Goal: Task Accomplishment & Management: Use online tool/utility

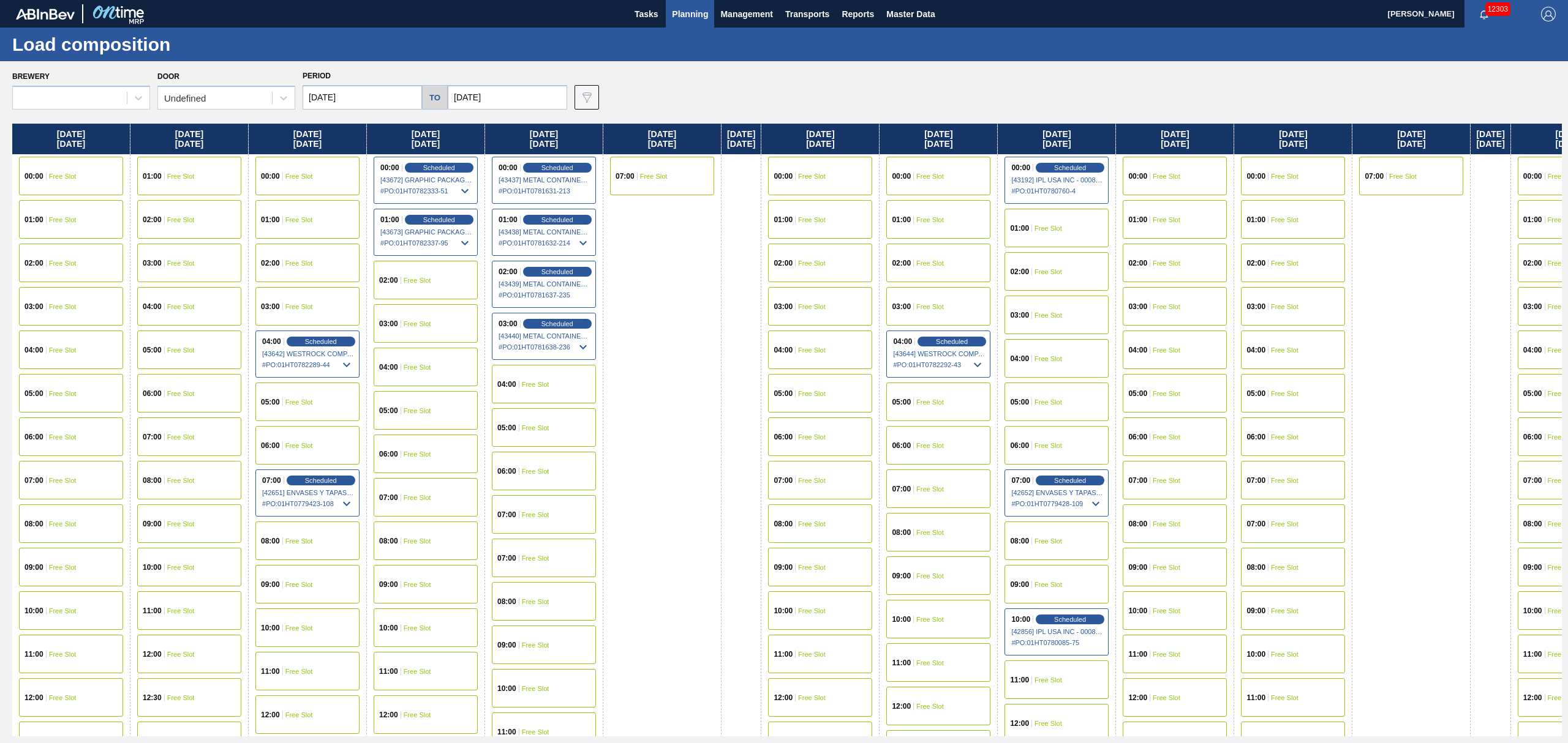
click at [691, 7] on span "Planning" at bounding box center [690, 14] width 36 height 15
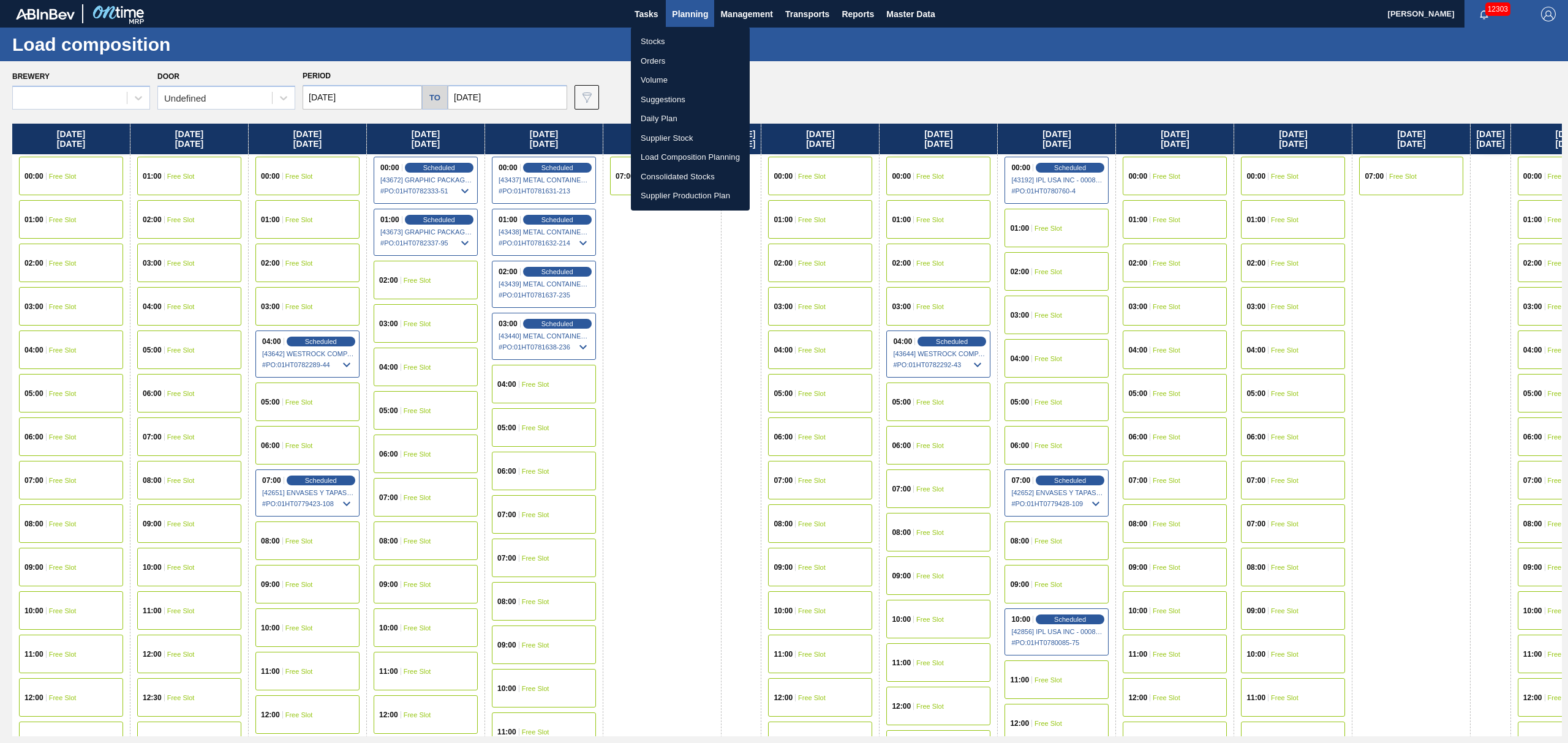
drag, startPoint x: 645, startPoint y: 37, endPoint x: 661, endPoint y: 45, distance: 17.9
click at [645, 37] on li "Stocks" at bounding box center [690, 41] width 119 height 19
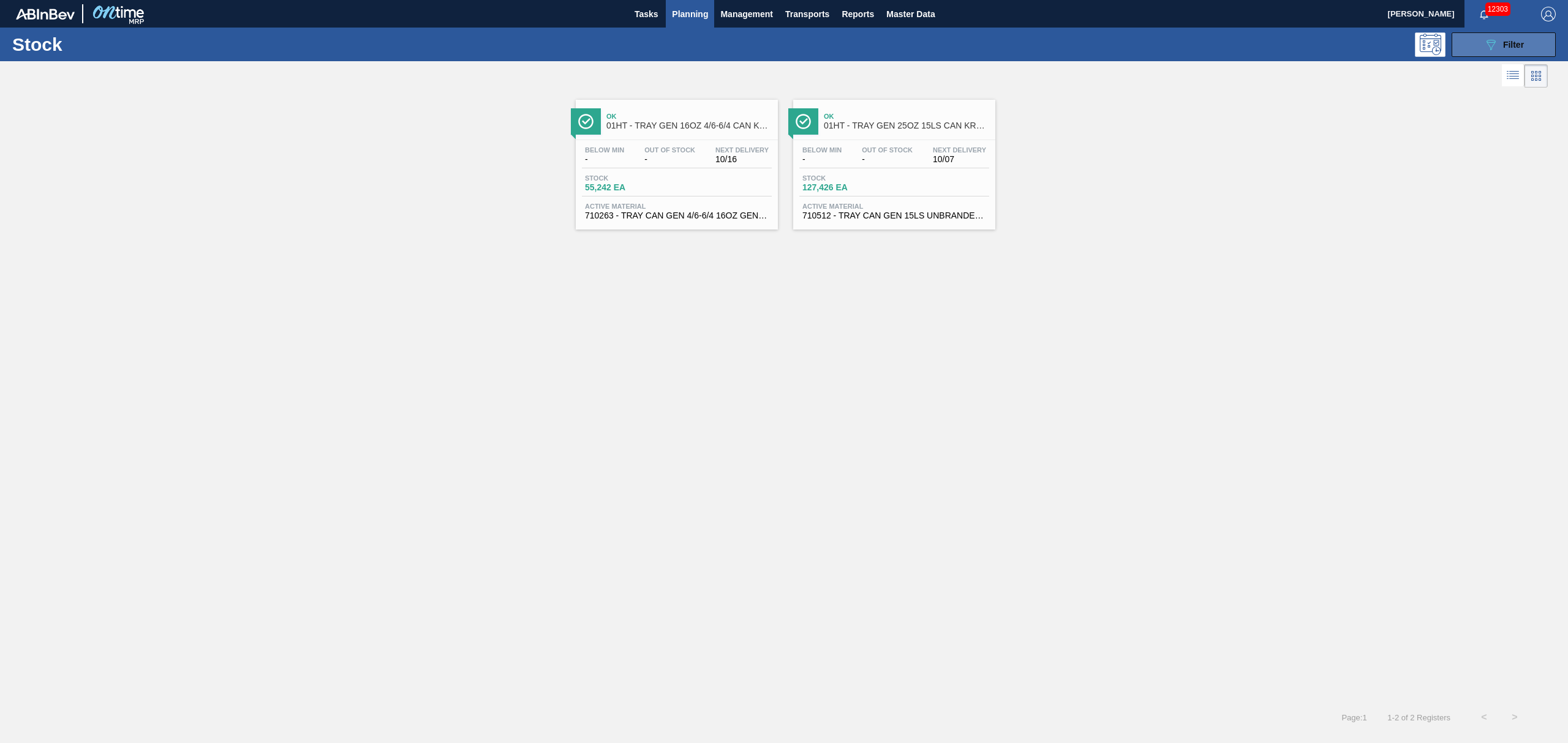
drag, startPoint x: 1510, startPoint y: 39, endPoint x: 1474, endPoint y: 164, distance: 130.1
click at [1510, 40] on span "Filter" at bounding box center [1514, 44] width 21 height 10
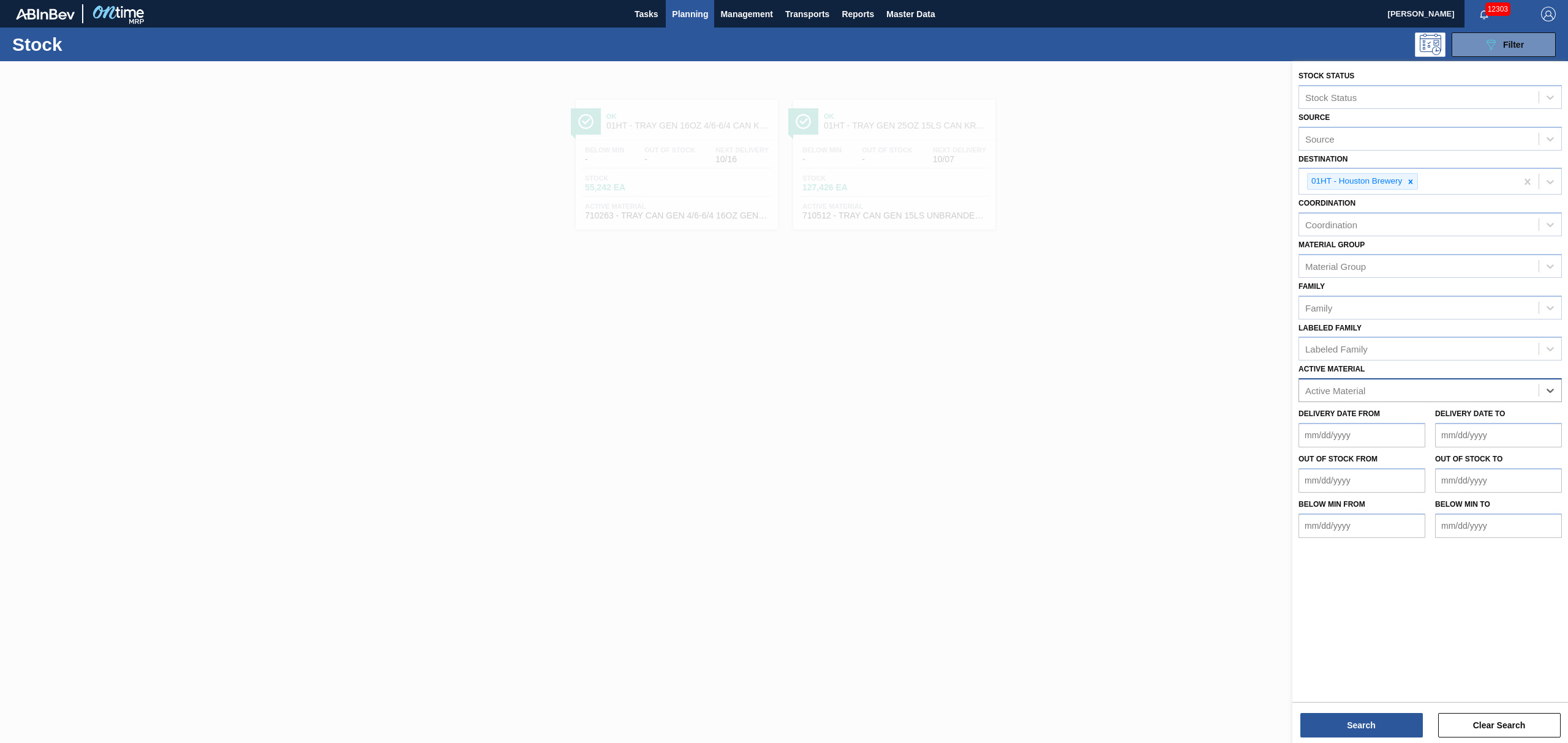
drag, startPoint x: 1527, startPoint y: 407, endPoint x: 1511, endPoint y: 387, distance: 25.6
type Material "690578"
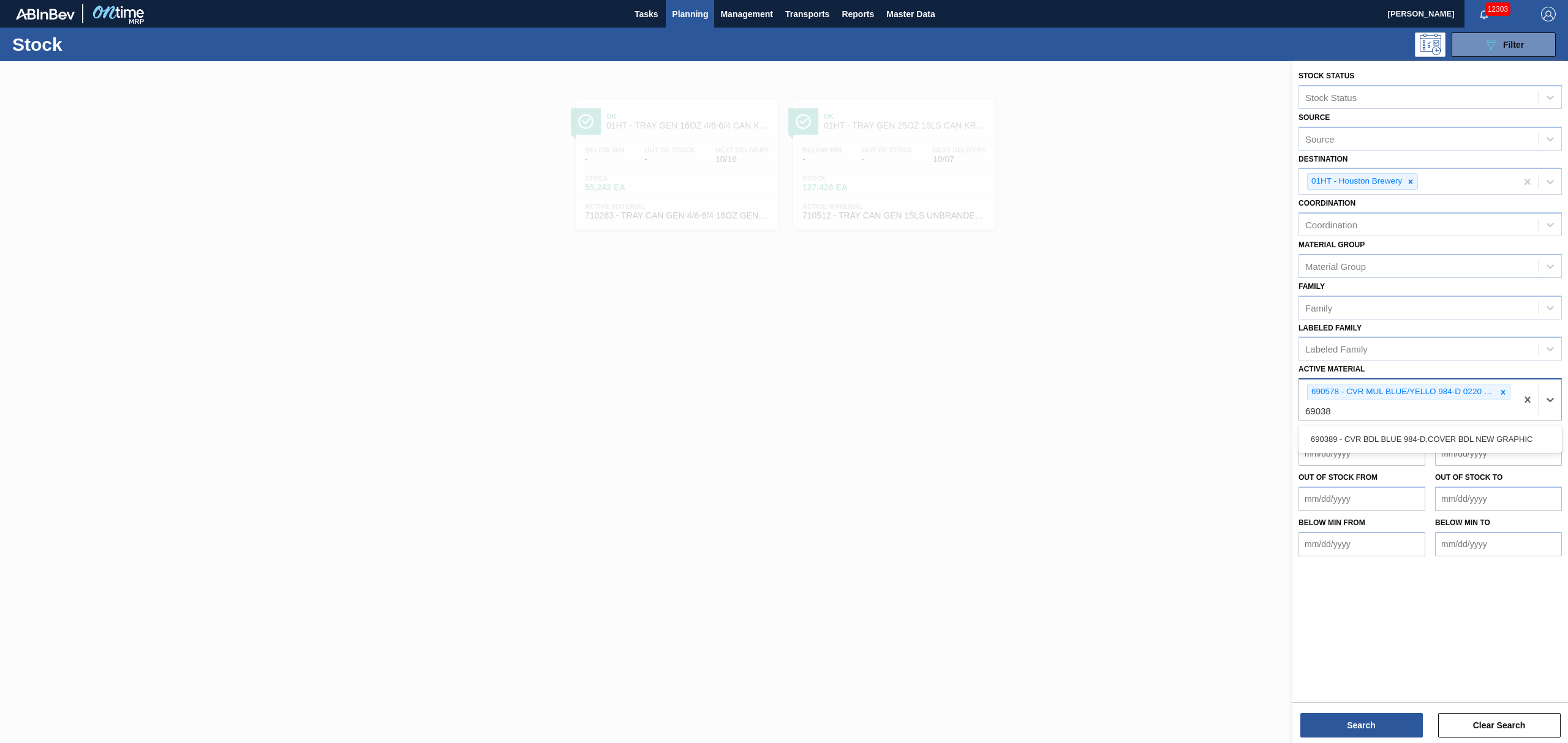
type Material "690389"
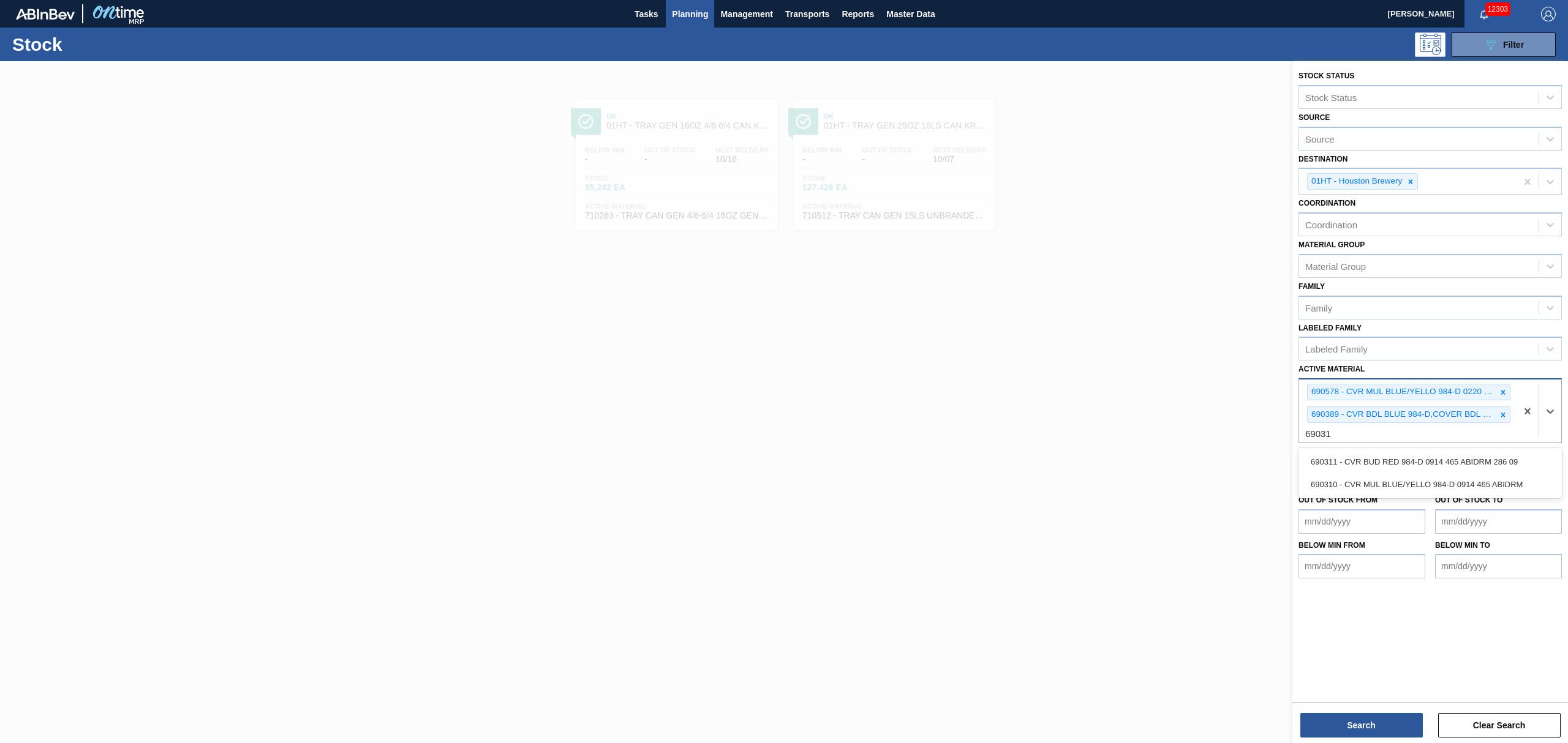
type Material "690311"
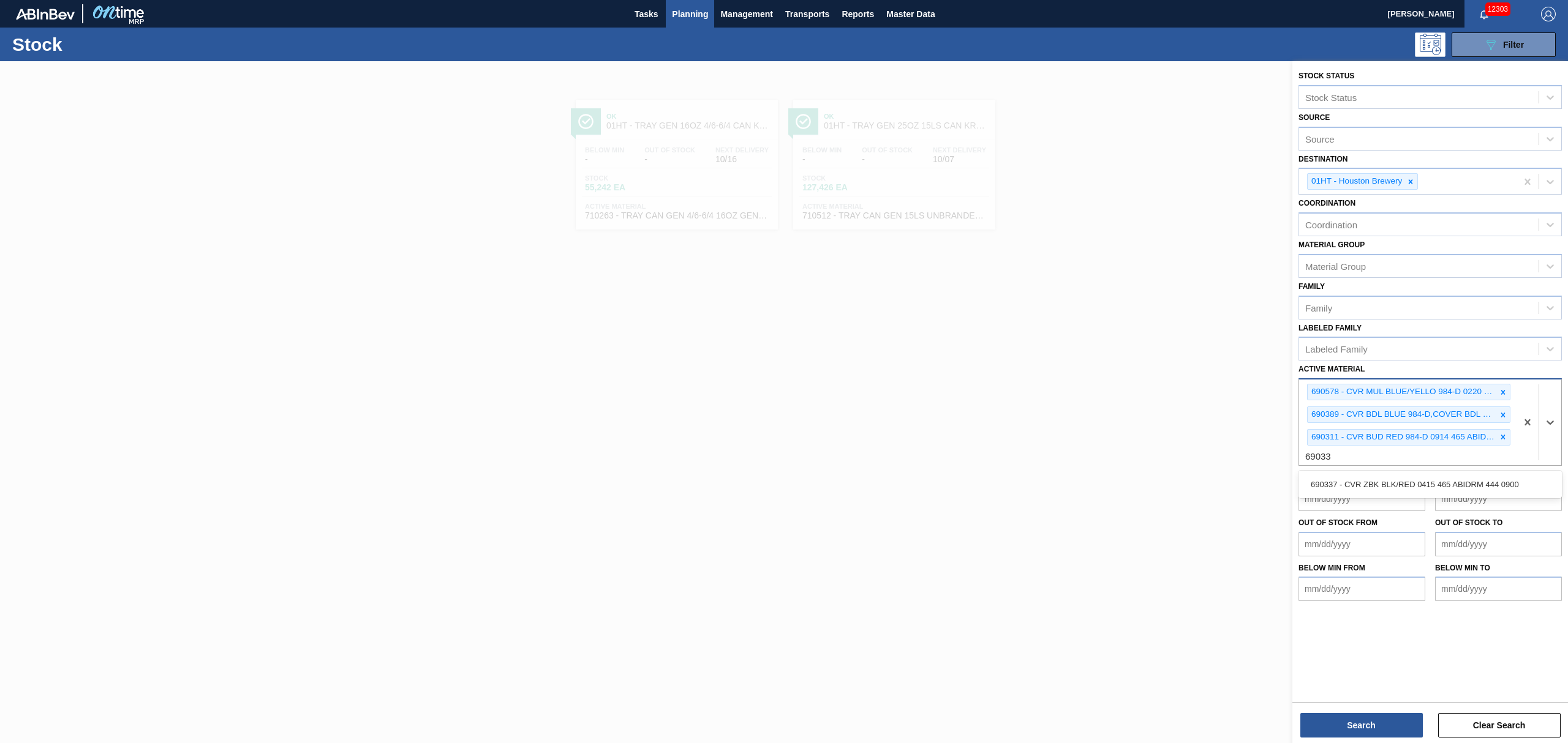
type Material "690337"
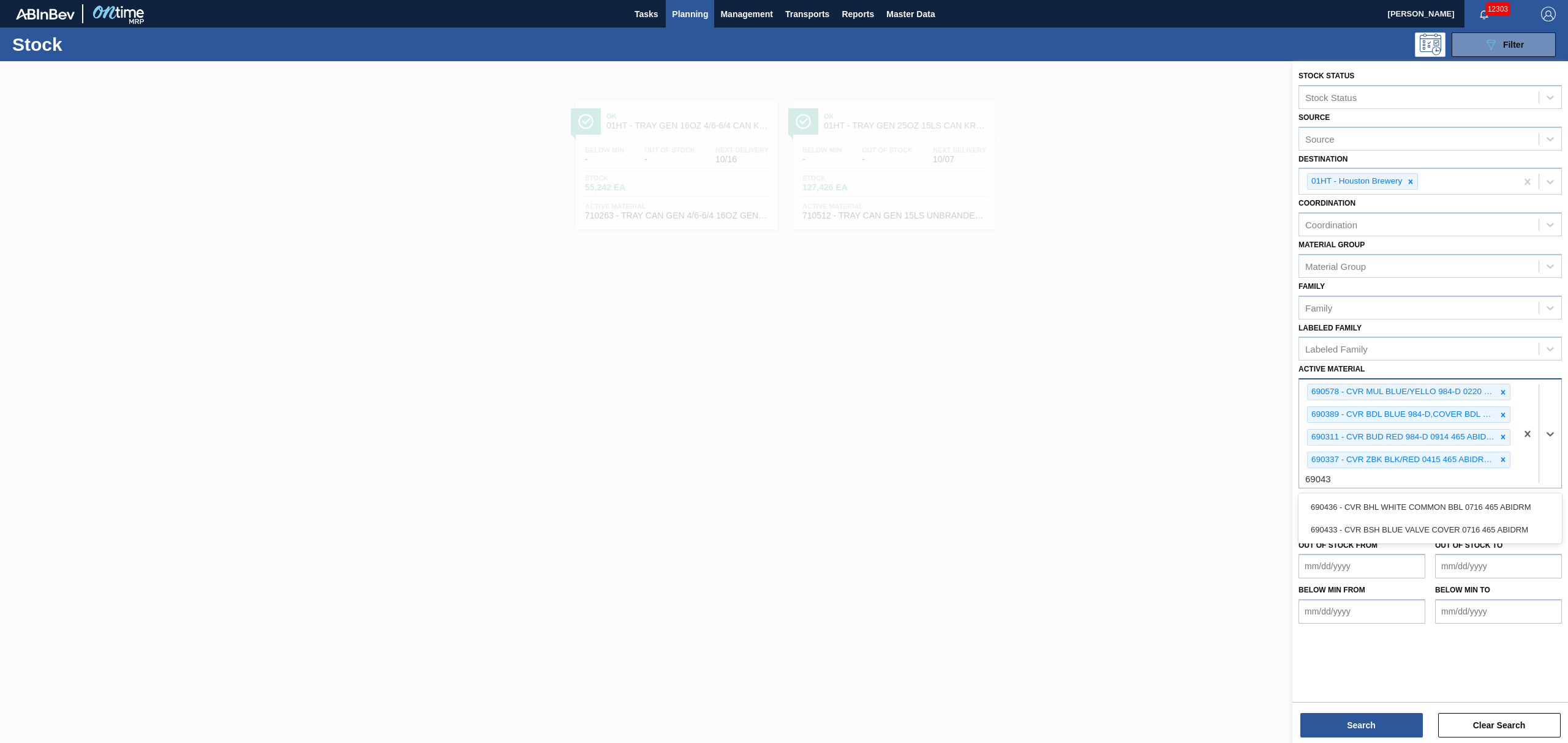
type Material "690436"
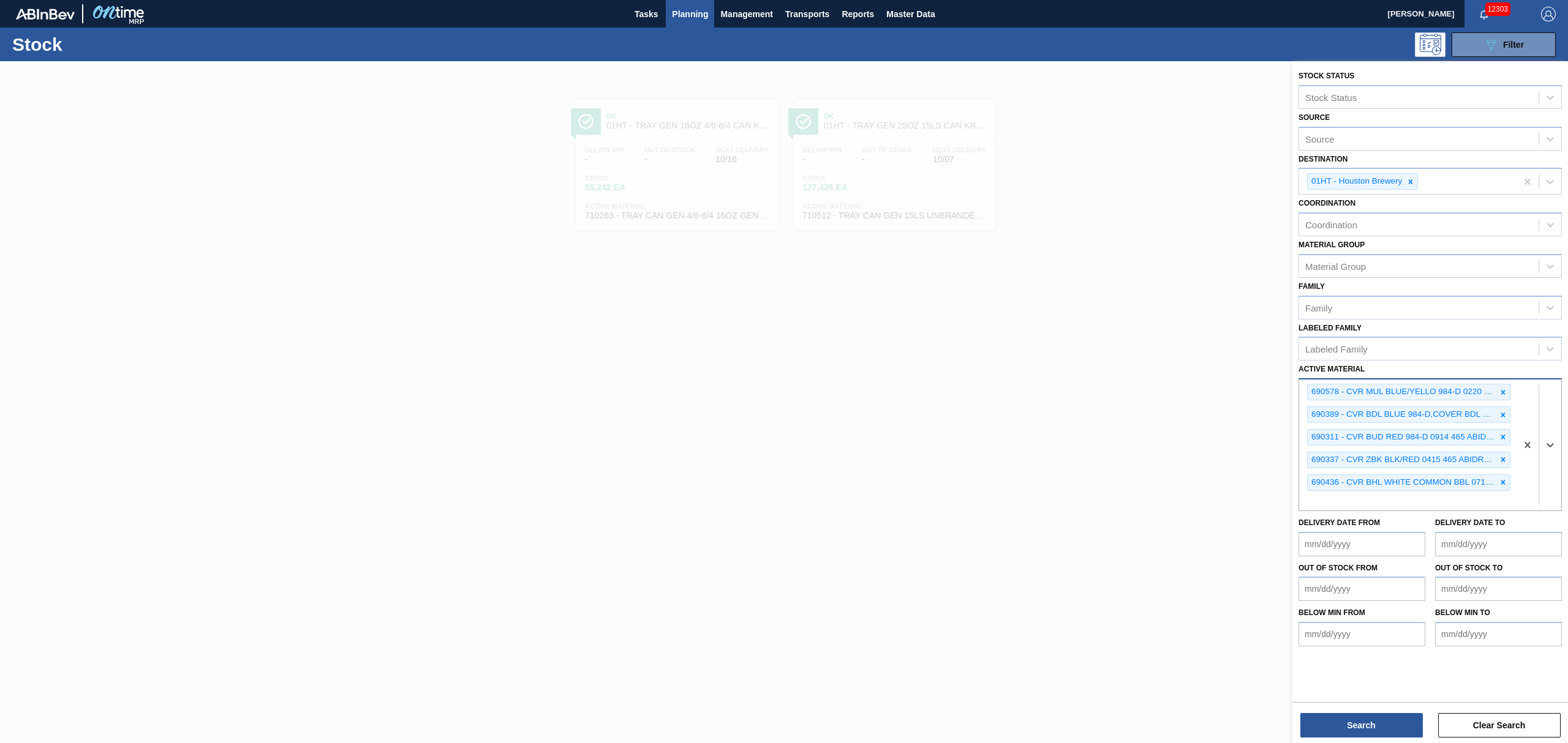
click at [1341, 713] on div "Search Clear Search" at bounding box center [1430, 719] width 275 height 34
click at [1388, 716] on button "Search" at bounding box center [1361, 725] width 123 height 25
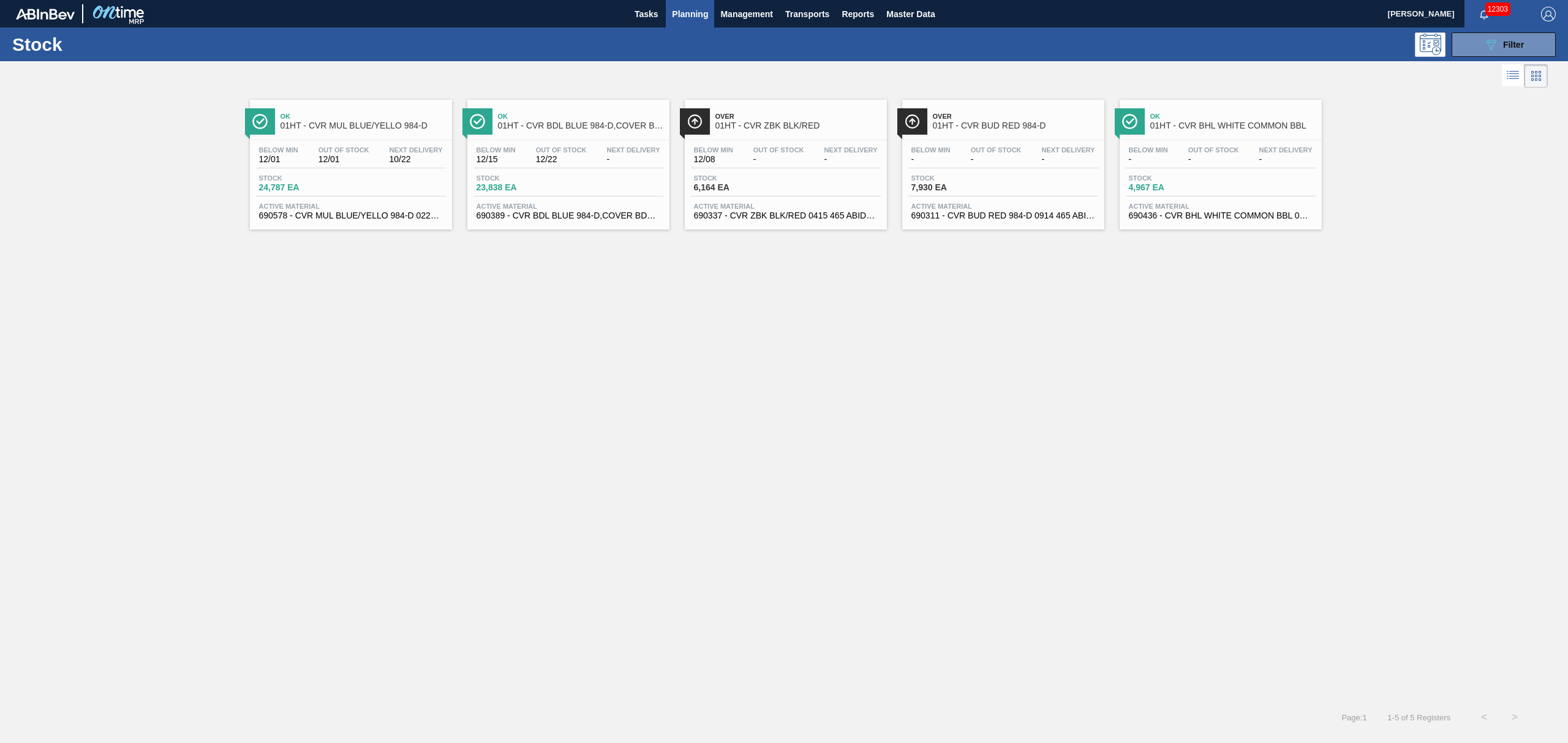
click at [334, 209] on span "Active Material" at bounding box center [351, 206] width 184 height 7
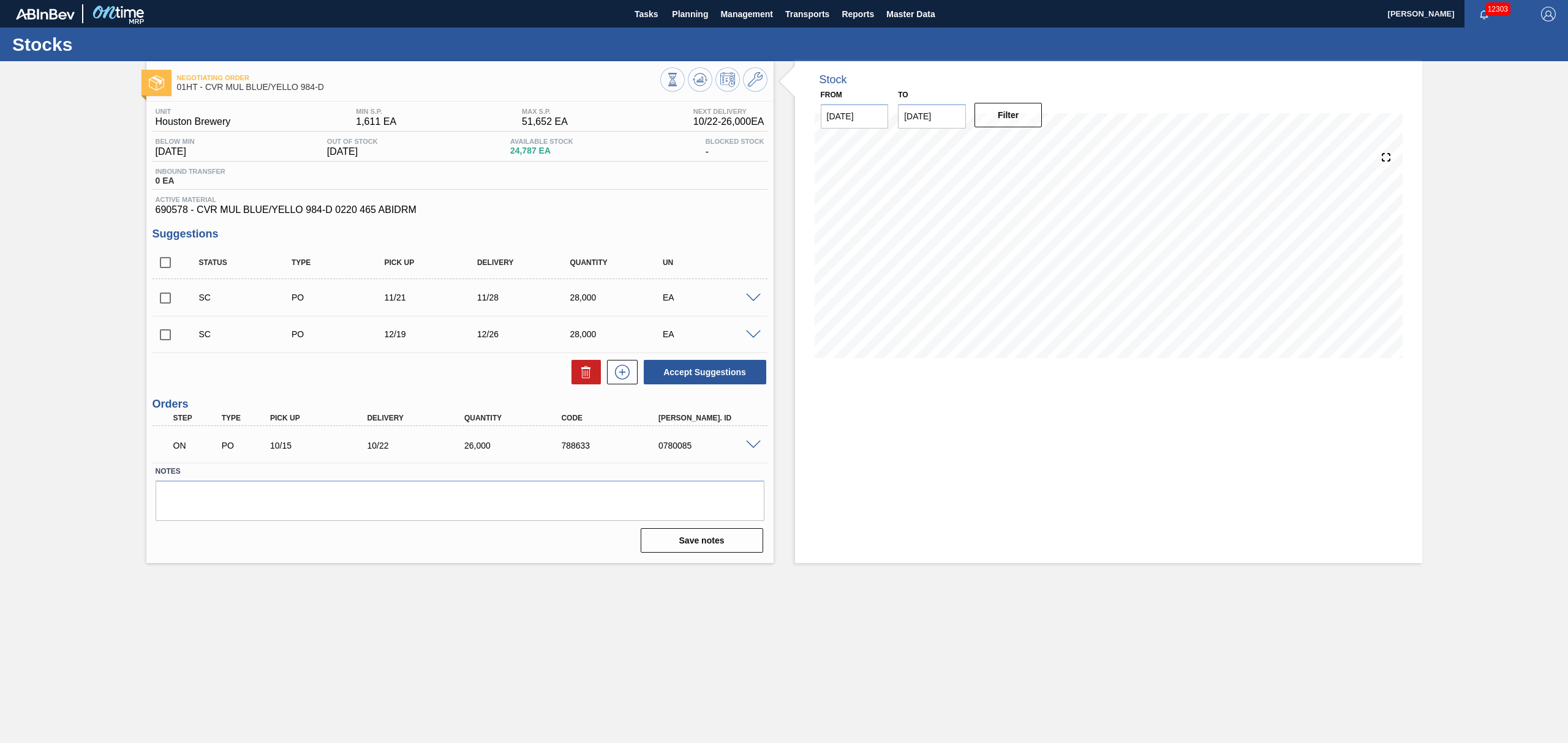
click at [165, 299] on input "checkbox" at bounding box center [165, 297] width 26 height 26
click at [731, 367] on button "Accept Suggestions" at bounding box center [705, 372] width 123 height 25
checkbox input "false"
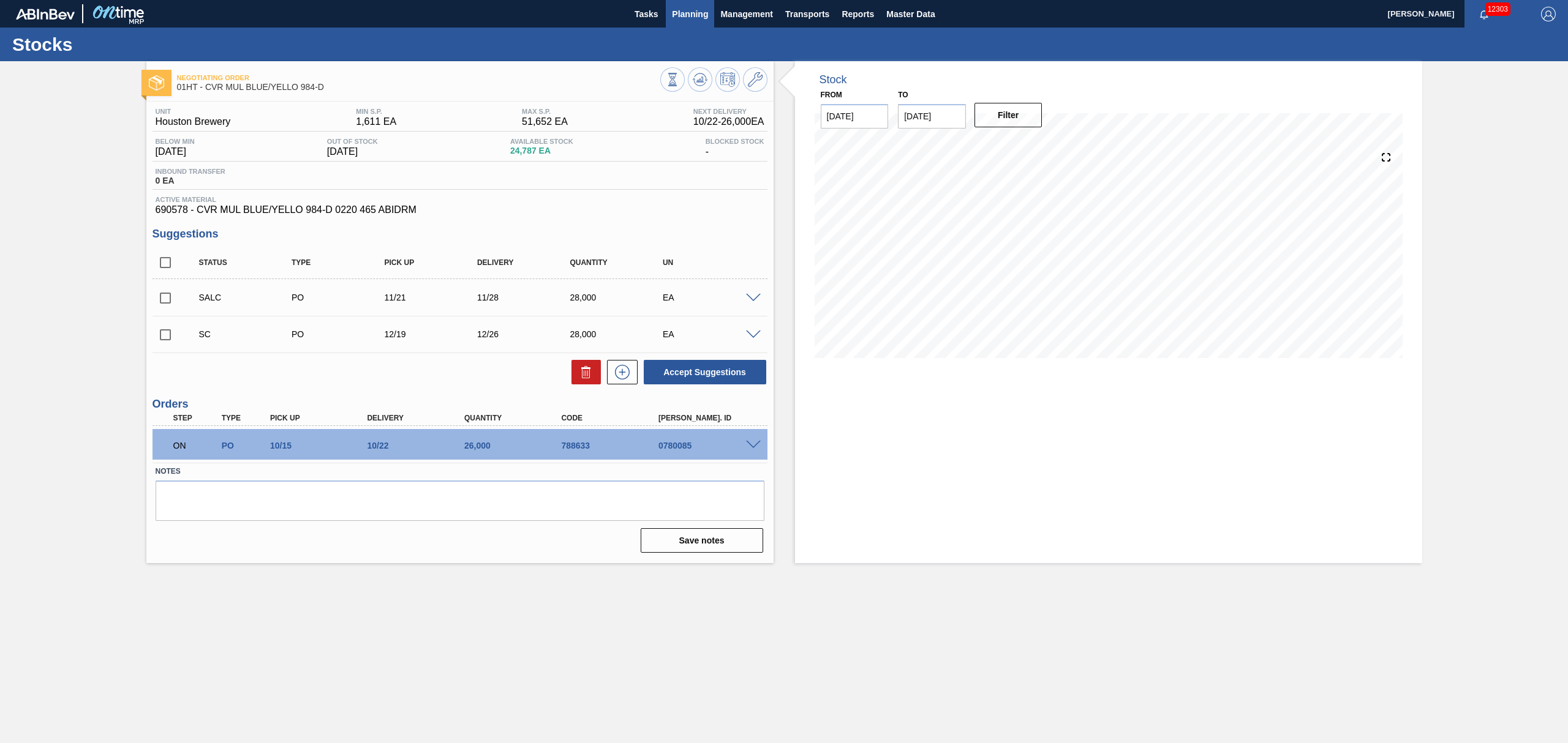
click at [690, 19] on span "Planning" at bounding box center [690, 14] width 36 height 15
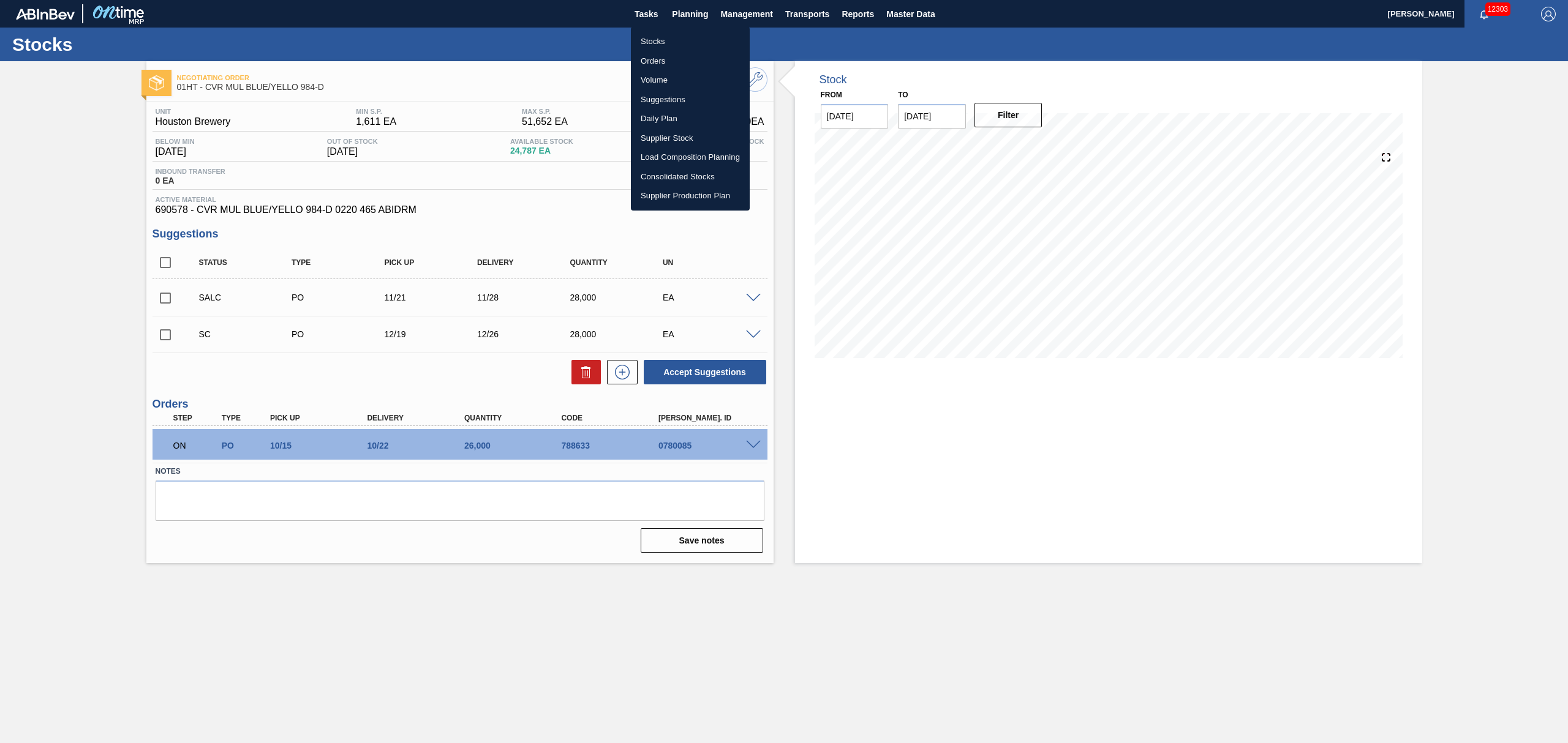
drag, startPoint x: 660, startPoint y: 41, endPoint x: 615, endPoint y: 71, distance: 54.1
click at [660, 41] on li "Stocks" at bounding box center [690, 41] width 119 height 19
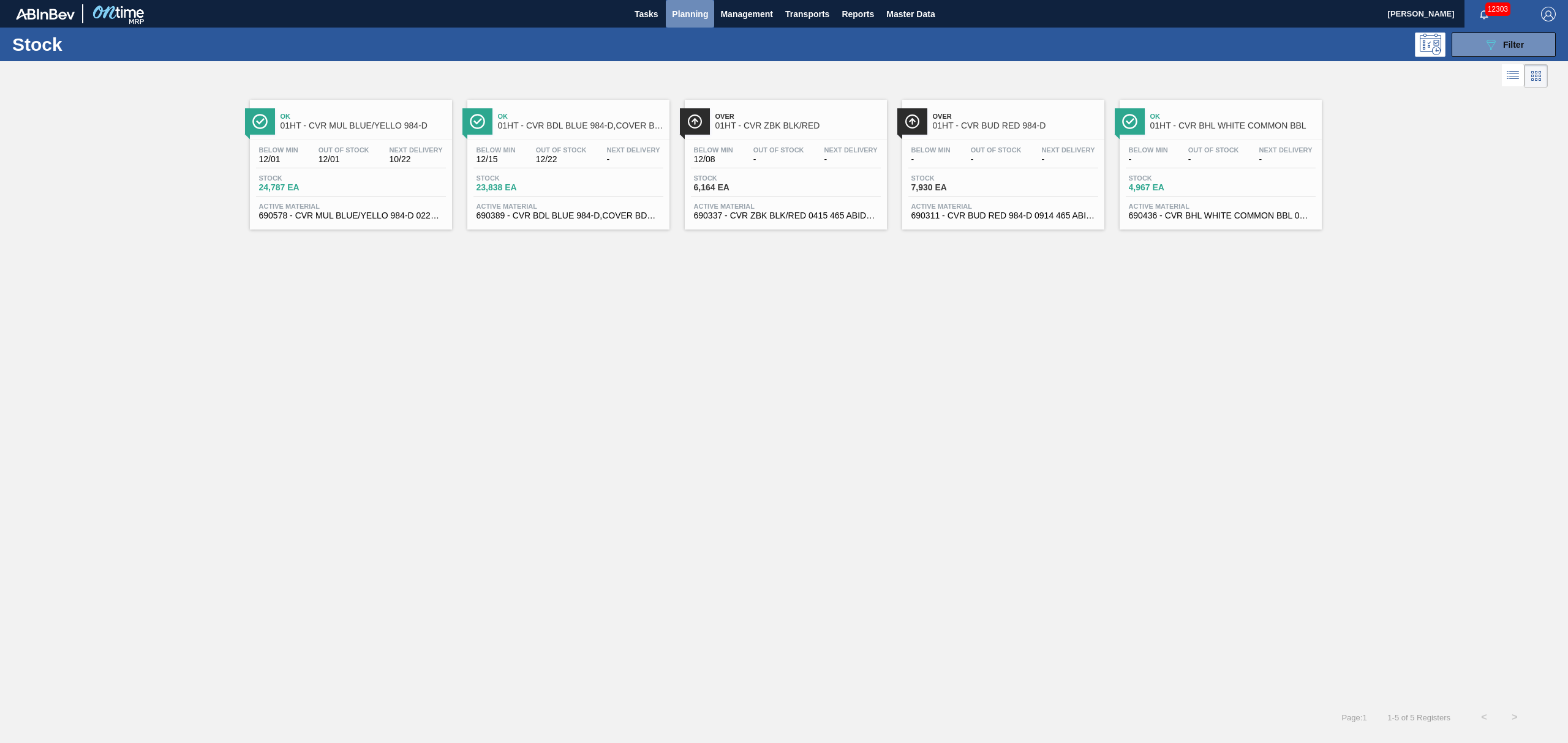
click at [688, 10] on span "Planning" at bounding box center [690, 14] width 36 height 15
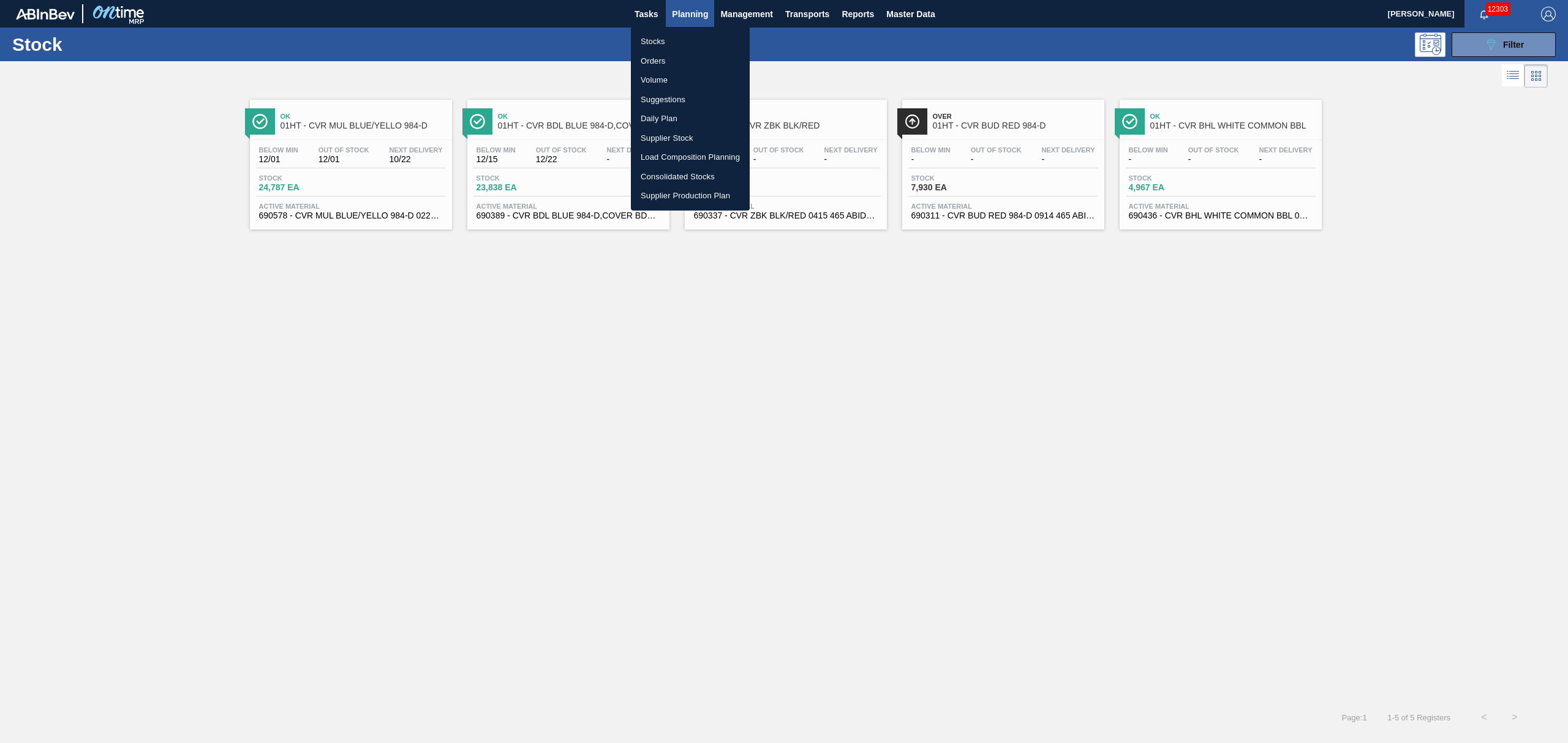
click at [671, 96] on li "Suggestions" at bounding box center [690, 100] width 119 height 19
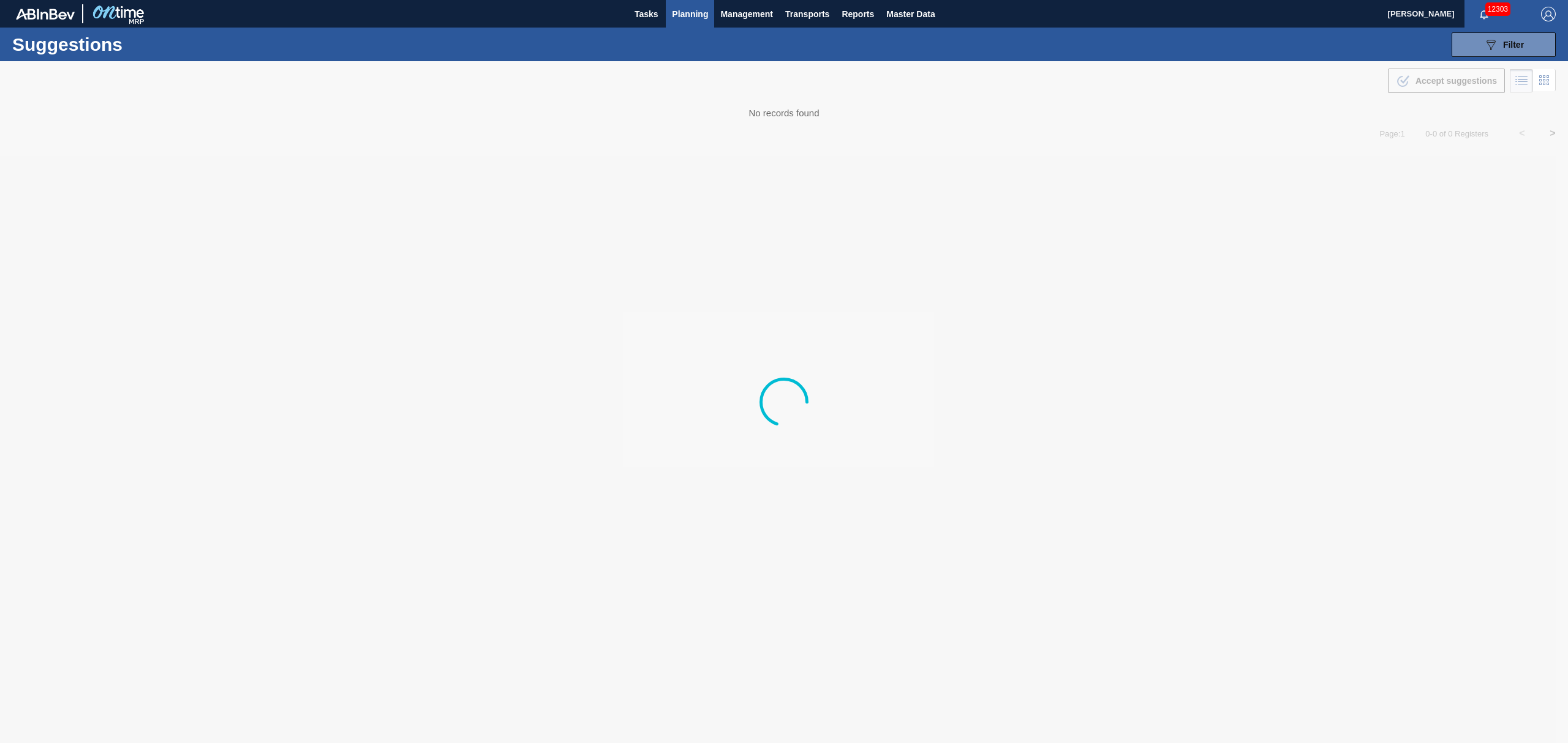
type from "[DATE]"
click at [1506, 52] on button "089F7B8B-B2A5-4AFE-B5C0-19BA573D28AC Filter" at bounding box center [1504, 45] width 104 height 25
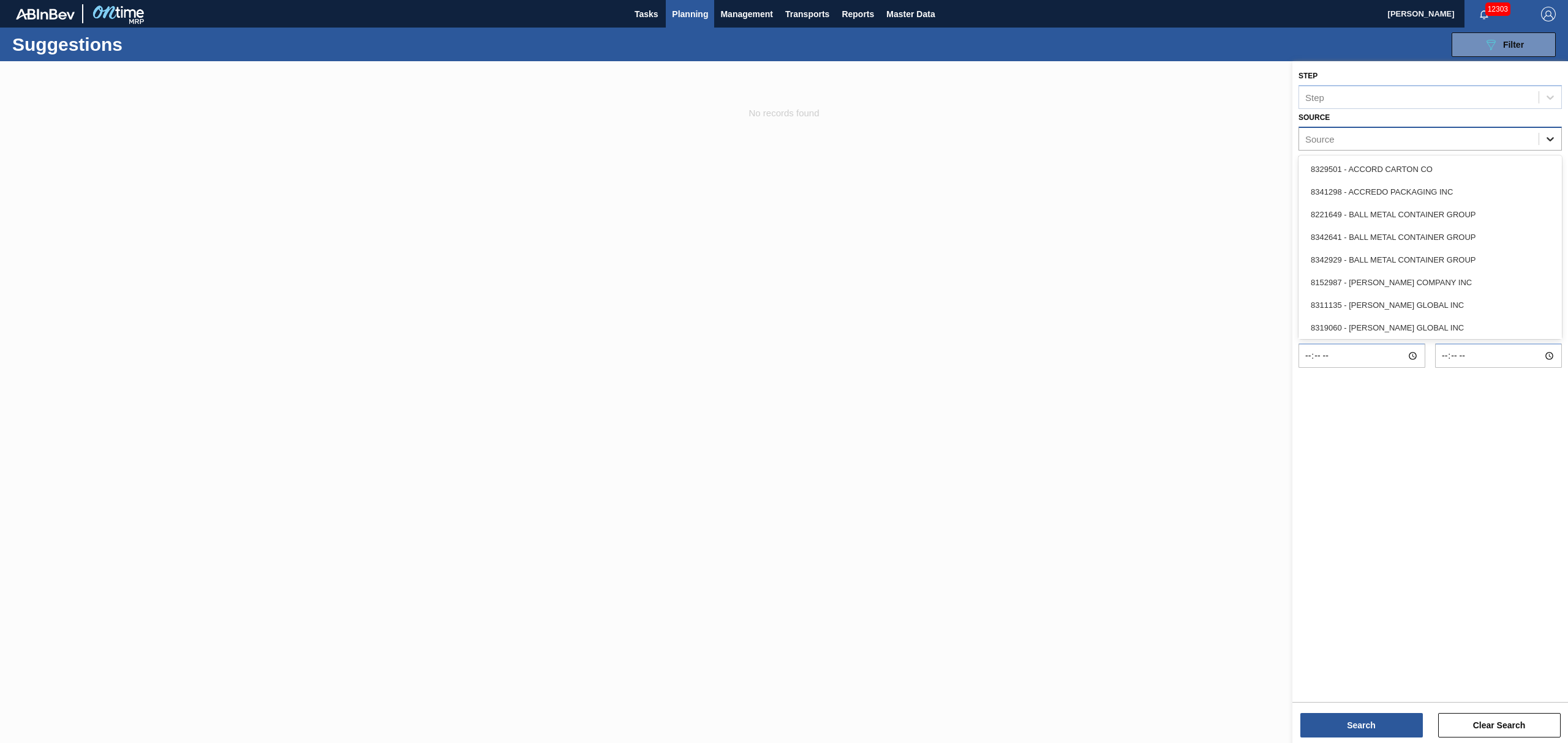
click at [1554, 143] on icon at bounding box center [1550, 139] width 12 height 12
click at [1458, 249] on div "8221130 - IPL USA INC" at bounding box center [1430, 260] width 263 height 23
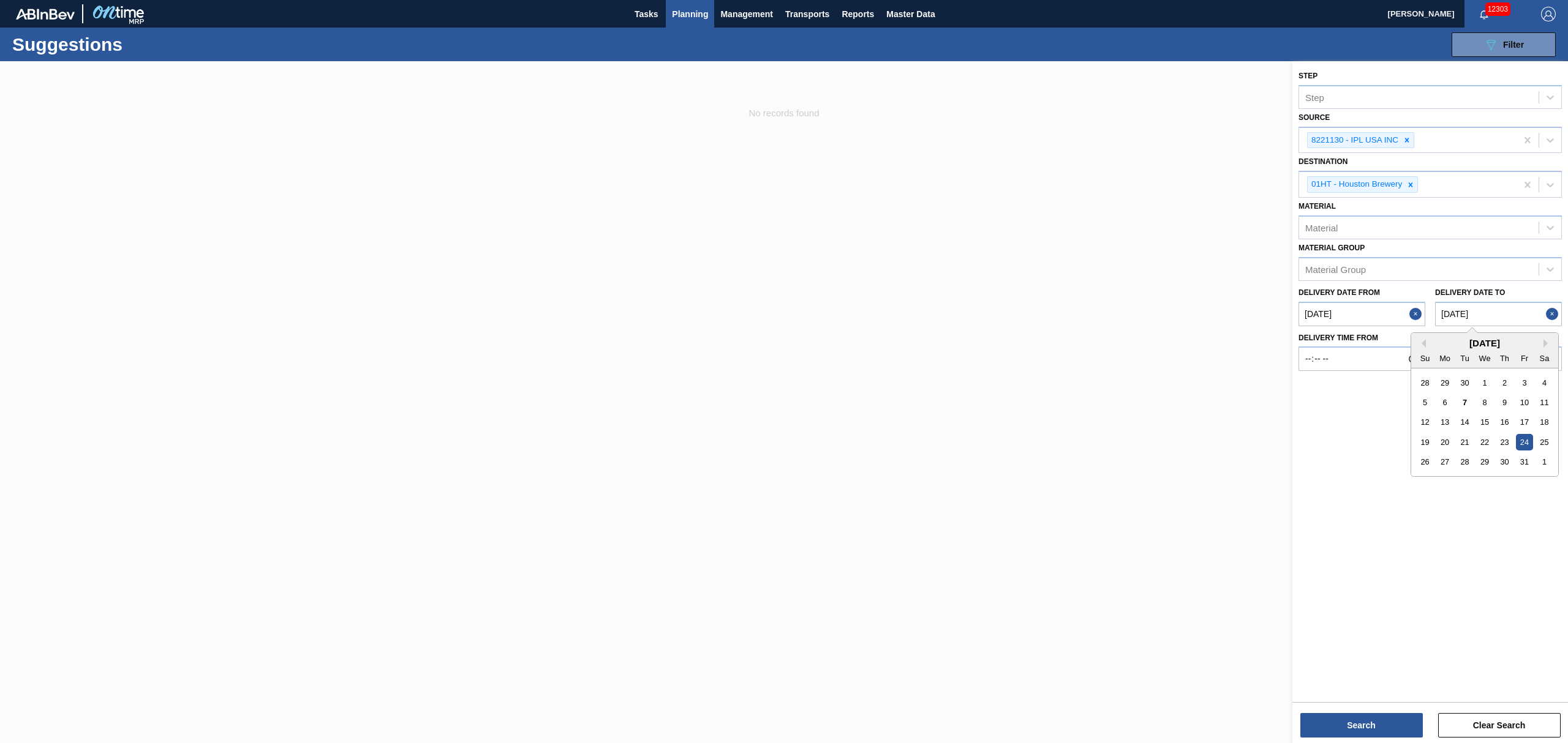
click at [1480, 315] on to "[DATE]" at bounding box center [1499, 314] width 127 height 25
click at [1545, 339] on button "Next Month" at bounding box center [1549, 343] width 9 height 9
click at [1504, 479] on div "4" at bounding box center [1504, 482] width 17 height 17
type to "12/04/2025"
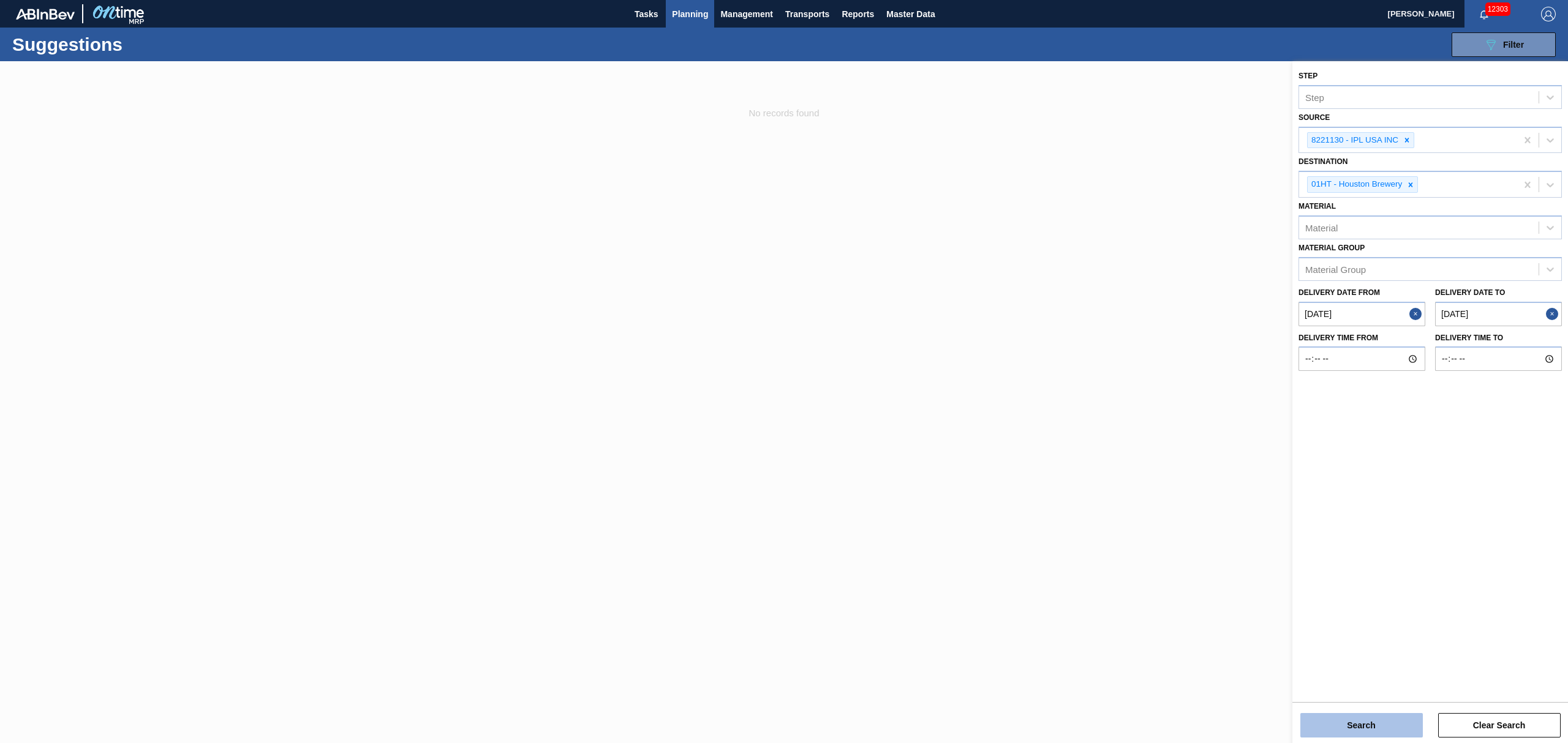
click at [1341, 721] on button "Search" at bounding box center [1361, 725] width 123 height 25
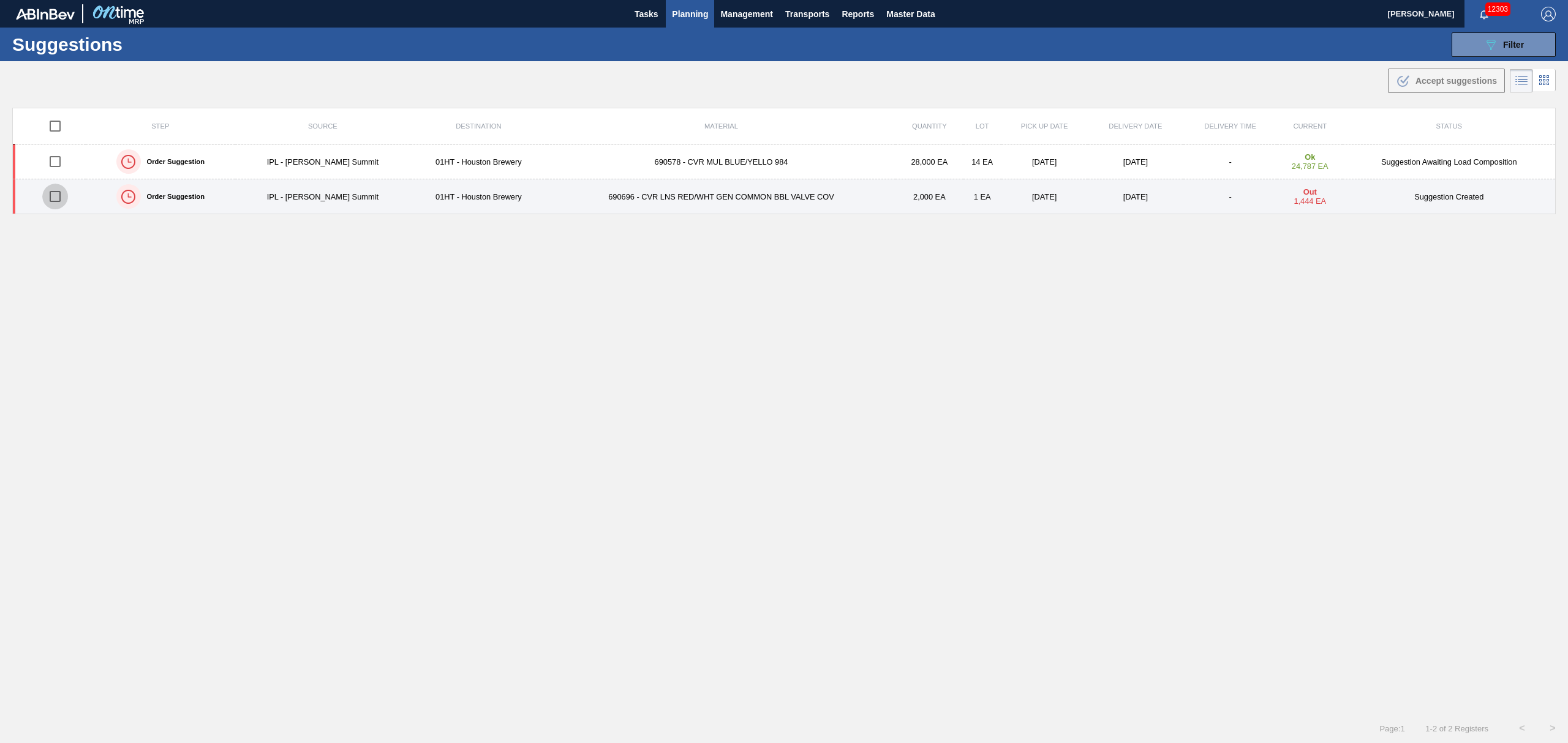
click at [62, 197] on input "checkbox" at bounding box center [55, 196] width 26 height 26
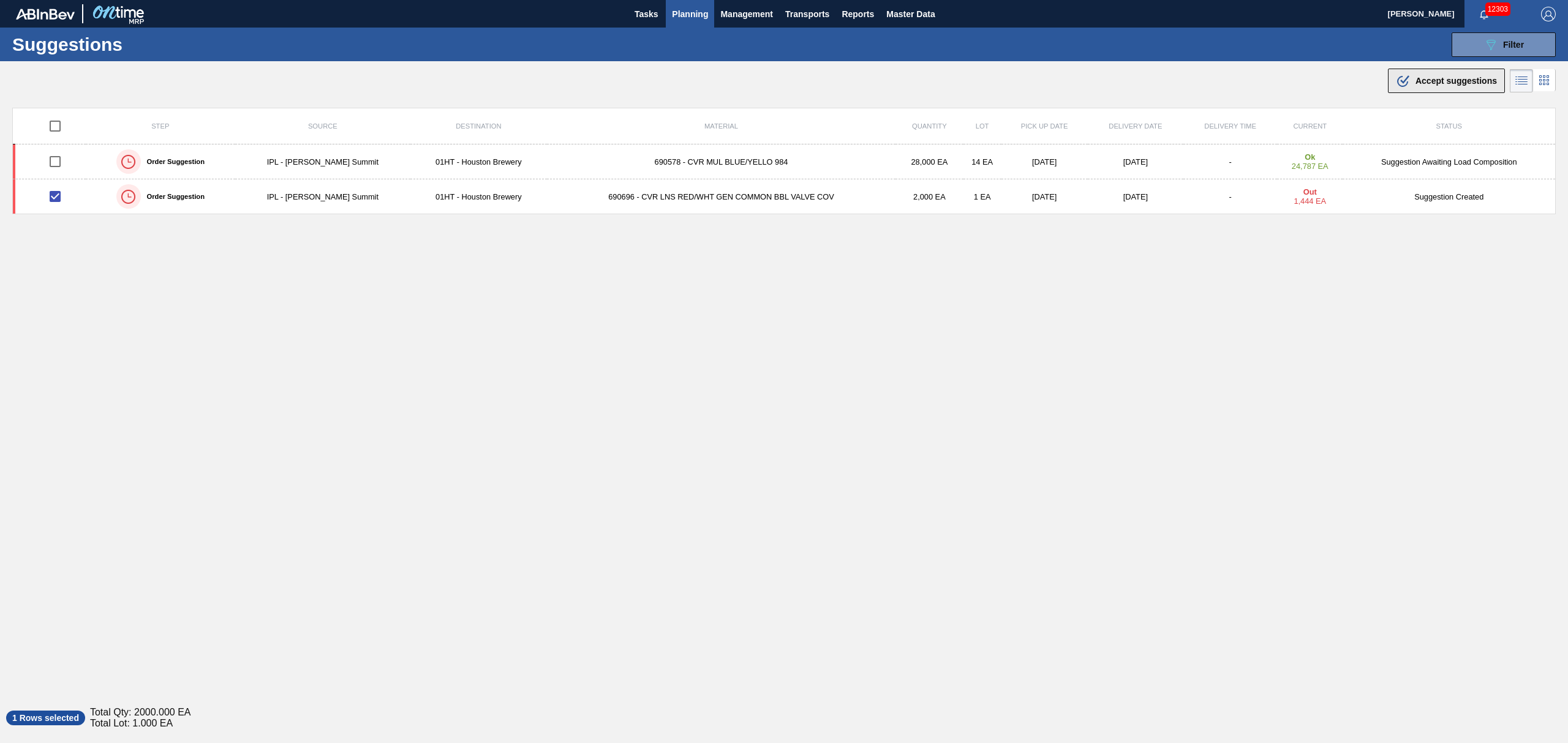
click at [1463, 81] on span "Accept suggestions" at bounding box center [1457, 80] width 81 height 10
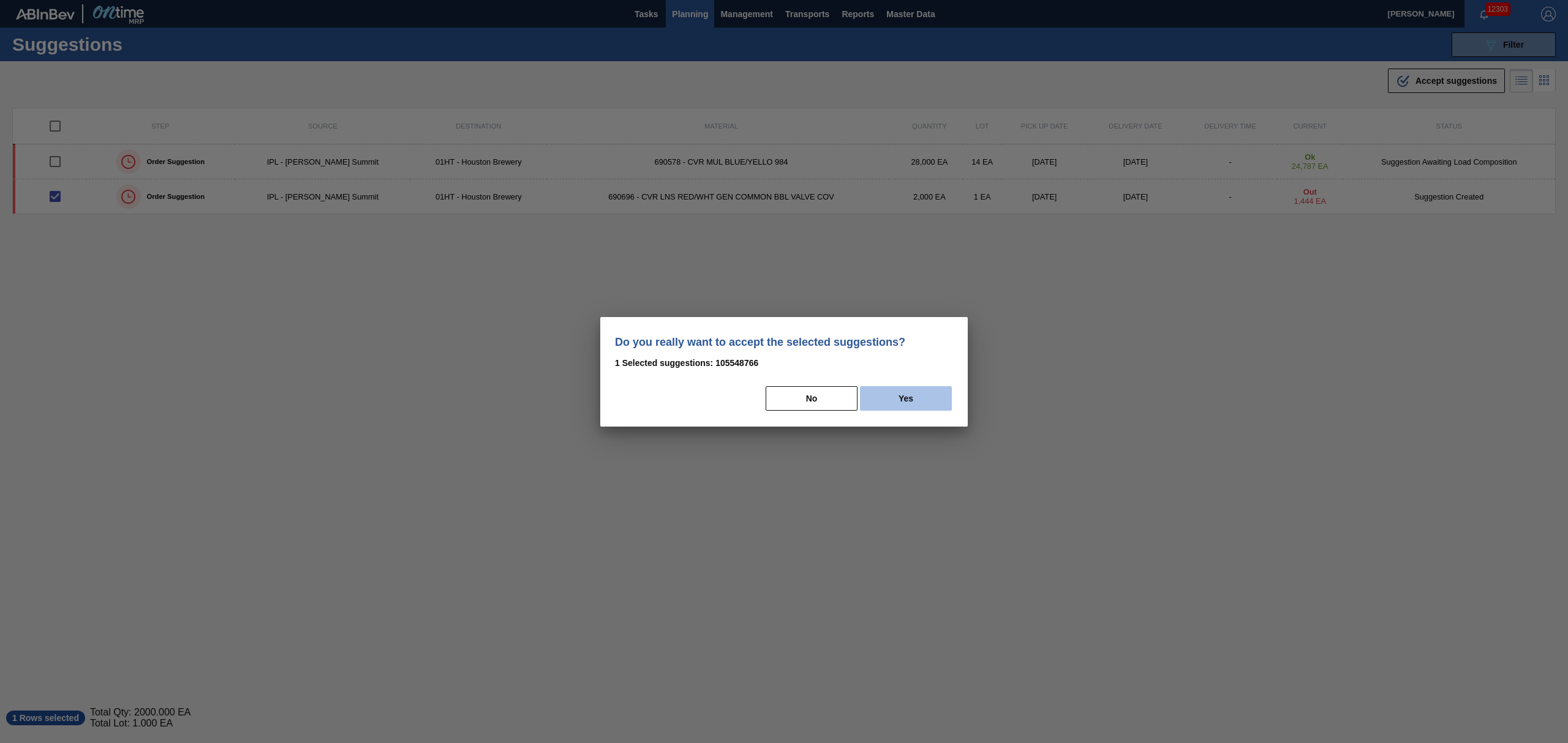
click at [926, 402] on button "Yes" at bounding box center [906, 399] width 92 height 25
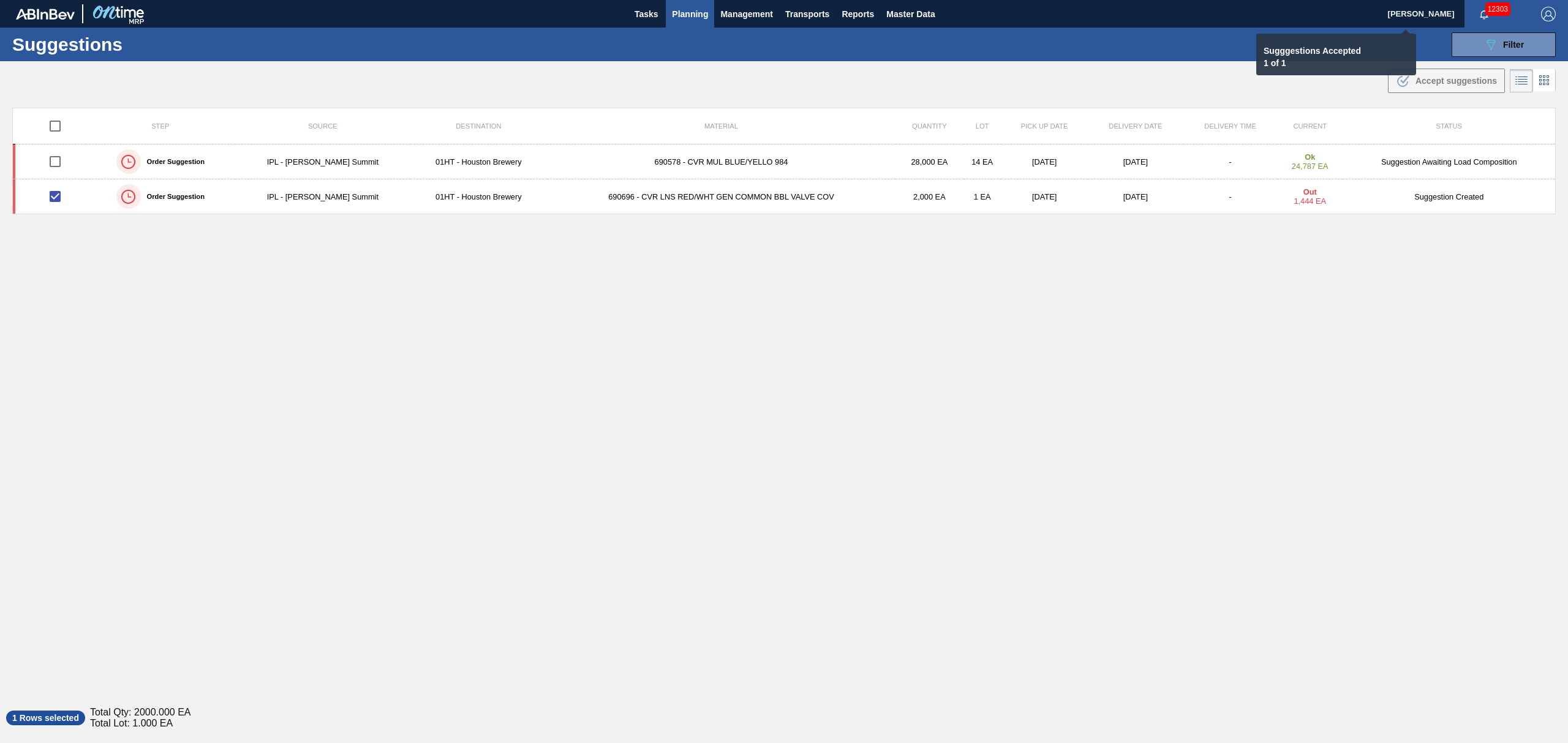
checkbox input "false"
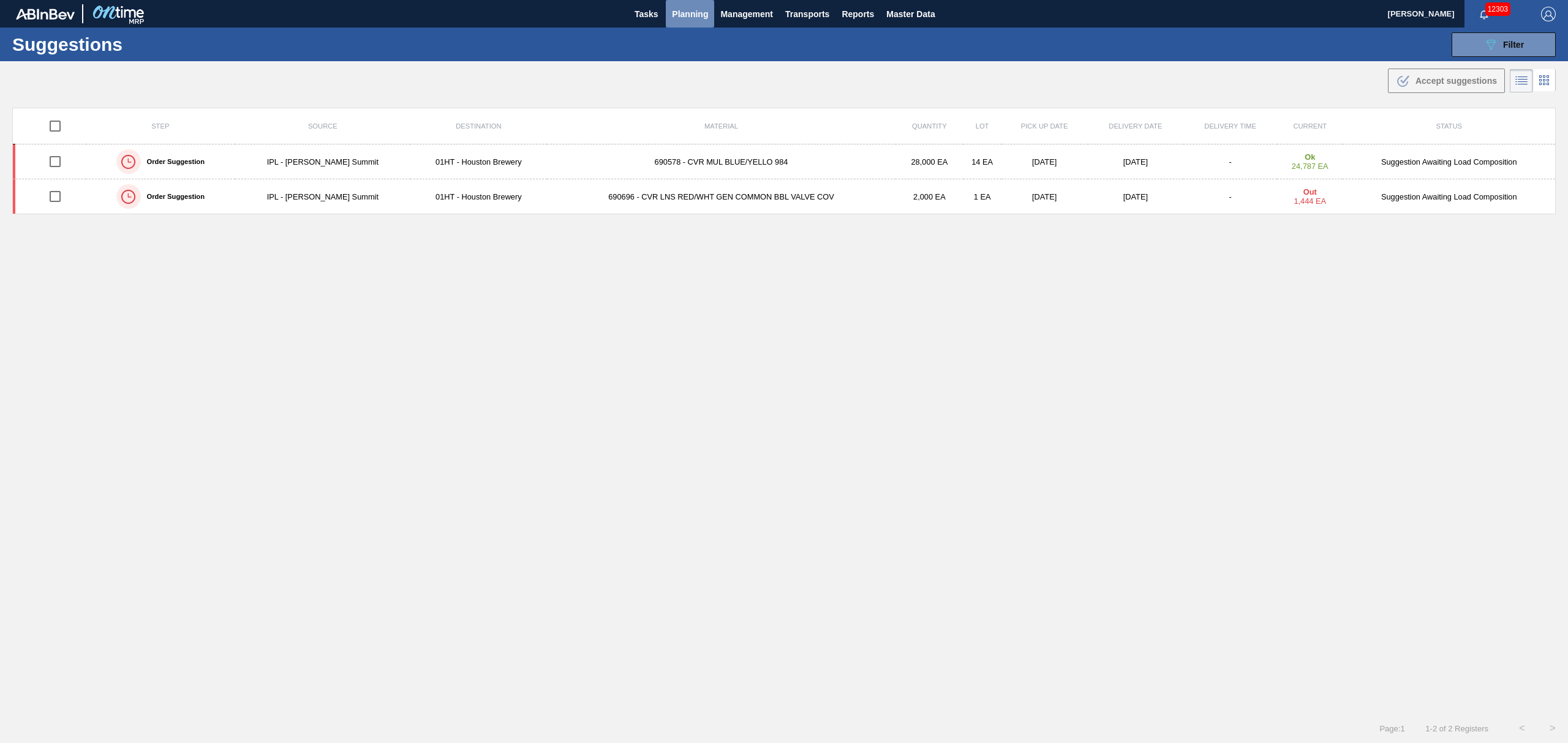
click at [691, 13] on span "Planning" at bounding box center [690, 14] width 36 height 15
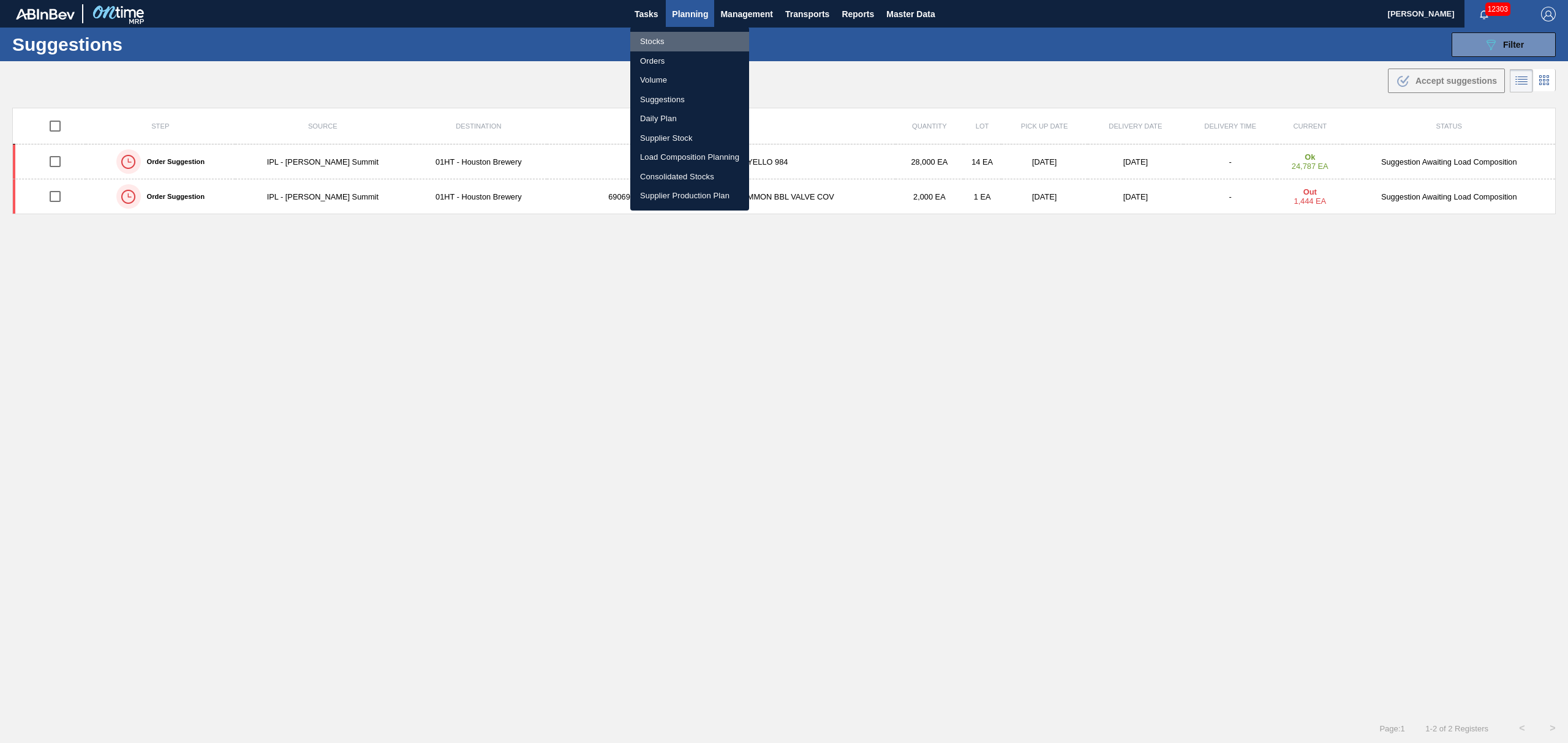
click at [650, 39] on li "Stocks" at bounding box center [690, 41] width 119 height 19
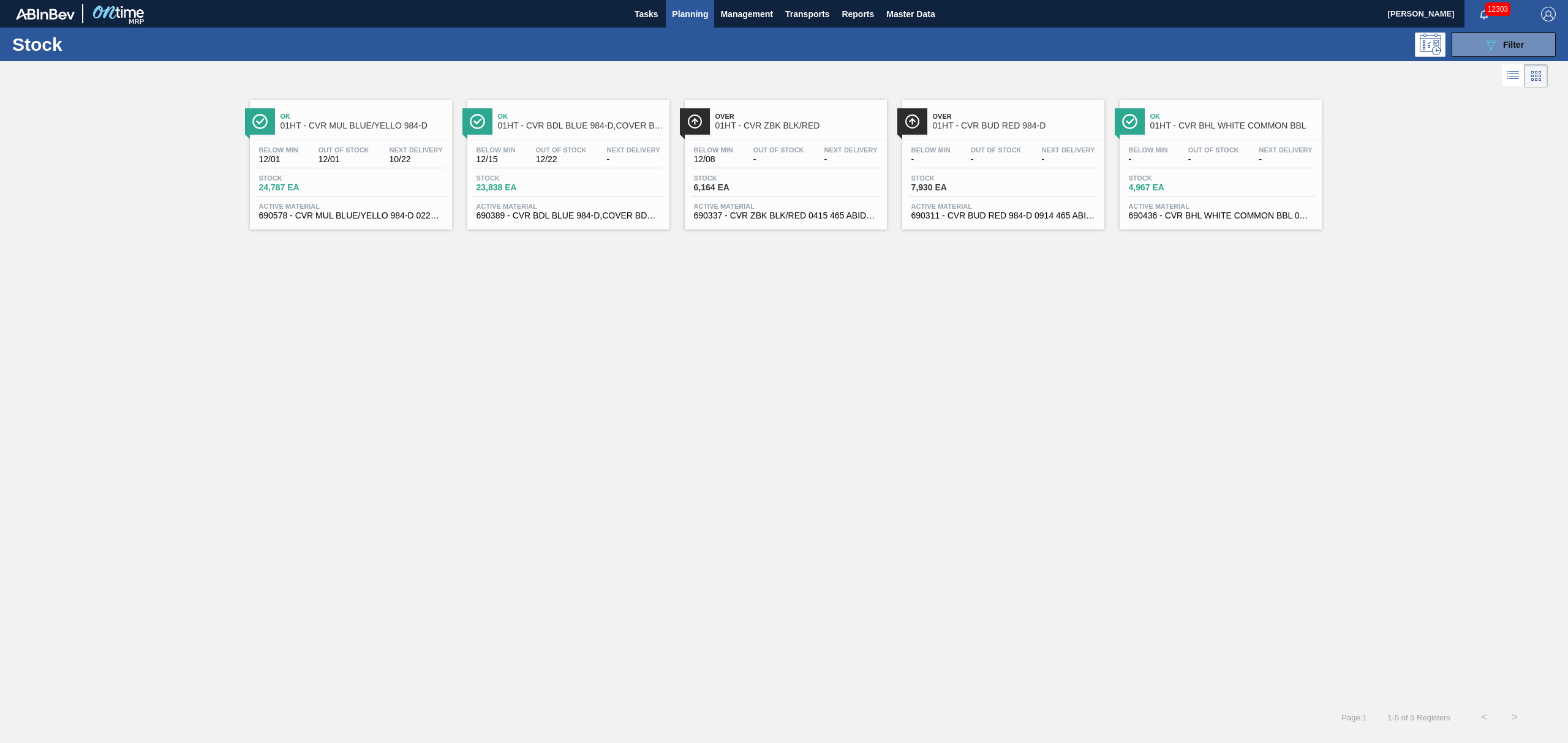
click at [523, 173] on div "Below Min 12/15 Out Of Stock 12/22 Next Delivery - Stock 23,838 EA Active Mater…" at bounding box center [568, 182] width 202 height 83
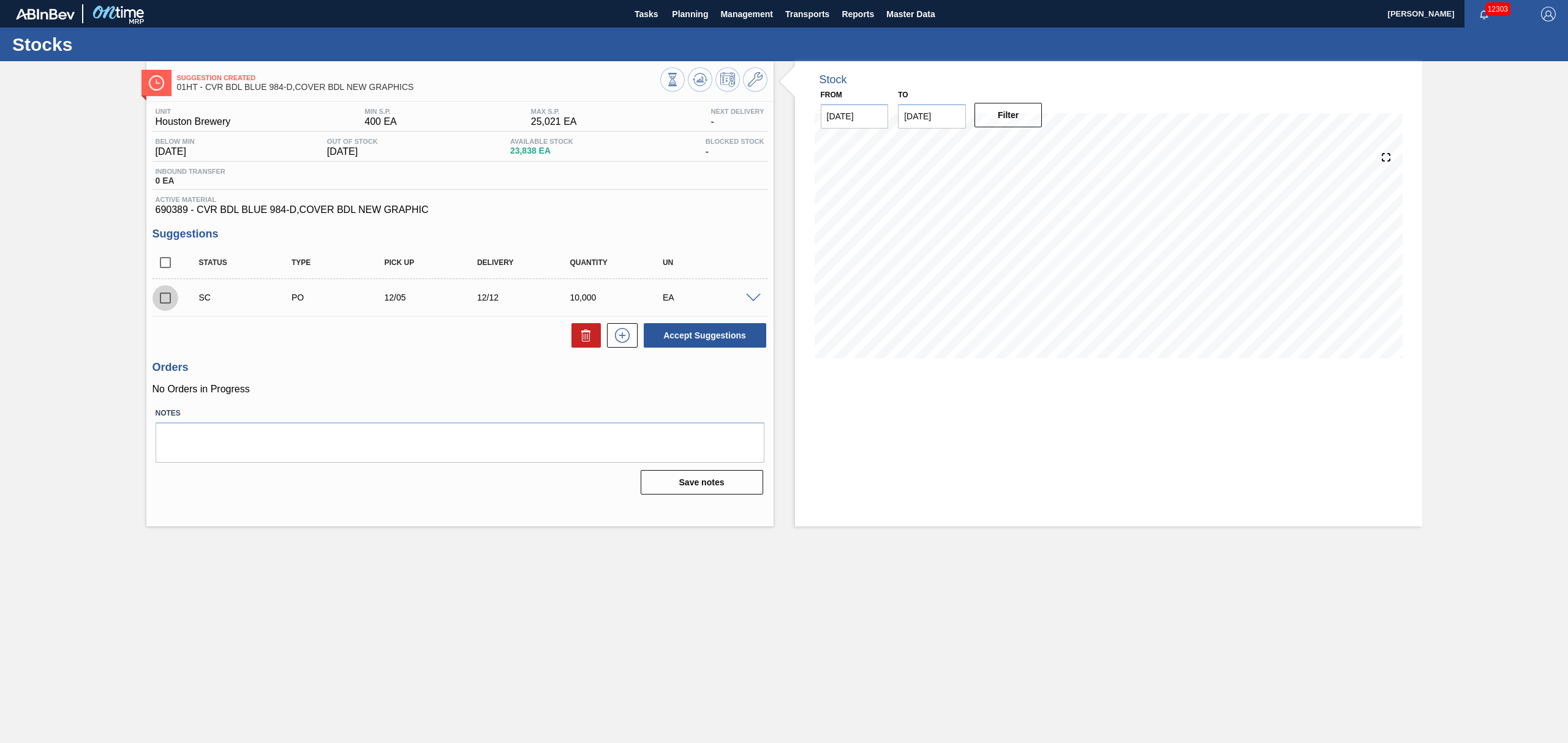
drag, startPoint x: 165, startPoint y: 294, endPoint x: 170, endPoint y: 305, distance: 12.1
click at [165, 294] on input "checkbox" at bounding box center [165, 297] width 26 height 26
click at [715, 339] on button "Accept Suggestions" at bounding box center [705, 335] width 123 height 25
checkbox input "false"
click at [683, 9] on span "Planning" at bounding box center [690, 14] width 36 height 15
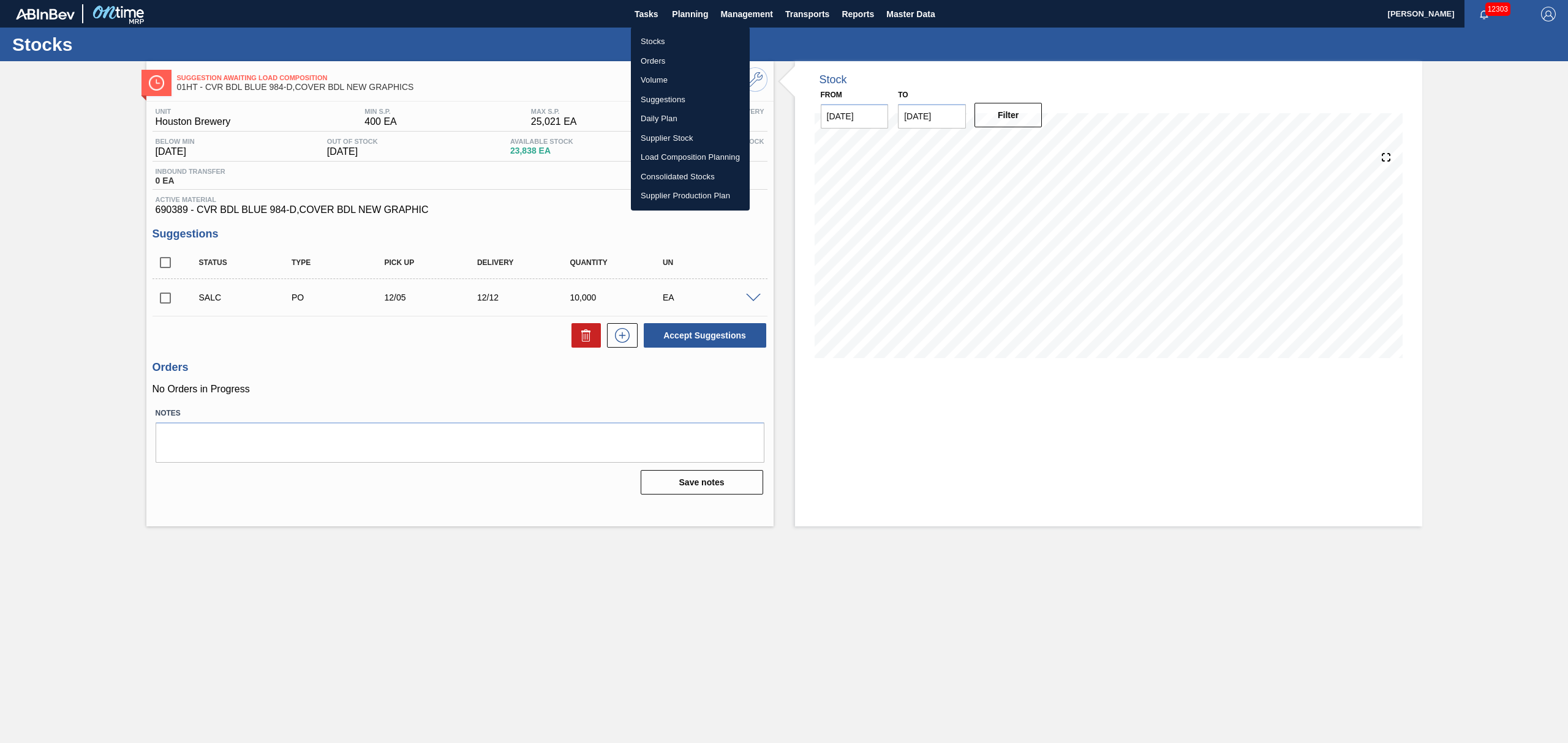
click at [658, 40] on li "Stocks" at bounding box center [690, 41] width 119 height 19
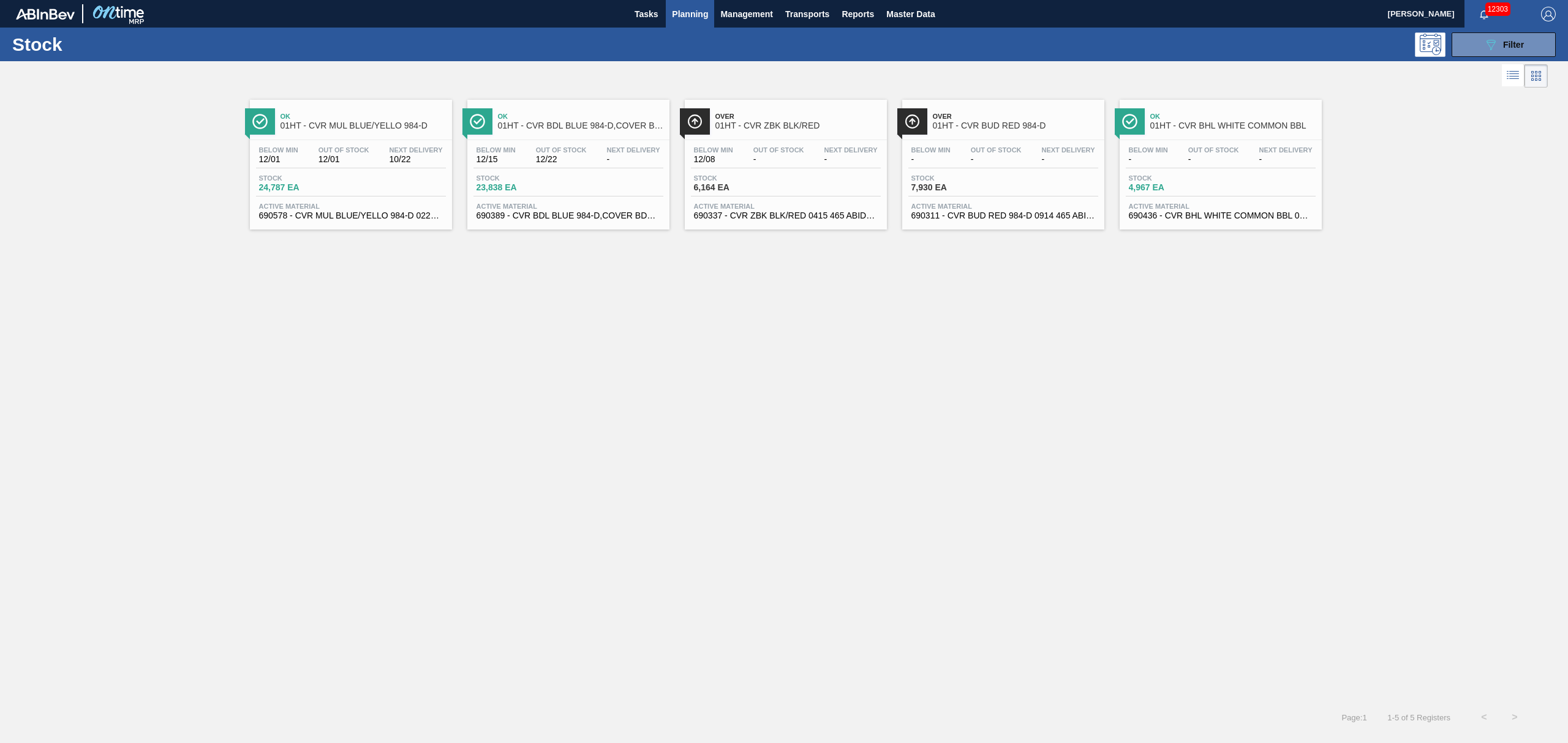
click at [780, 196] on div "Stock 6,164 EA" at bounding box center [786, 185] width 190 height 22
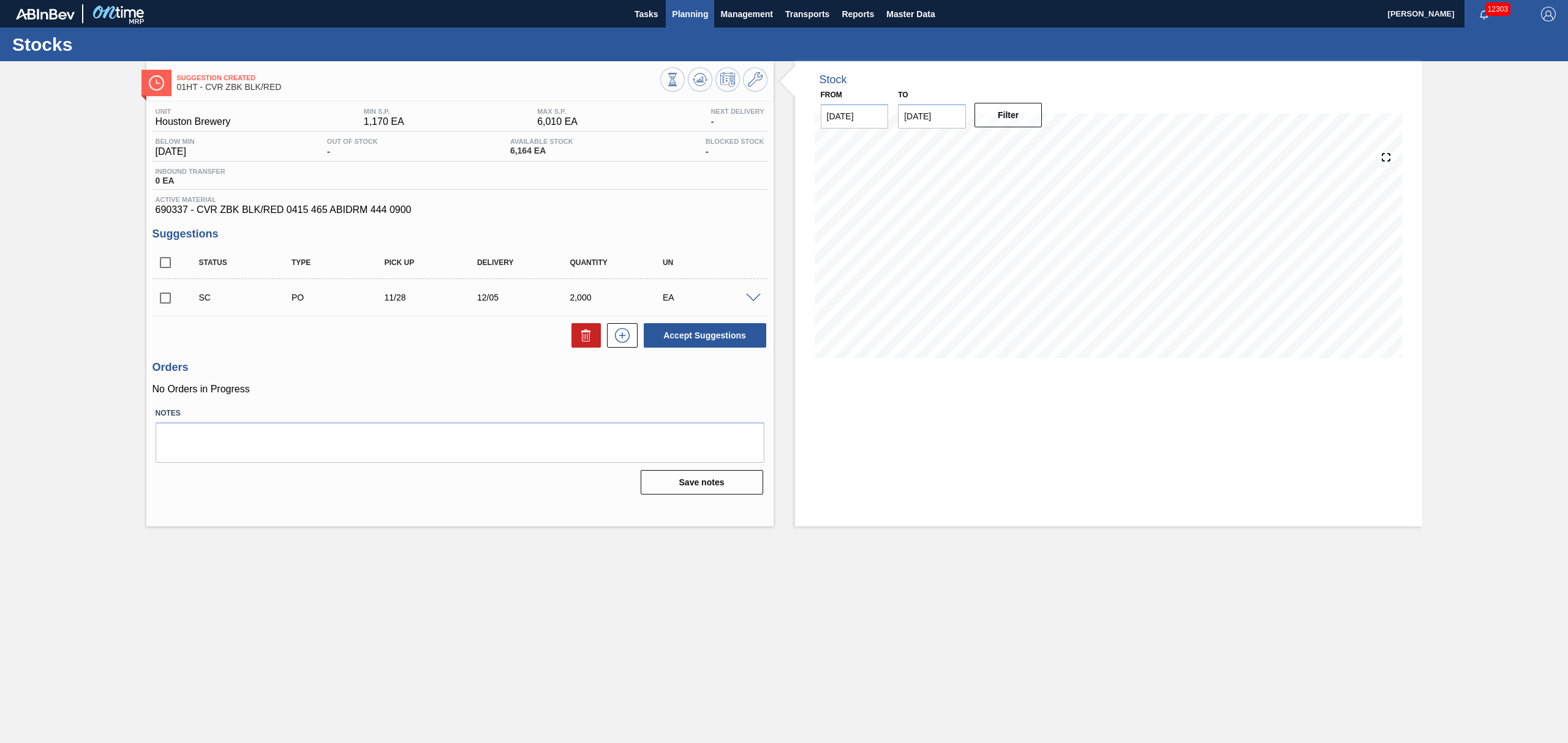
click at [683, 10] on span "Planning" at bounding box center [690, 14] width 36 height 15
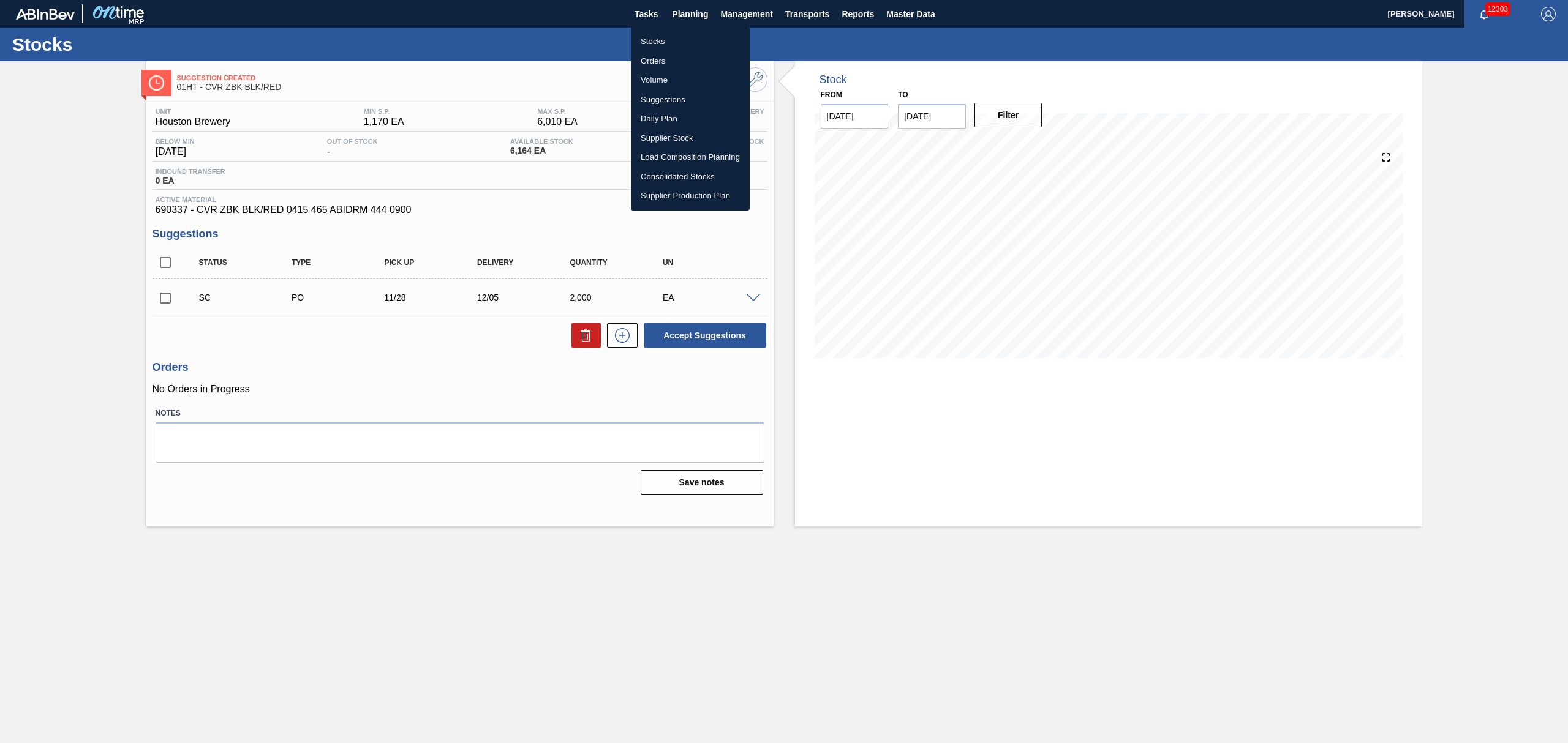
click at [652, 40] on li "Stocks" at bounding box center [690, 41] width 119 height 19
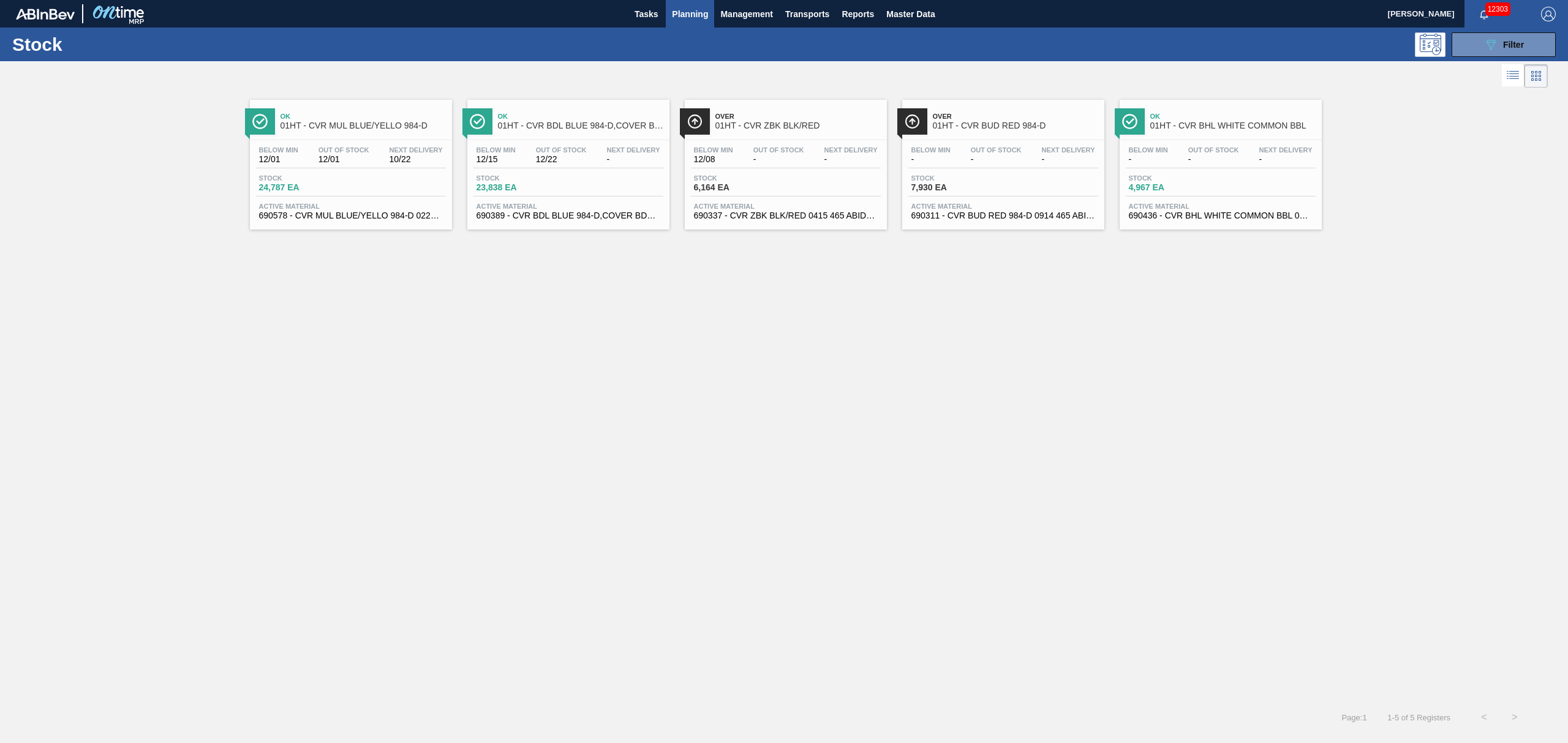
click at [957, 176] on span "Stock" at bounding box center [954, 178] width 86 height 7
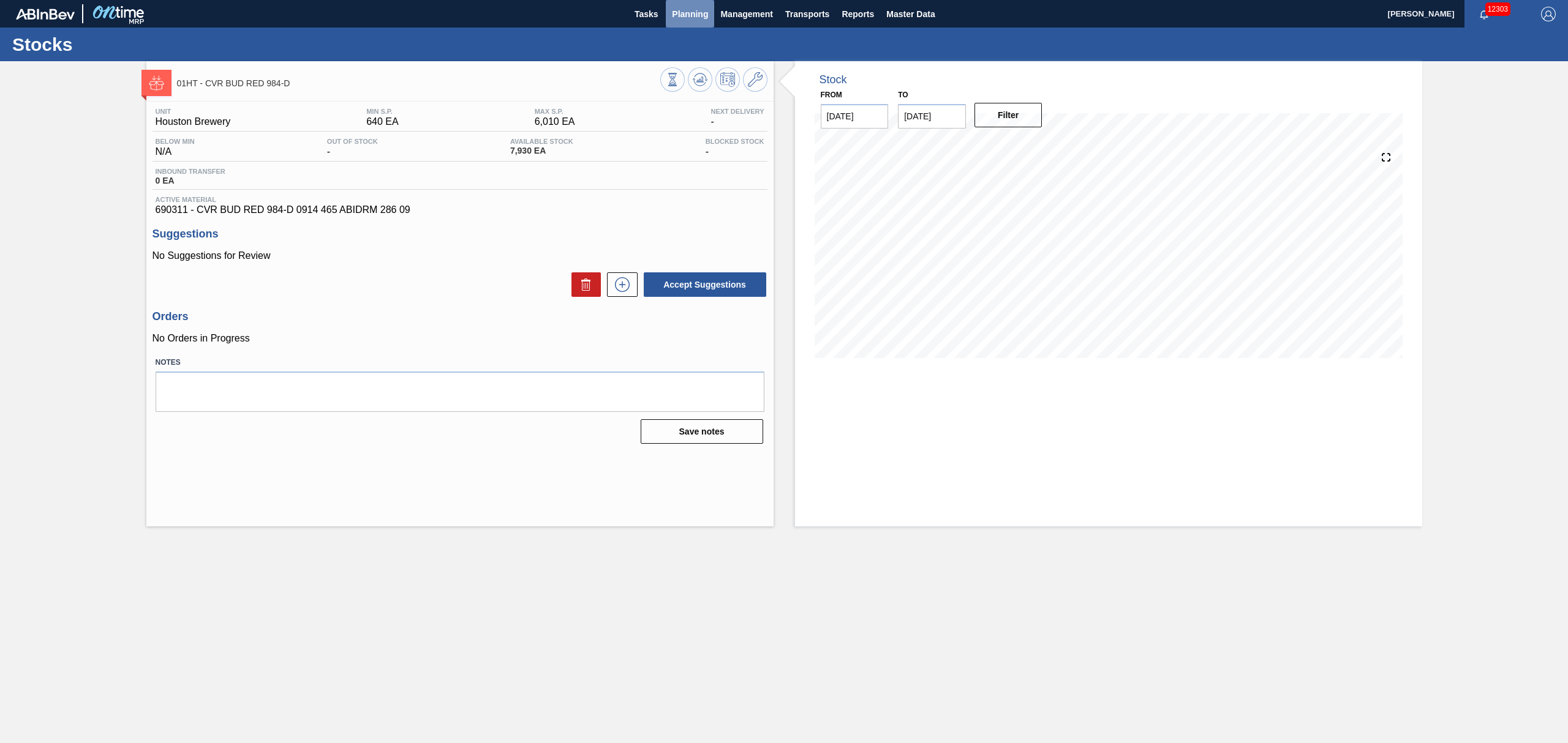
click at [694, 16] on span "Planning" at bounding box center [690, 14] width 36 height 15
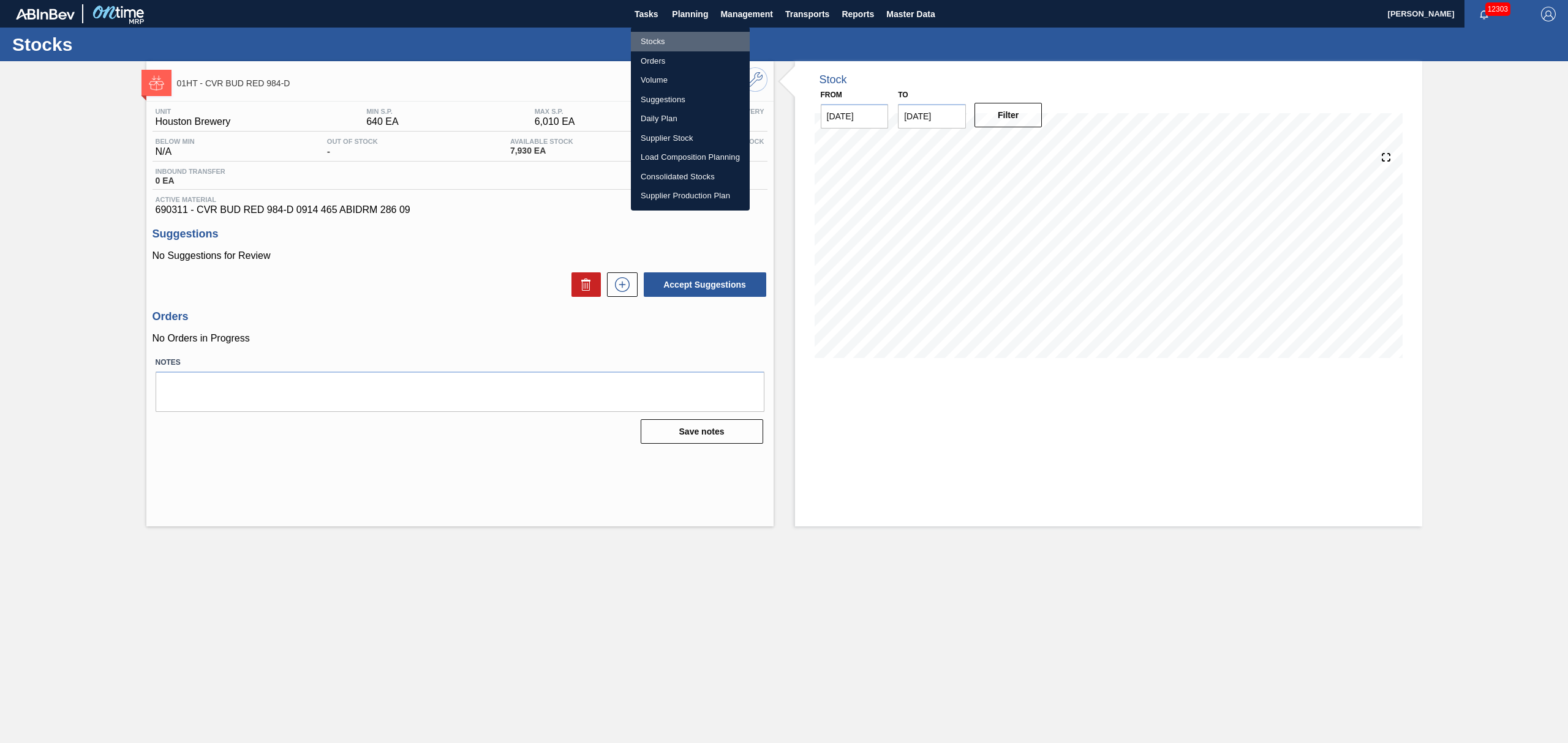
click at [660, 35] on li "Stocks" at bounding box center [690, 41] width 119 height 19
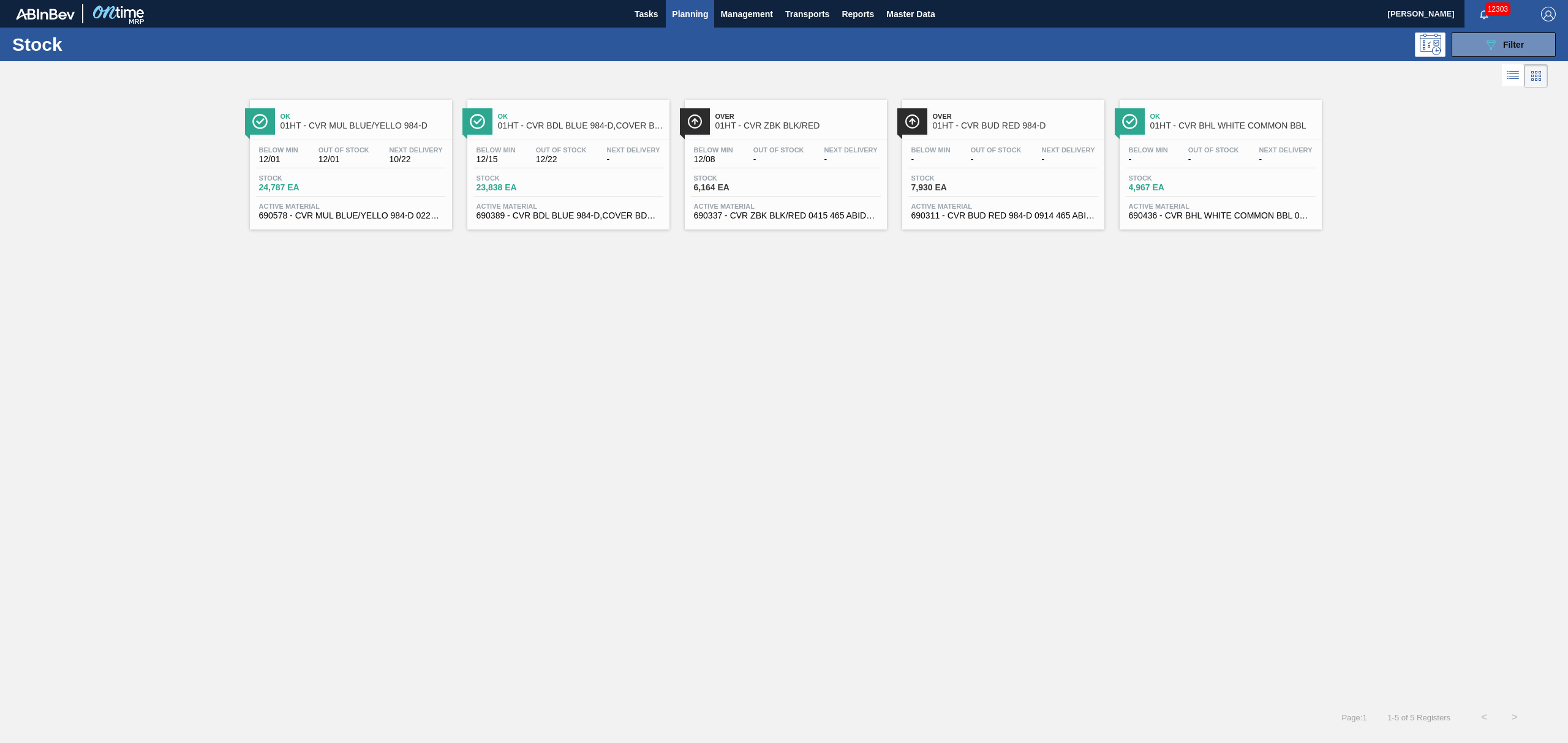
click at [1213, 177] on span "Stock" at bounding box center [1172, 178] width 86 height 7
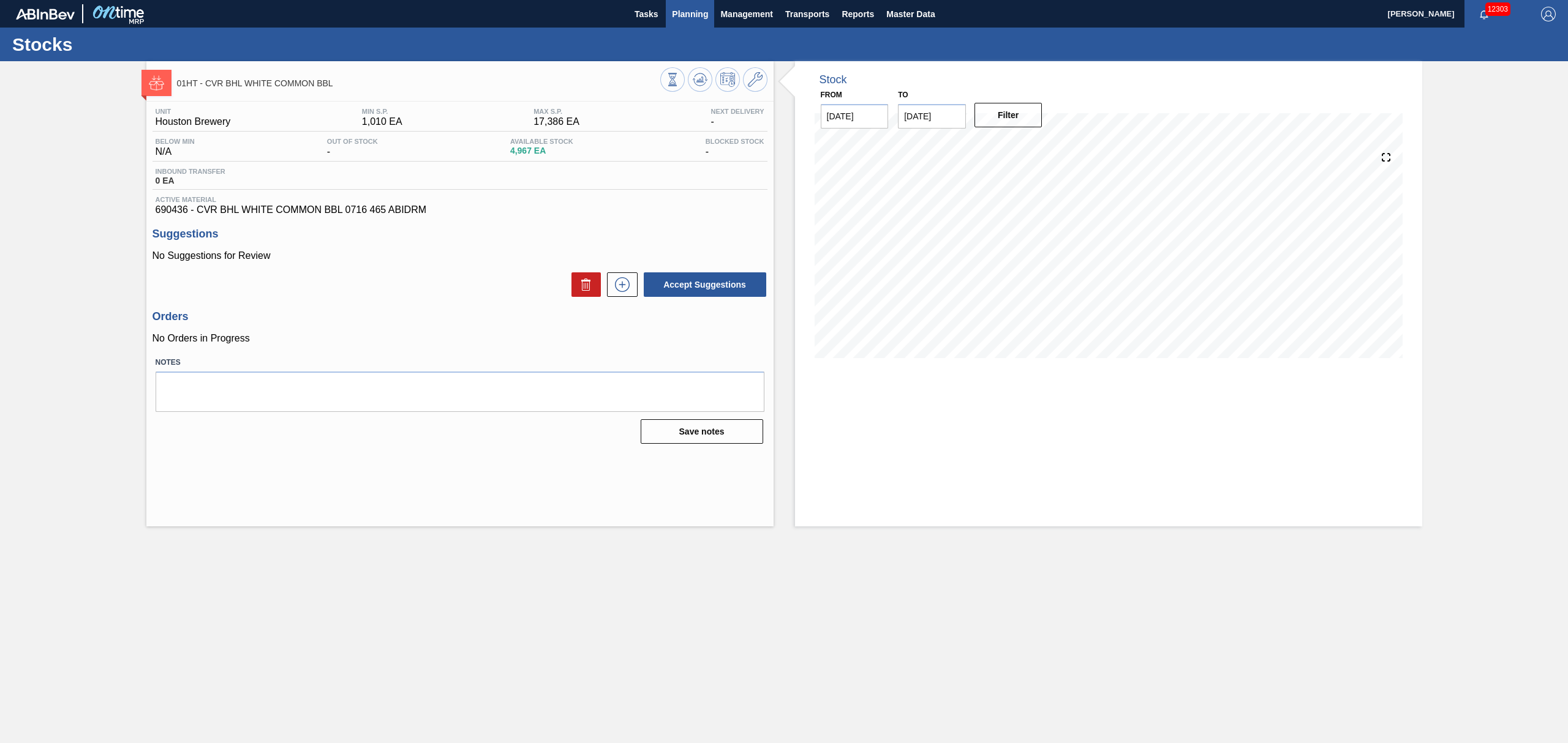
click at [704, 7] on span "Planning" at bounding box center [690, 14] width 36 height 15
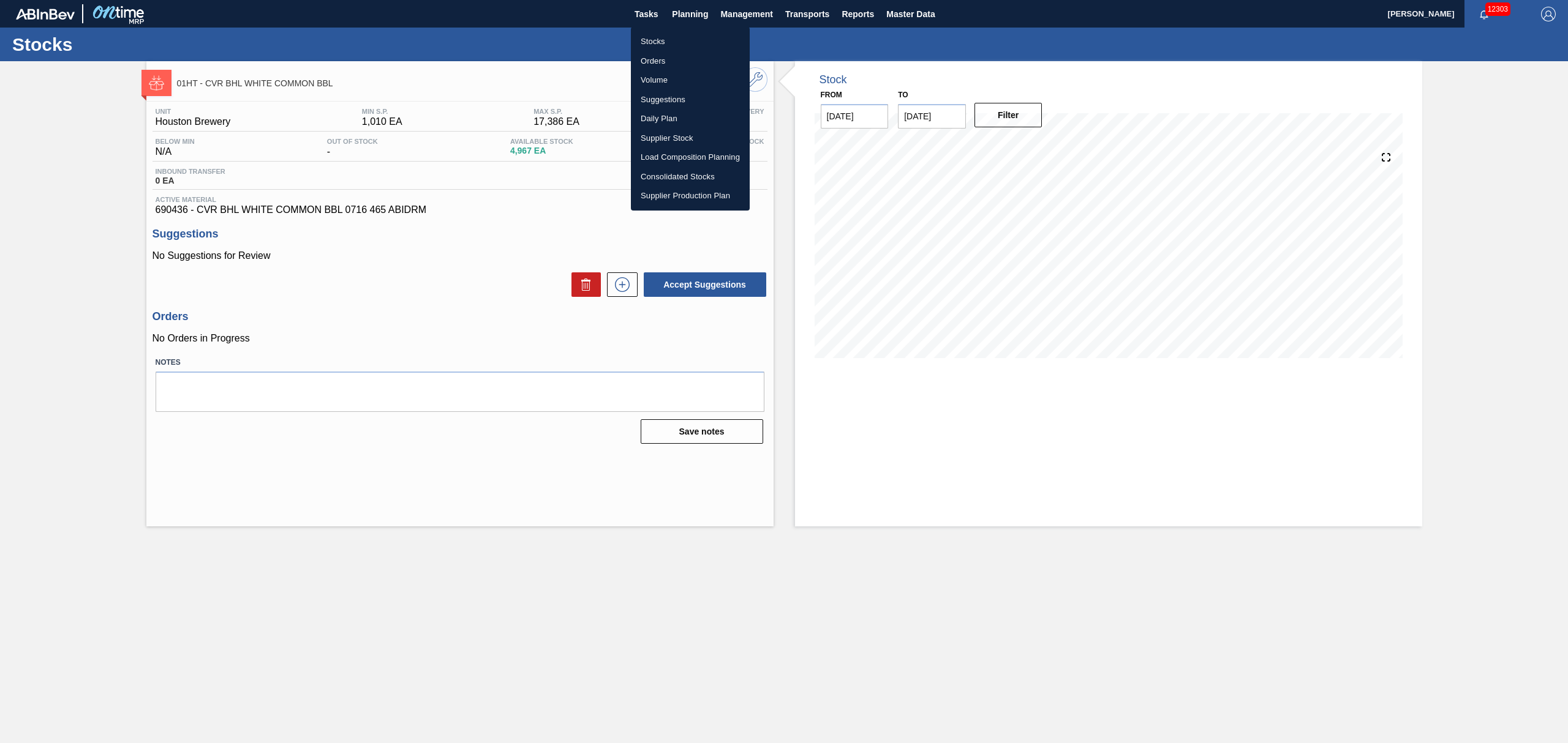
drag, startPoint x: 661, startPoint y: 37, endPoint x: 149, endPoint y: 184, distance: 532.7
click at [660, 38] on li "Stocks" at bounding box center [690, 41] width 119 height 19
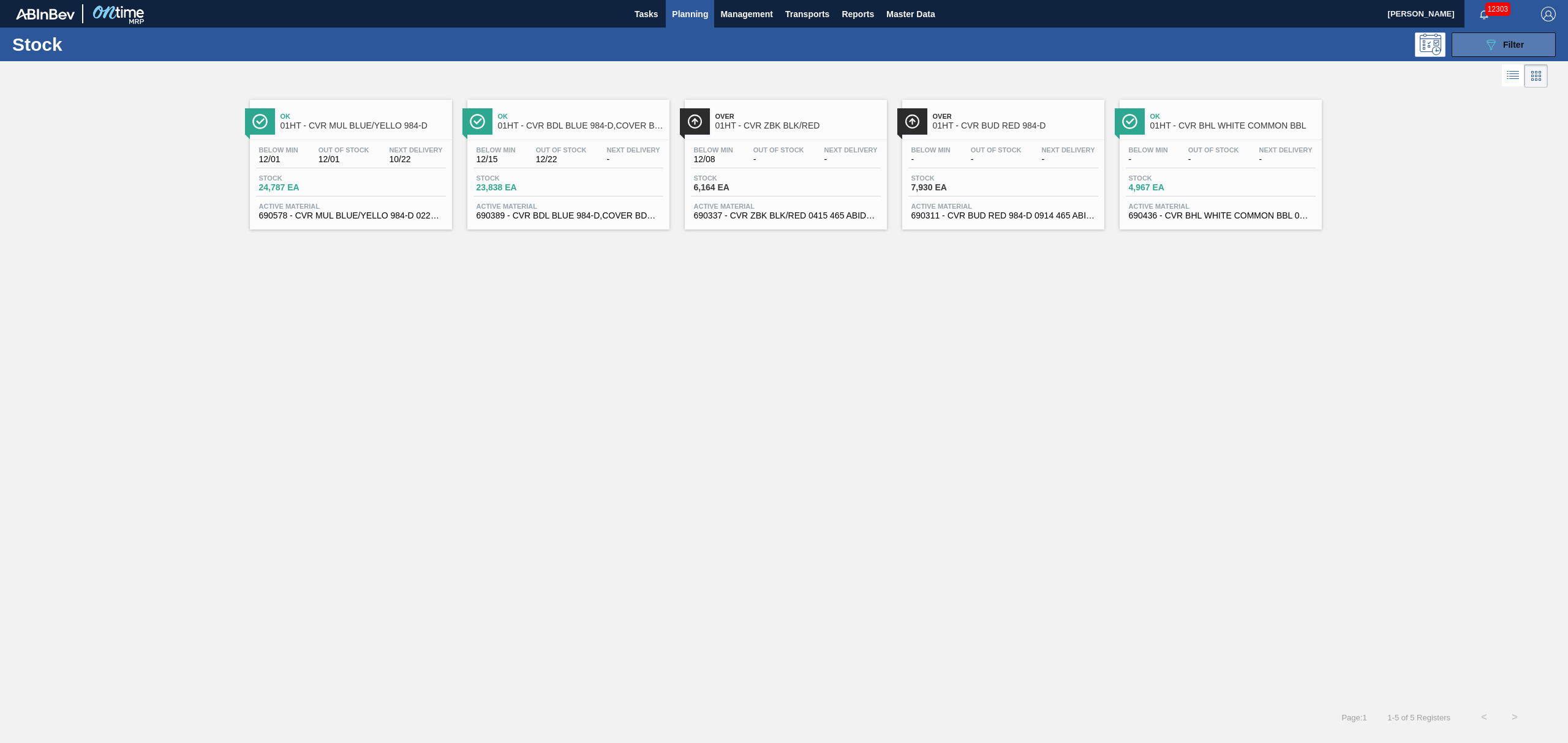
click at [1516, 47] on span "Filter" at bounding box center [1514, 44] width 21 height 10
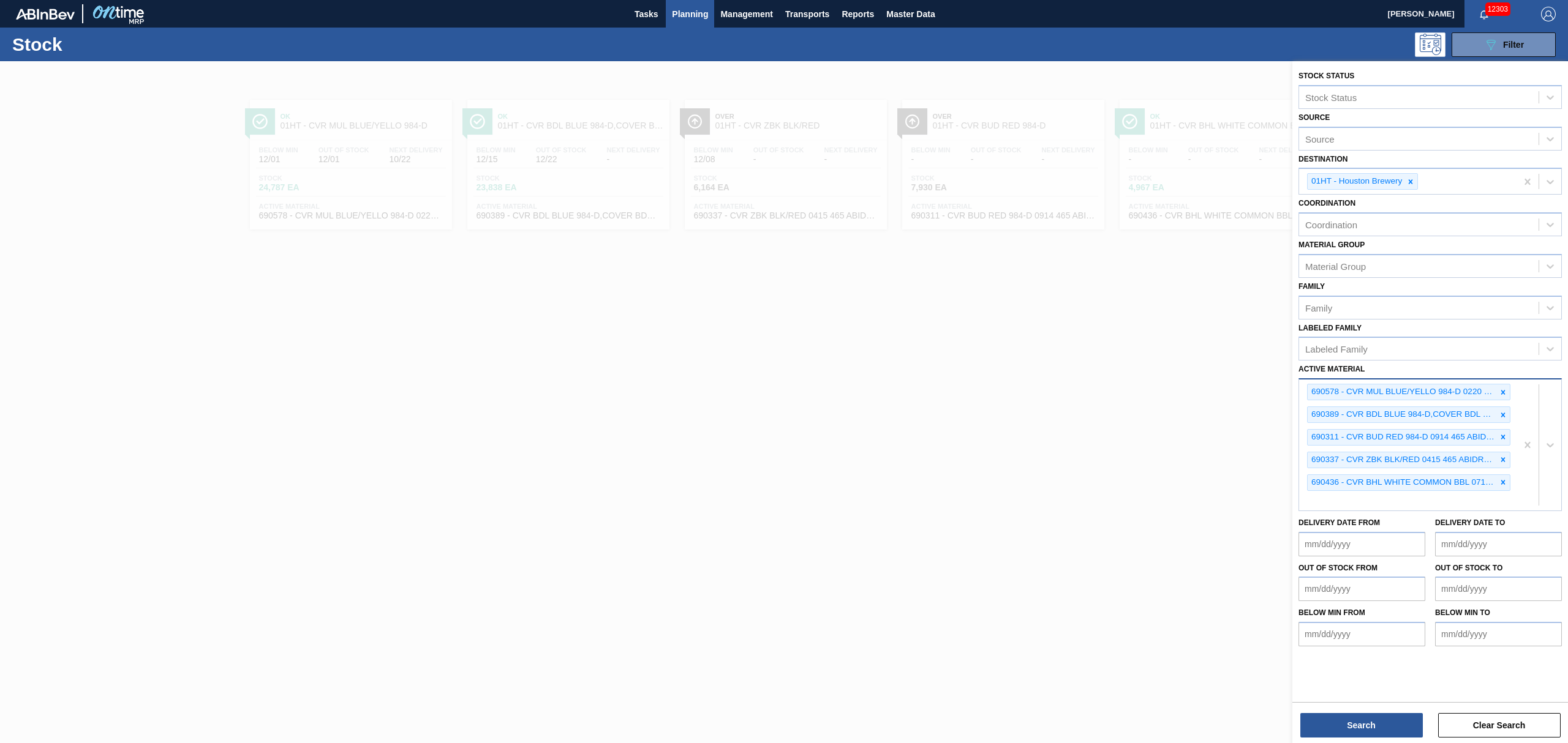
click at [1407, 493] on div "690578 - CVR MUL BLUE/YELLO 984-D 0220 465 ABIDRM 690389 - CVR BDL BLUE 984-D,C…" at bounding box center [1408, 445] width 217 height 131
type Material "690696"
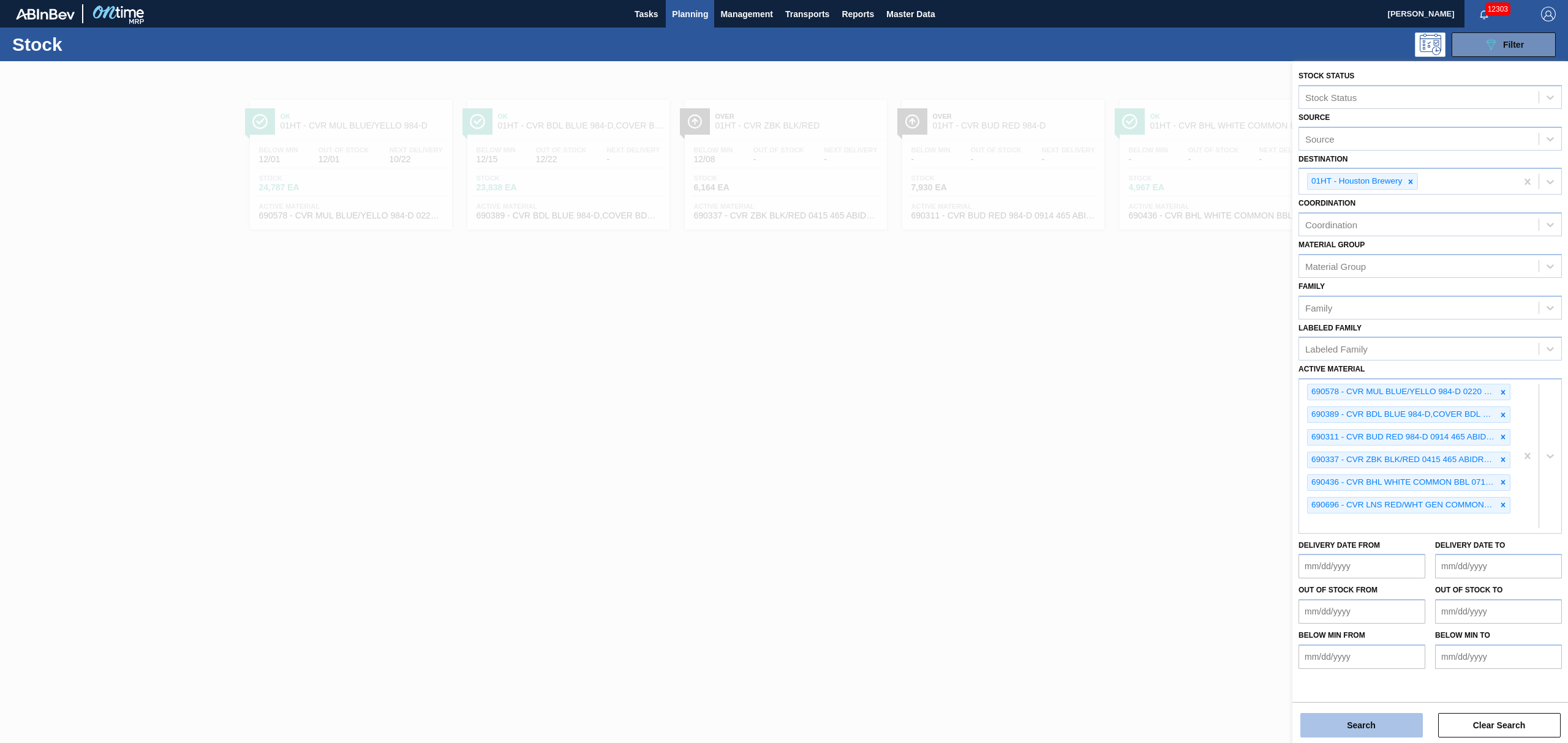
click at [1344, 724] on button "Search" at bounding box center [1361, 725] width 123 height 25
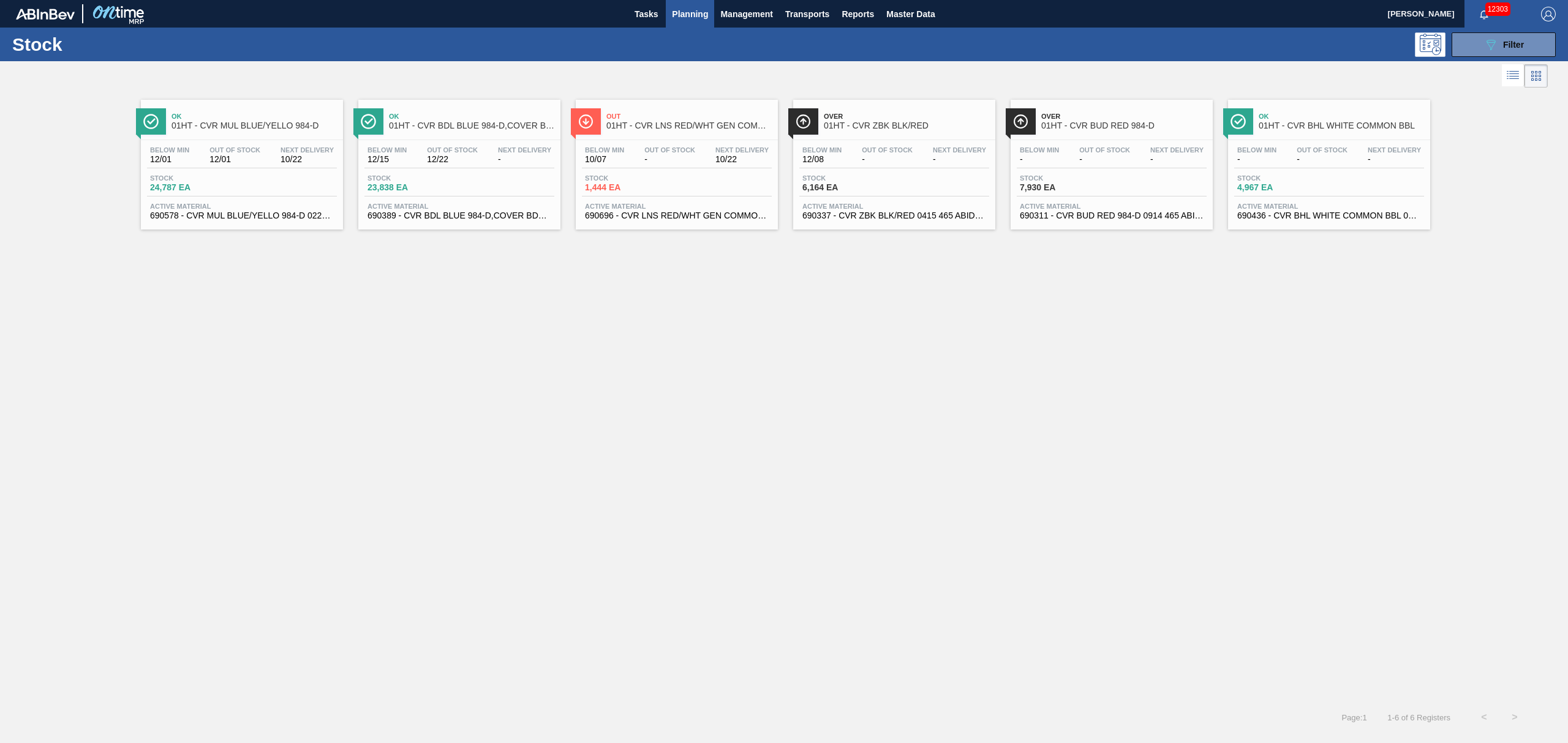
drag, startPoint x: 669, startPoint y: 167, endPoint x: 523, endPoint y: 187, distance: 147.4
click at [667, 165] on div "Below Min 10/07 Out Of Stock - Next Delivery 10/22" at bounding box center [676, 157] width 190 height 22
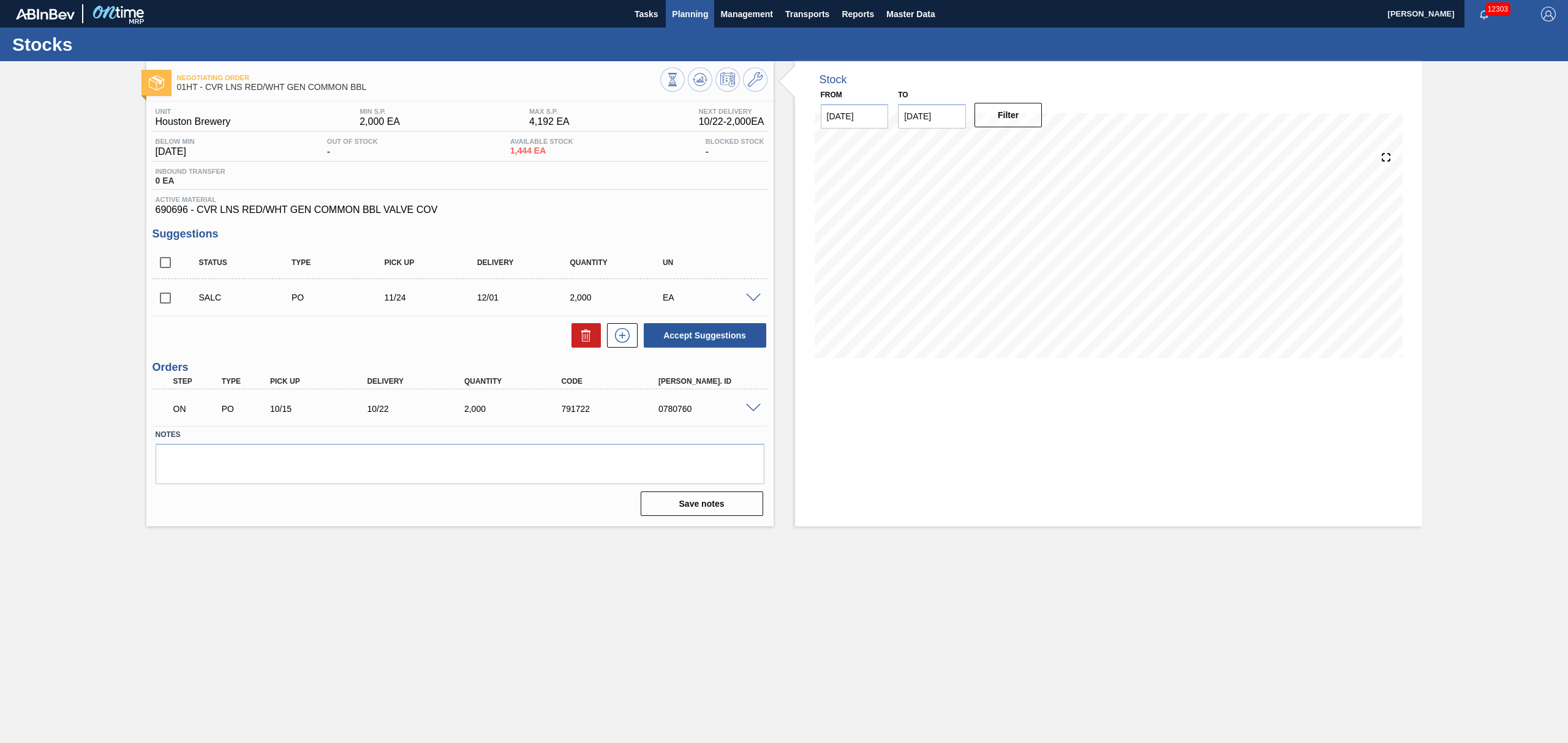
click at [680, 13] on span "Planning" at bounding box center [690, 14] width 36 height 15
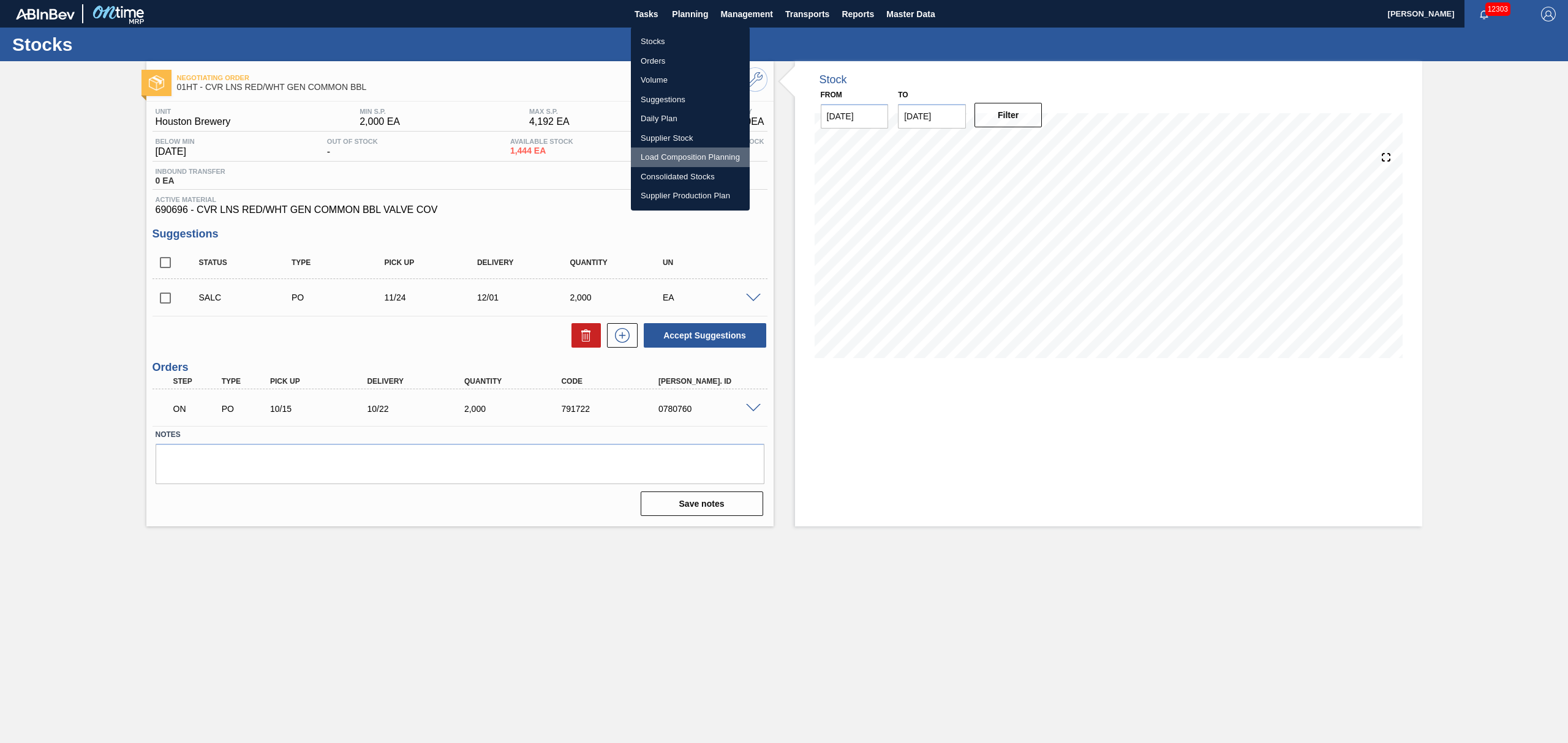
click at [675, 150] on li "Load Composition Planning" at bounding box center [690, 157] width 119 height 19
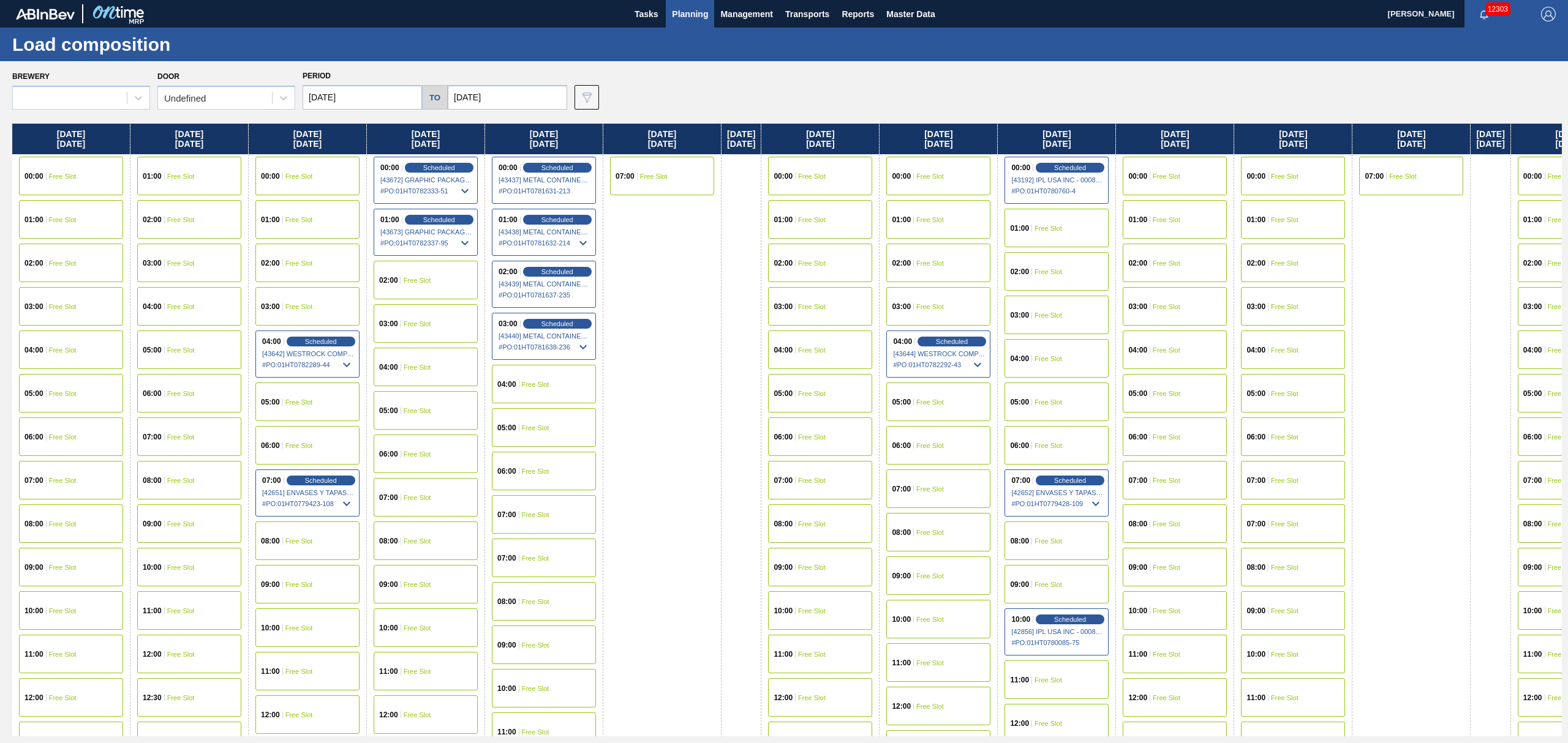
click at [410, 99] on input "[DATE]" at bounding box center [362, 97] width 119 height 25
click at [440, 125] on button "Next Month" at bounding box center [440, 127] width 9 height 9
click at [336, 241] on div "24" at bounding box center [337, 245] width 17 height 17
type input "[DATE]"
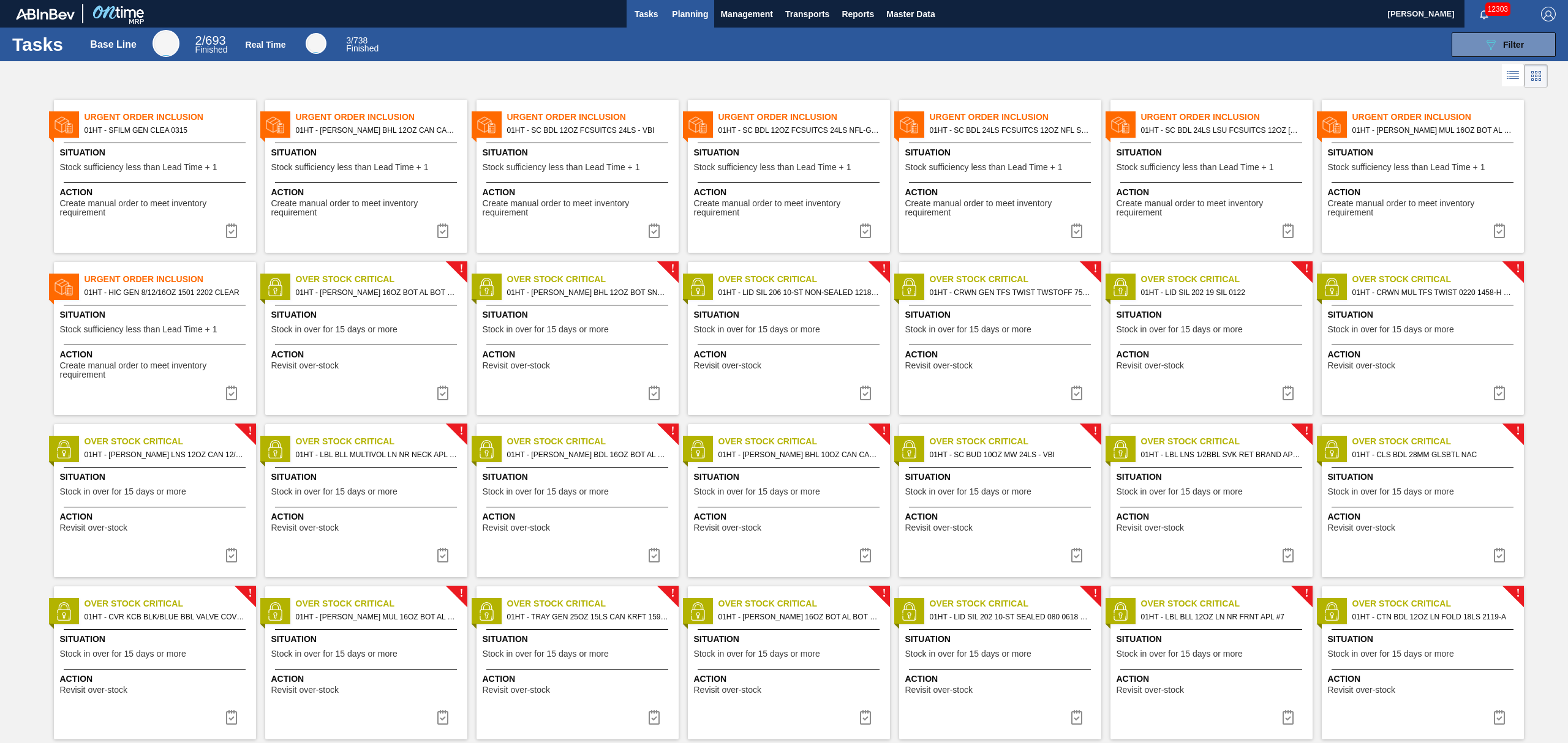
click at [682, 16] on span "Planning" at bounding box center [690, 14] width 36 height 15
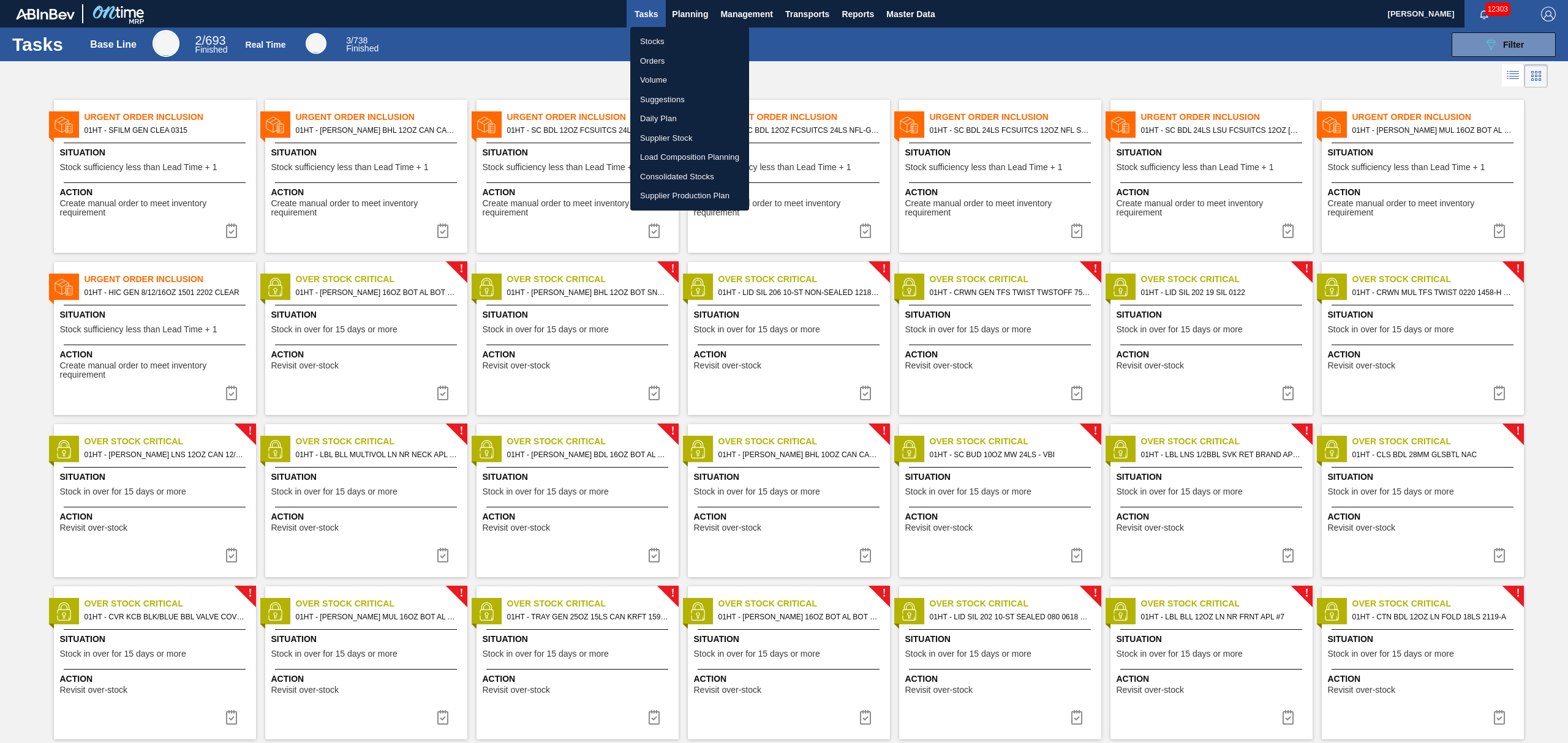
click at [676, 155] on li "Load Composition Planning" at bounding box center [690, 157] width 119 height 19
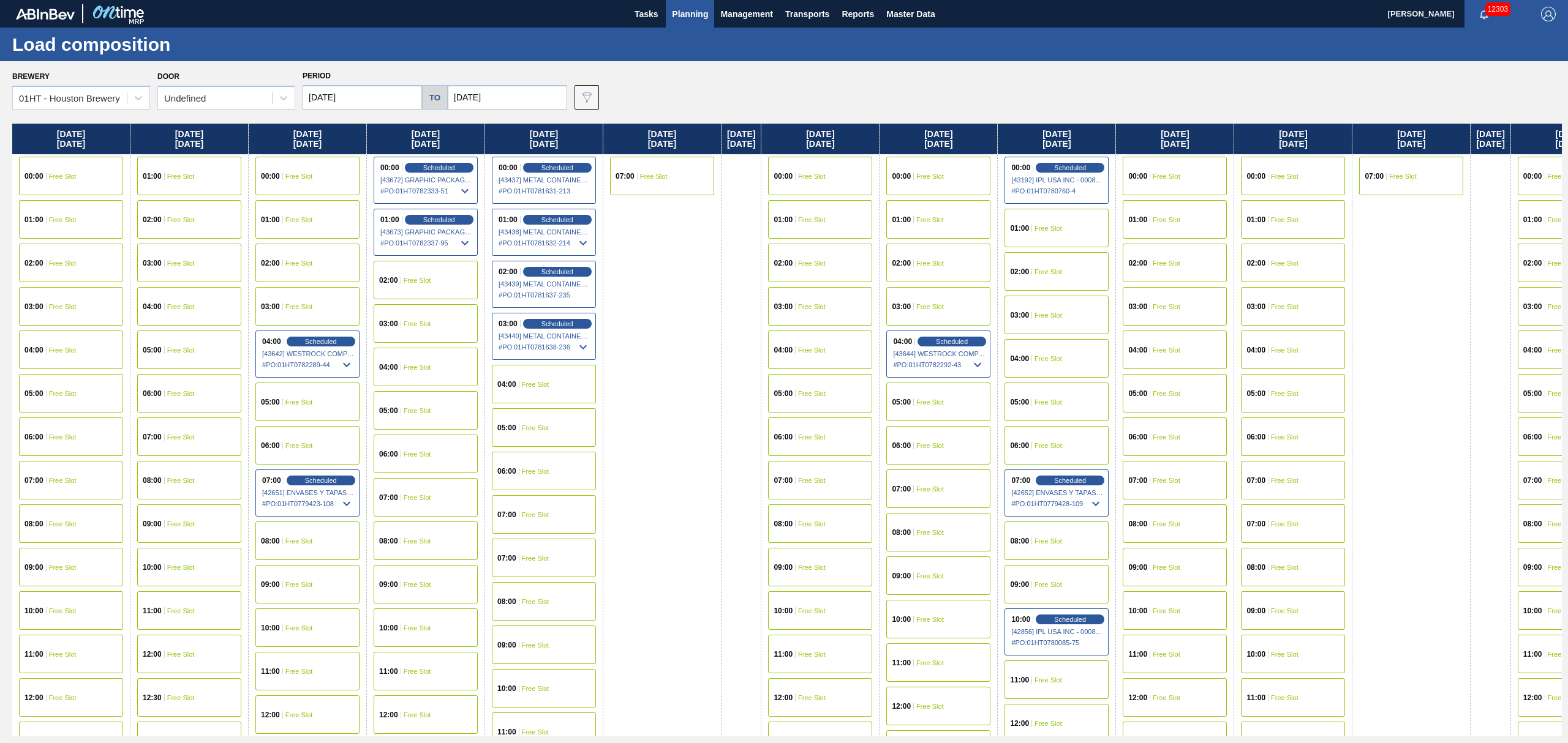
click at [388, 93] on input "[DATE]" at bounding box center [362, 97] width 119 height 25
click at [439, 123] on button "Next Month" at bounding box center [440, 127] width 9 height 9
click at [335, 249] on div "24" at bounding box center [337, 245] width 17 height 17
type input "[DATE]"
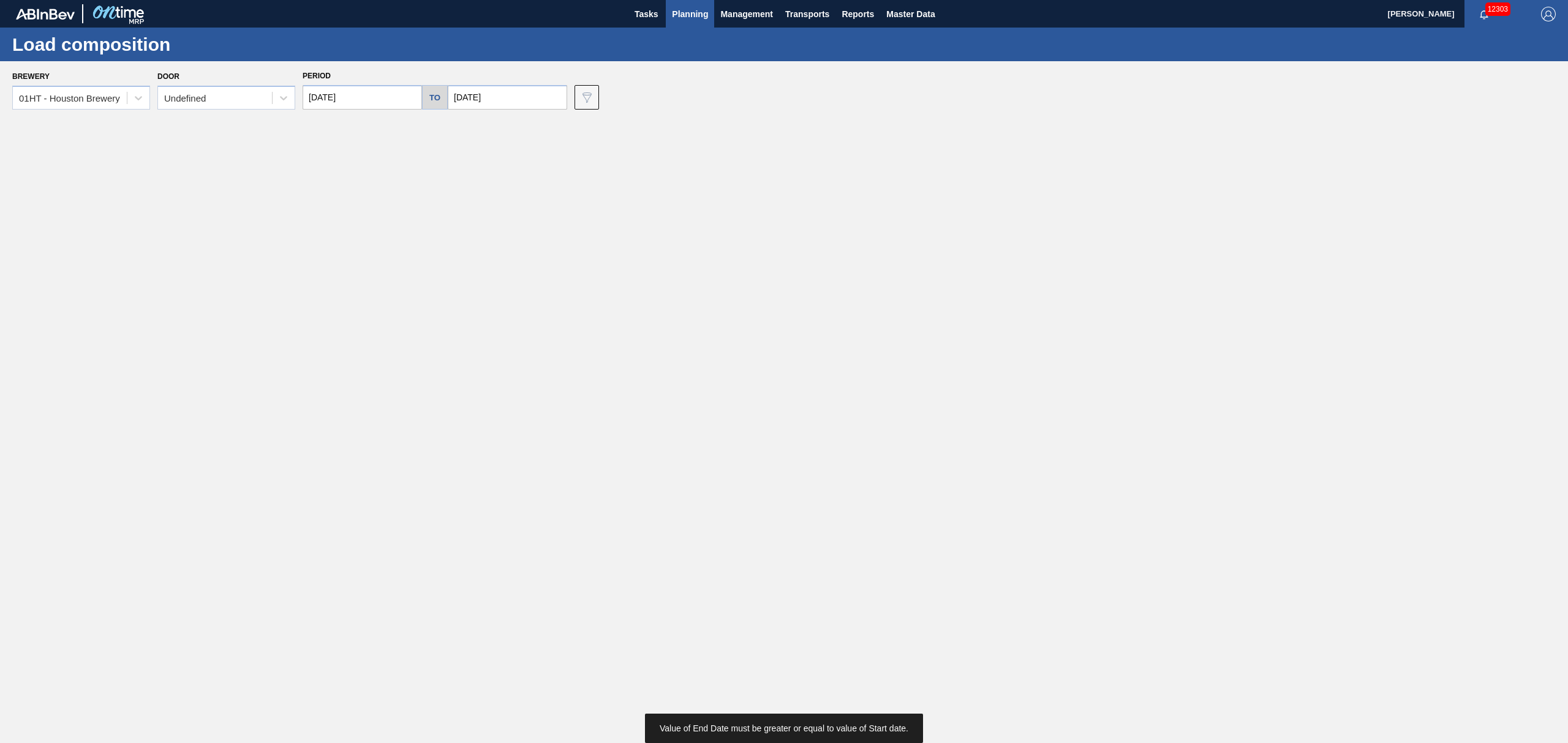
click at [513, 88] on input "[DATE]" at bounding box center [507, 97] width 119 height 25
click at [559, 241] on div "28" at bounding box center [562, 245] width 17 height 17
type input "[DATE]"
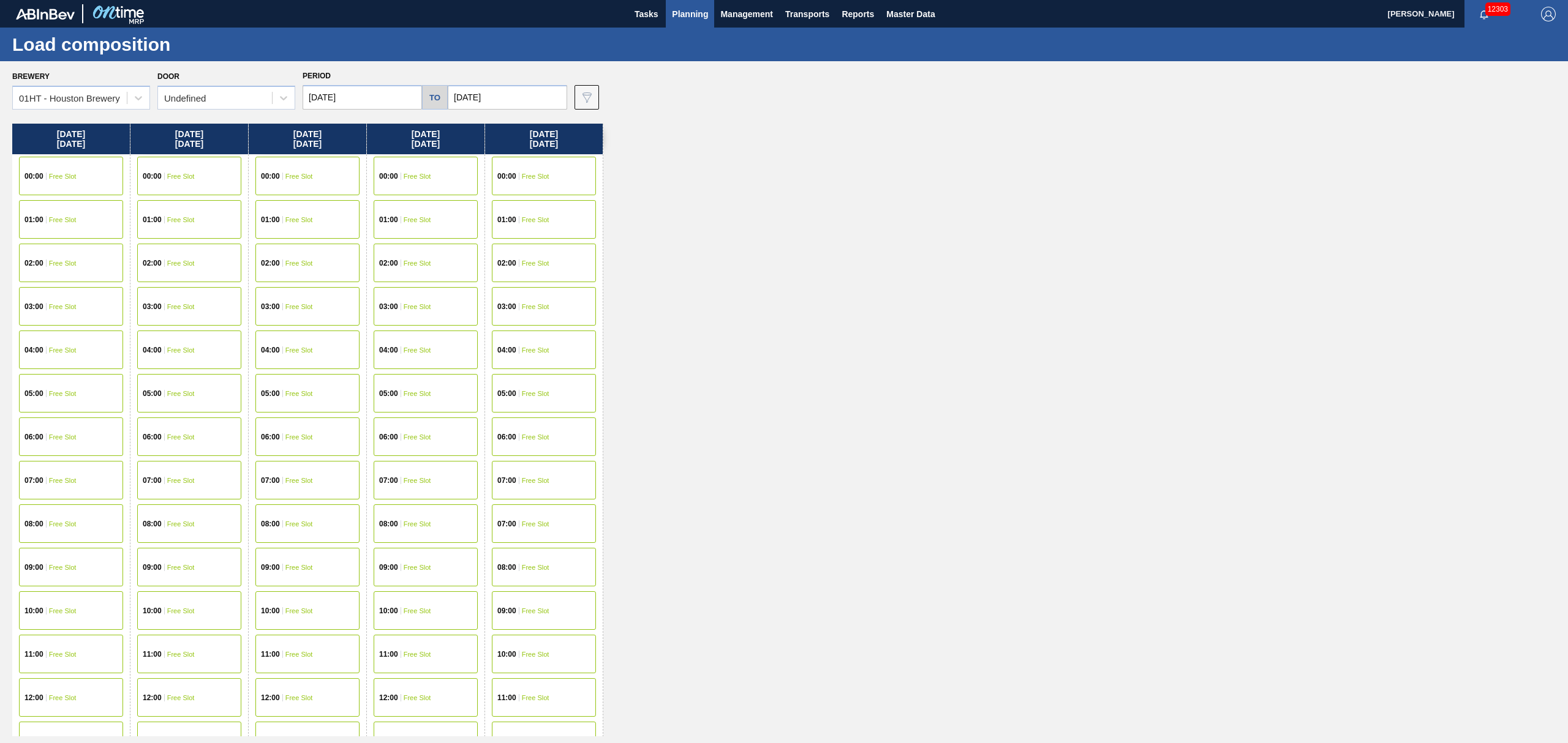
click at [292, 604] on div "10:00 Free Slot" at bounding box center [307, 611] width 104 height 39
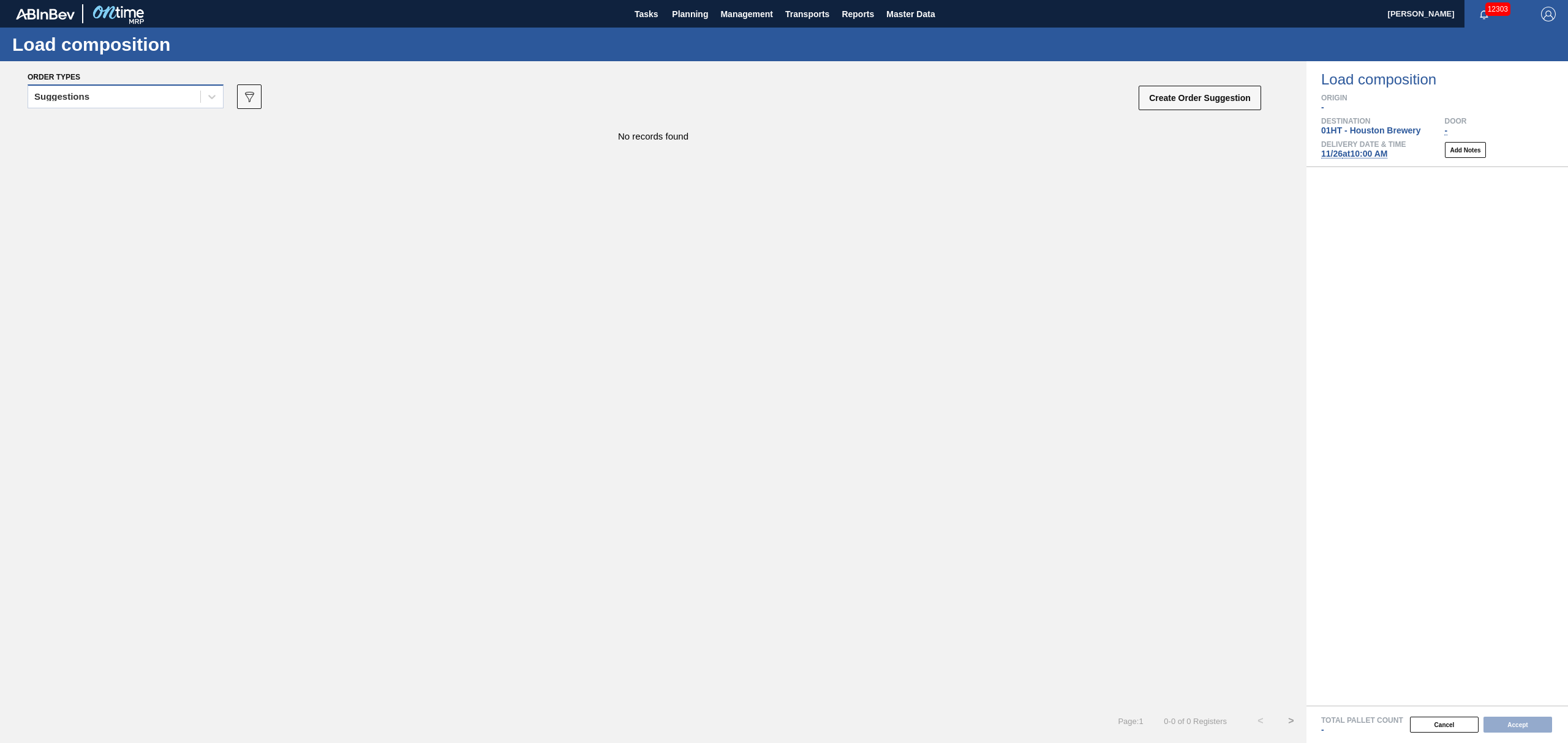
click at [135, 95] on div "Suggestions" at bounding box center [114, 97] width 172 height 18
click at [136, 128] on div "Awaiting load composition" at bounding box center [125, 127] width 196 height 23
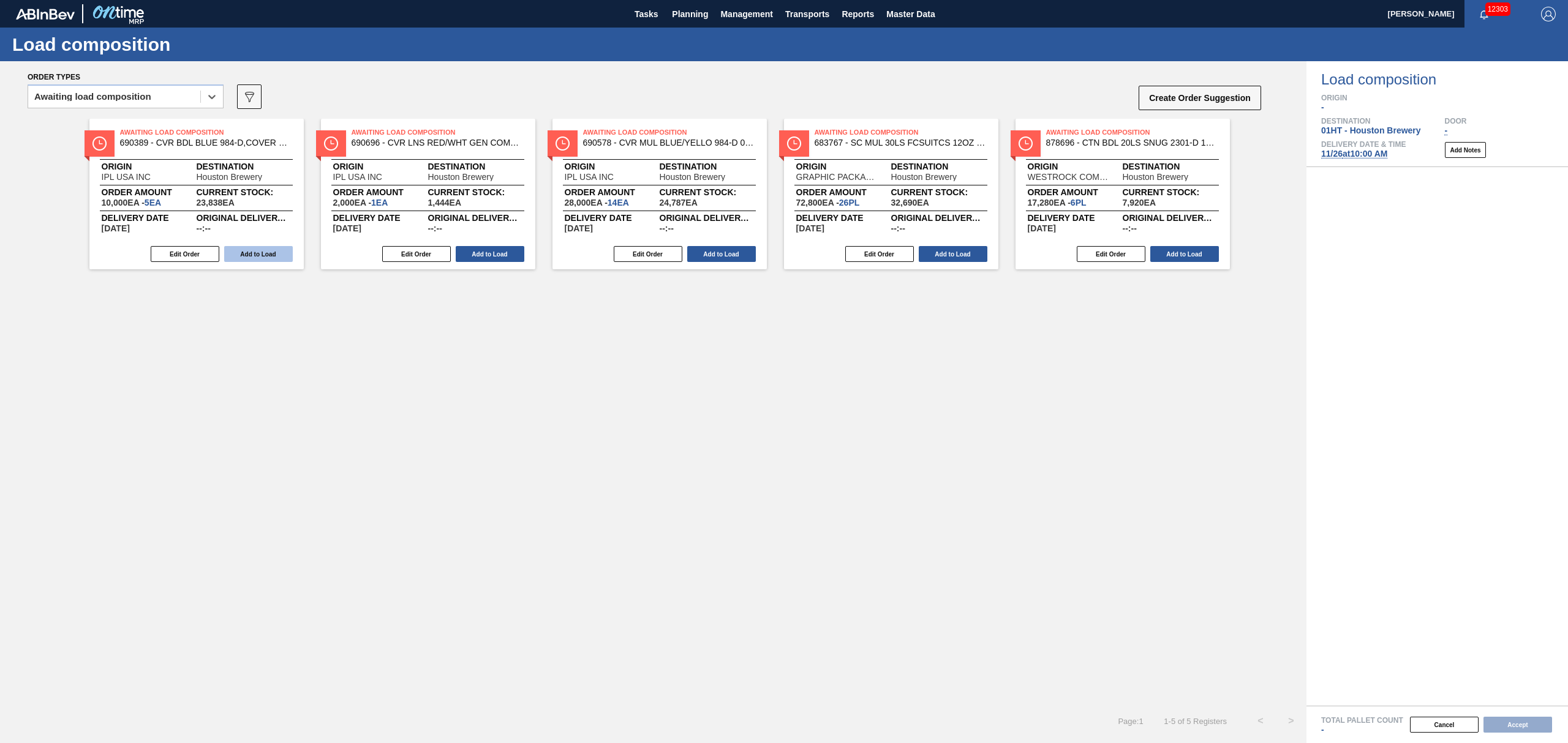
click at [255, 253] on button "Add to Load" at bounding box center [259, 254] width 69 height 16
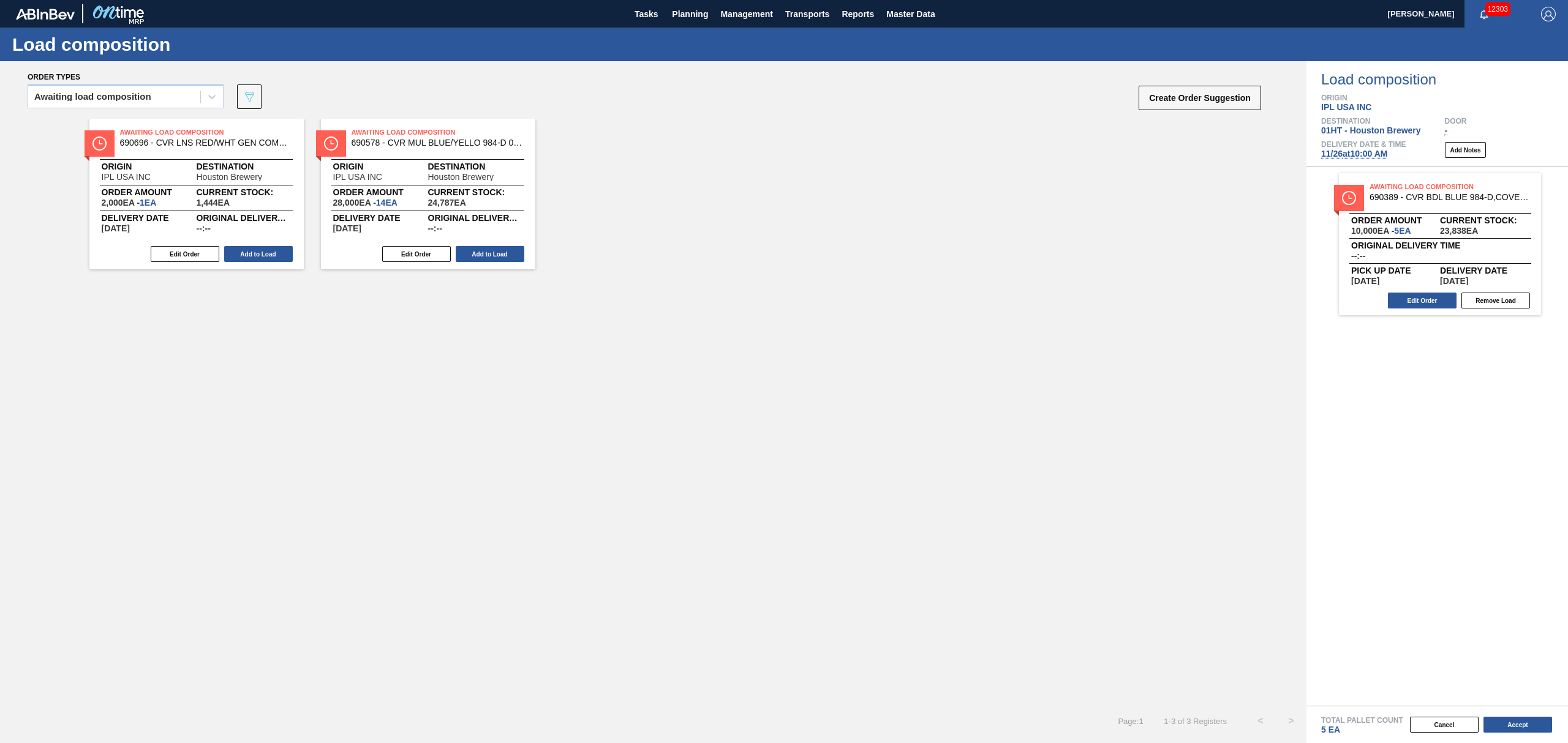
click at [255, 253] on button "Add to Load" at bounding box center [259, 254] width 69 height 16
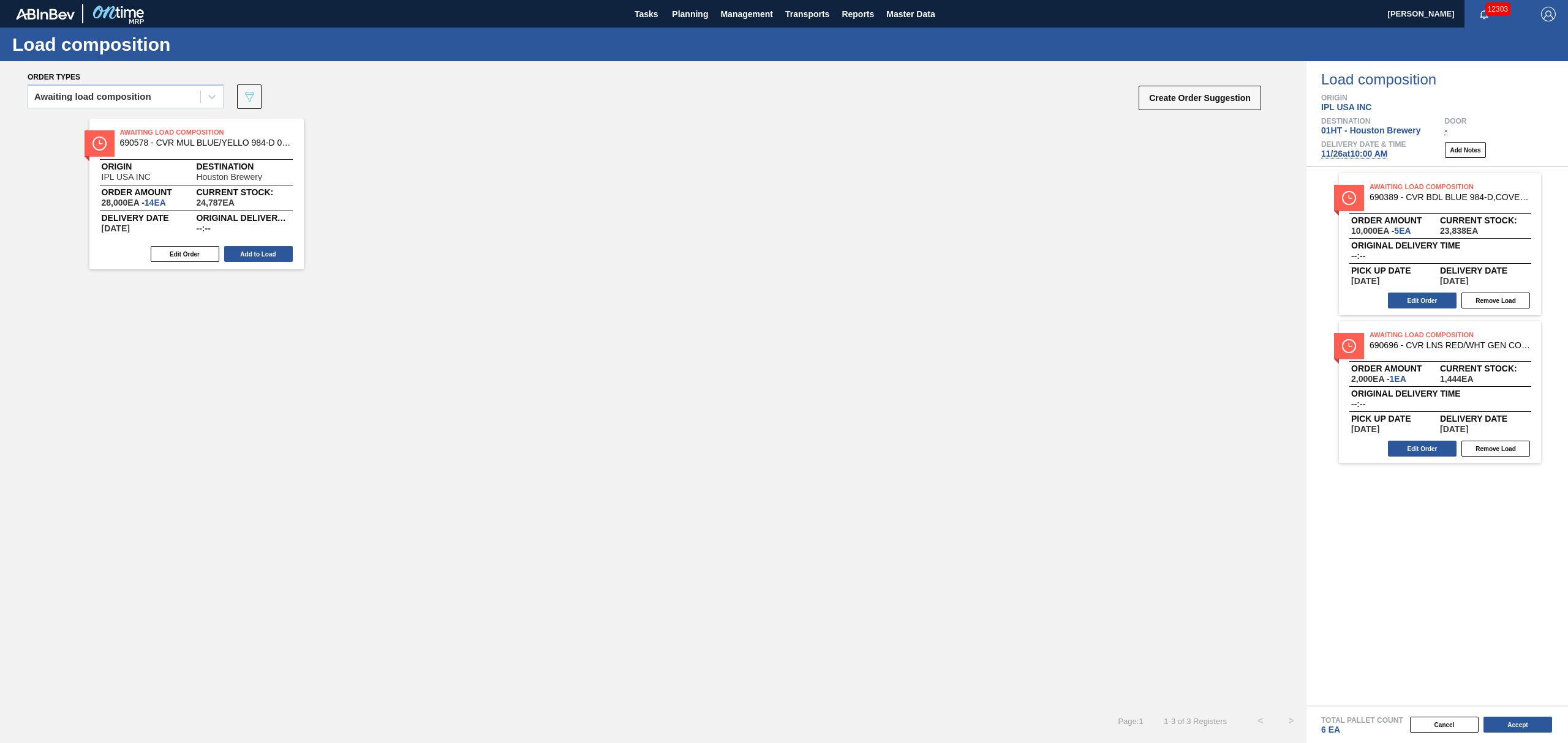
click at [255, 253] on button "Add to Load" at bounding box center [259, 254] width 69 height 16
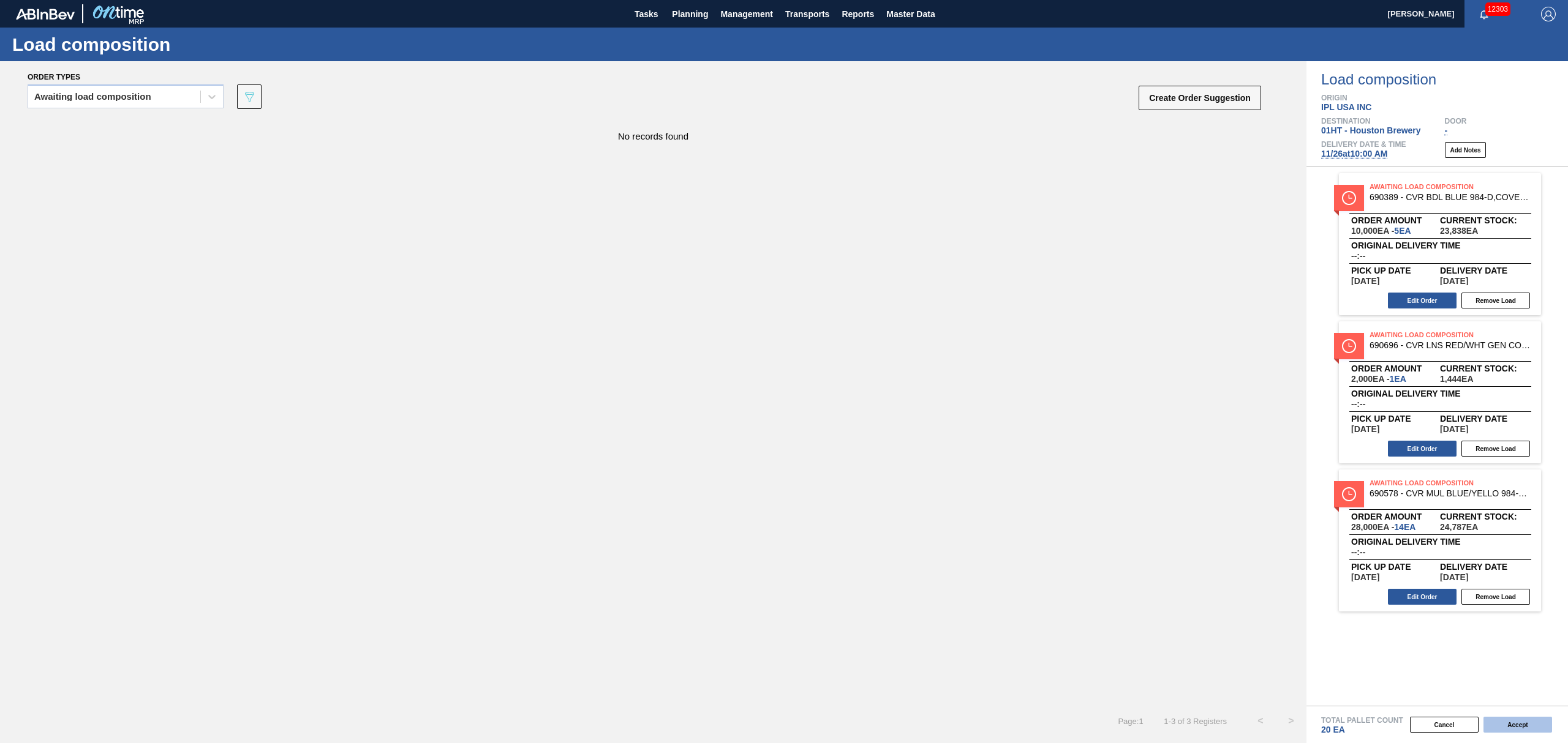
click at [1518, 721] on button "Accept" at bounding box center [1519, 725] width 69 height 16
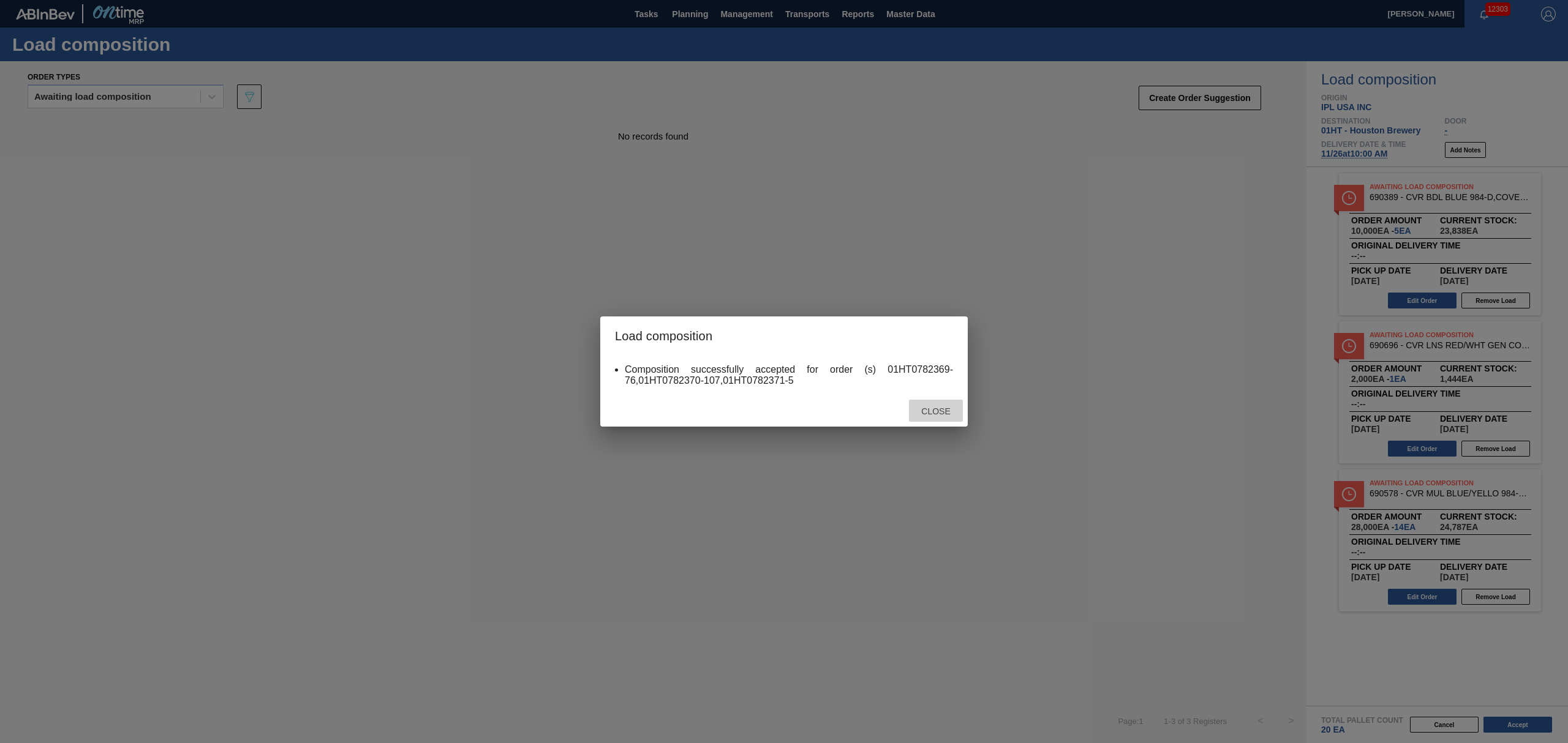
click at [941, 405] on div "Close" at bounding box center [936, 411] width 54 height 23
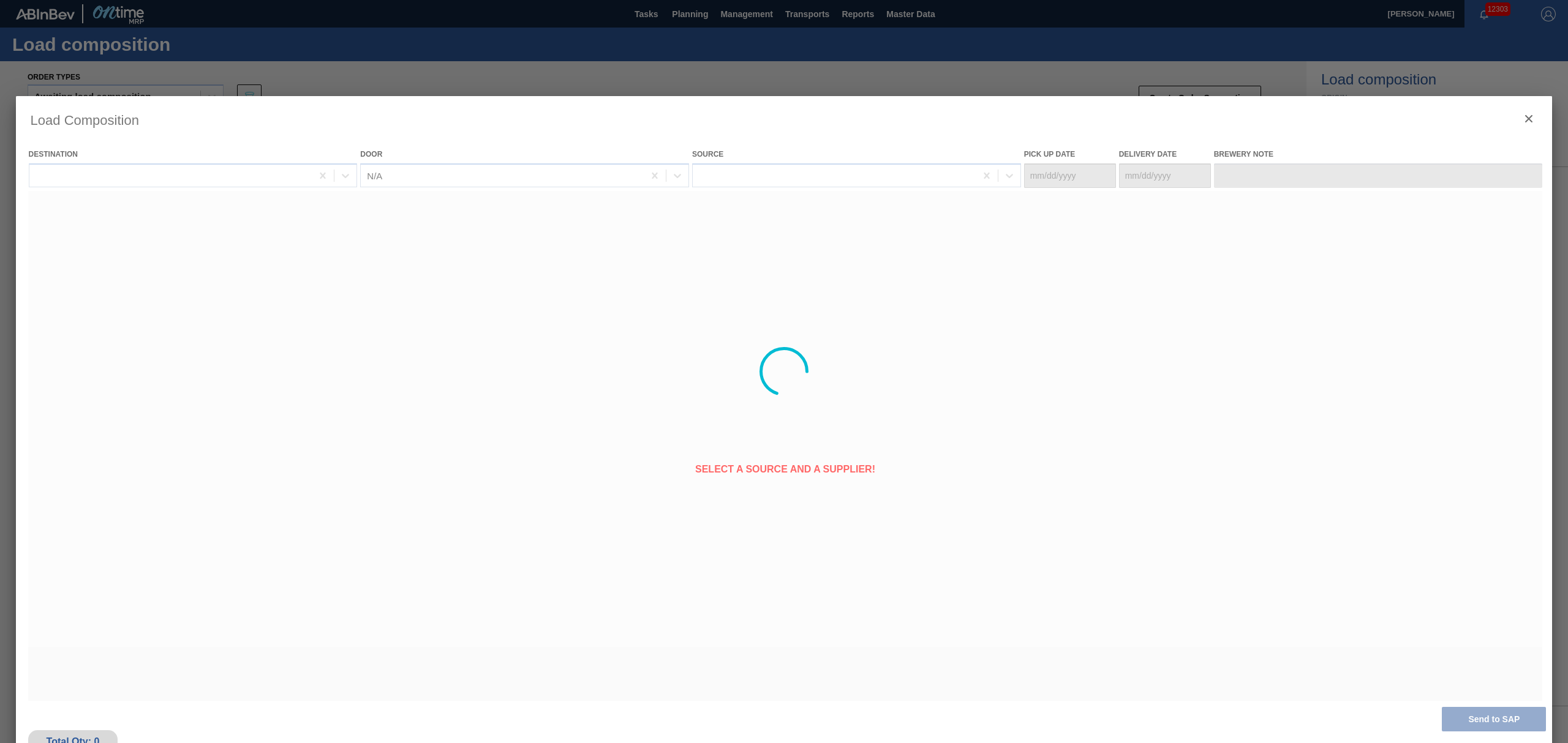
type Date "[DATE]"
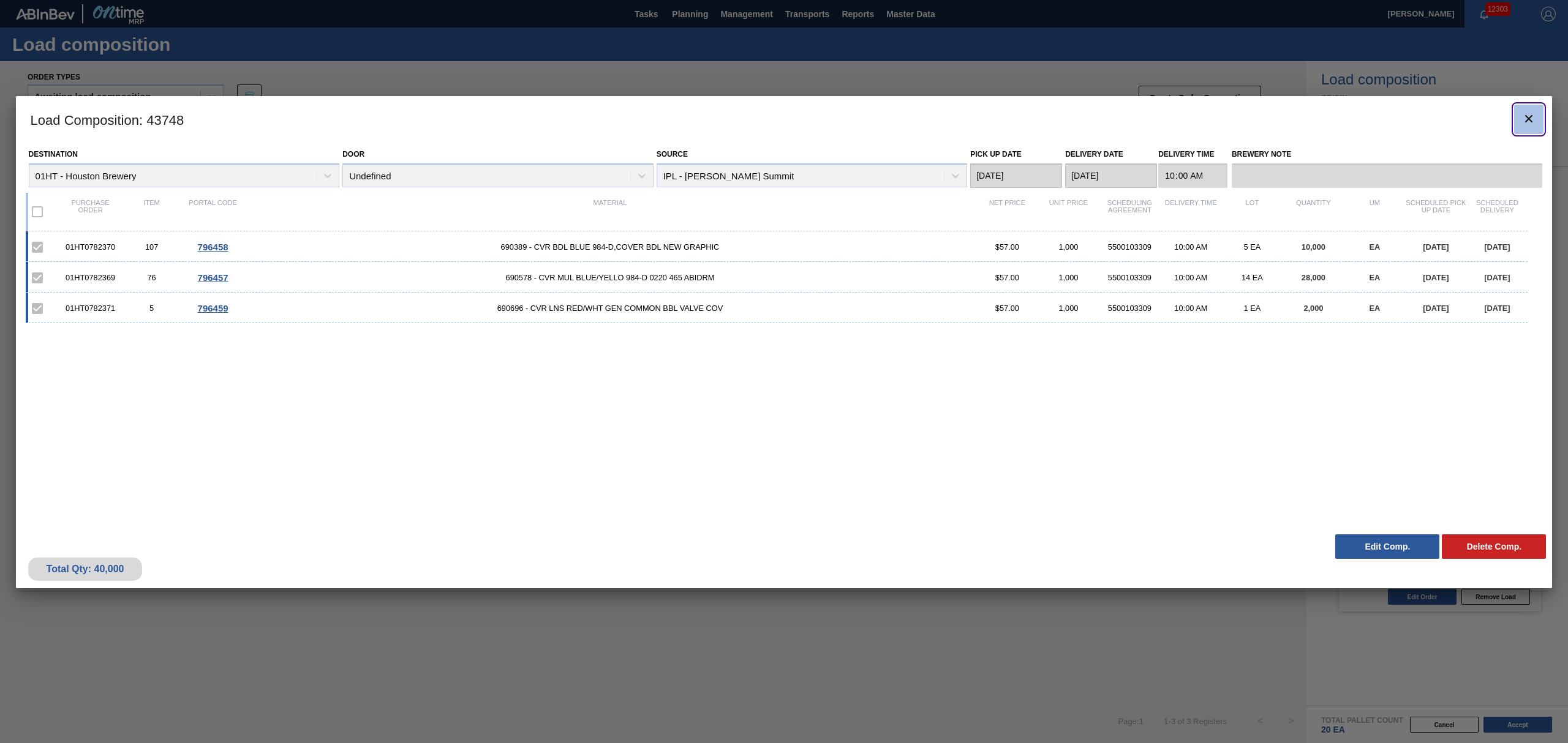
click at [1520, 114] on button "botão de ícone" at bounding box center [1528, 119] width 29 height 29
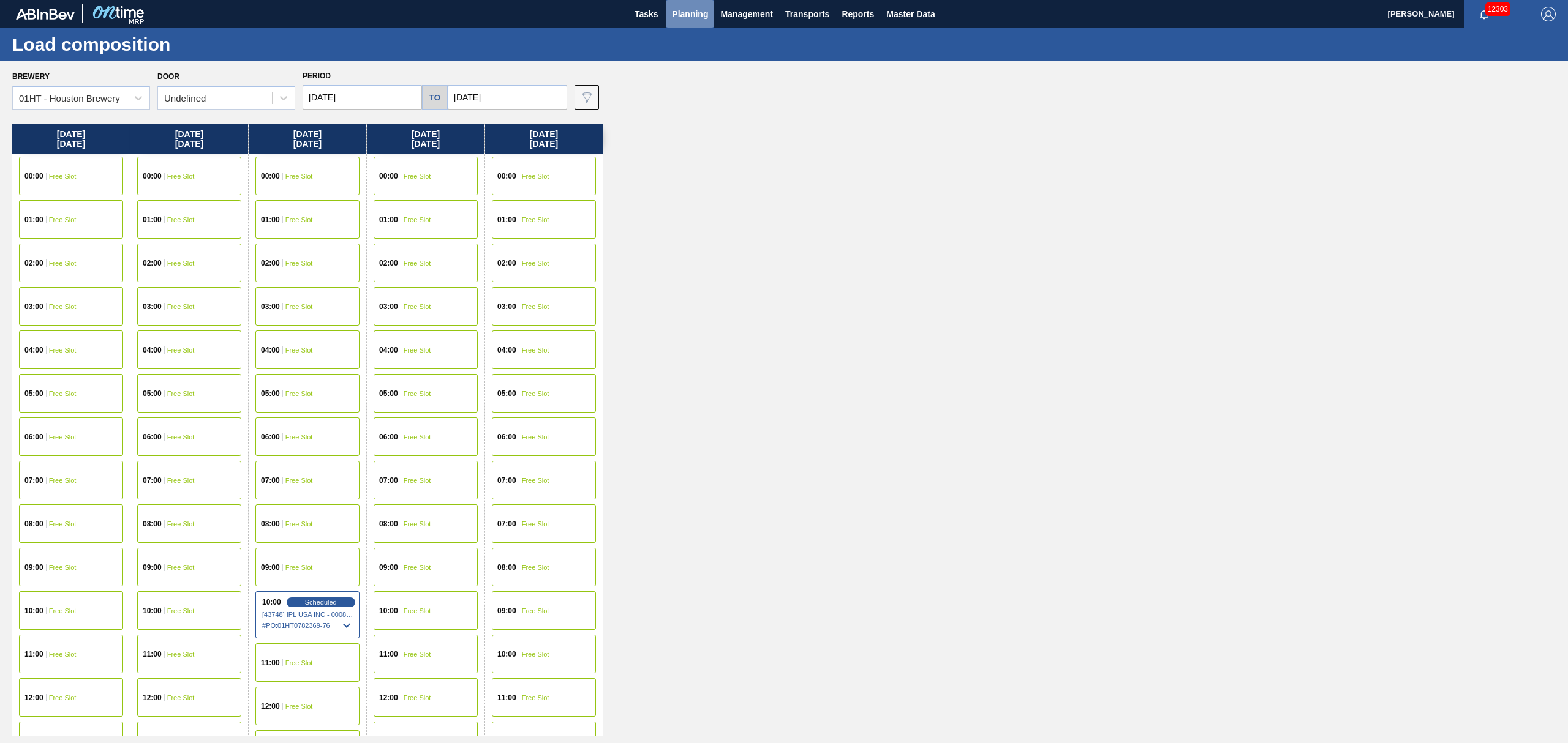
click at [695, 3] on button "Planning" at bounding box center [690, 13] width 49 height 27
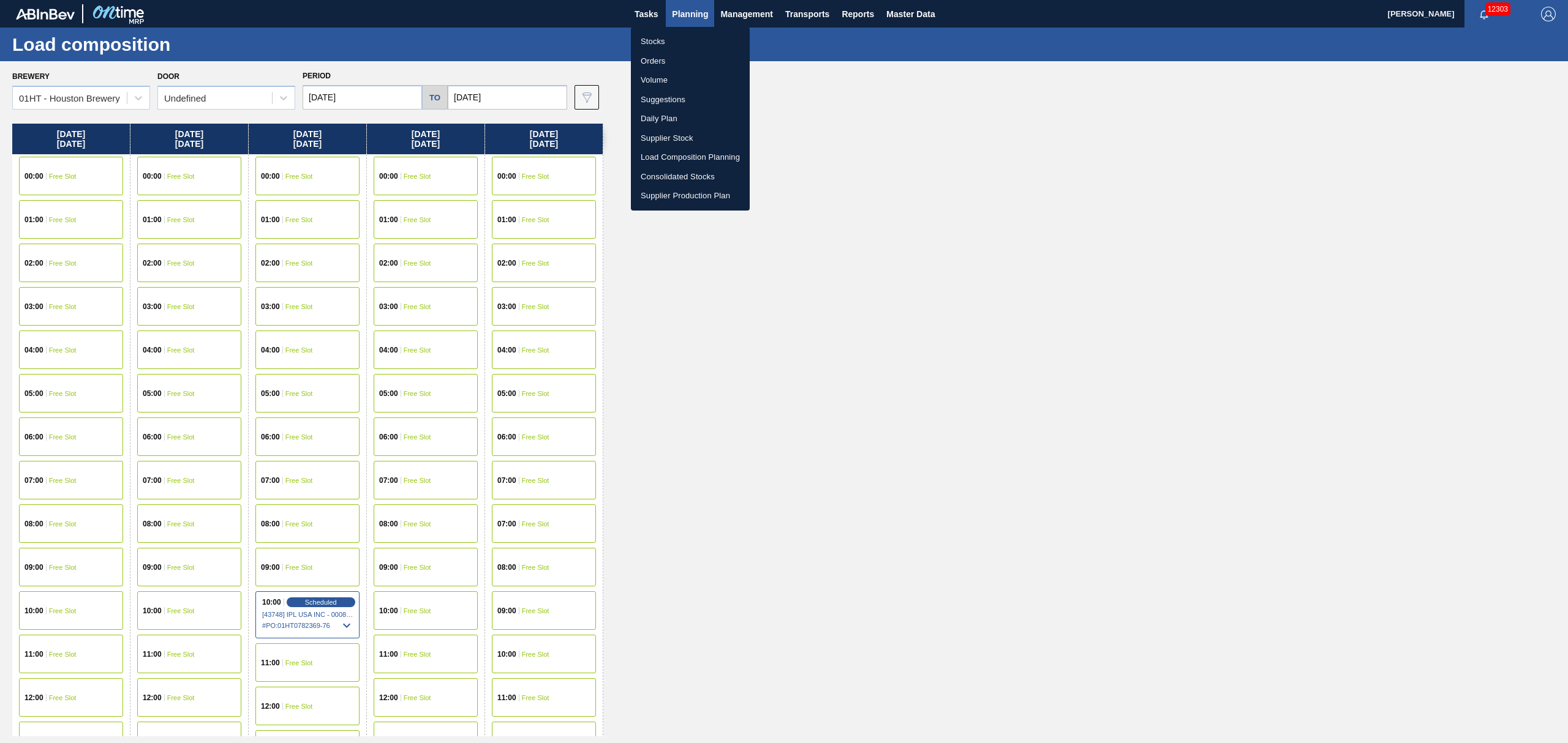
drag, startPoint x: 660, startPoint y: 44, endPoint x: 690, endPoint y: 59, distance: 33.5
click at [660, 44] on li "Stocks" at bounding box center [690, 41] width 119 height 19
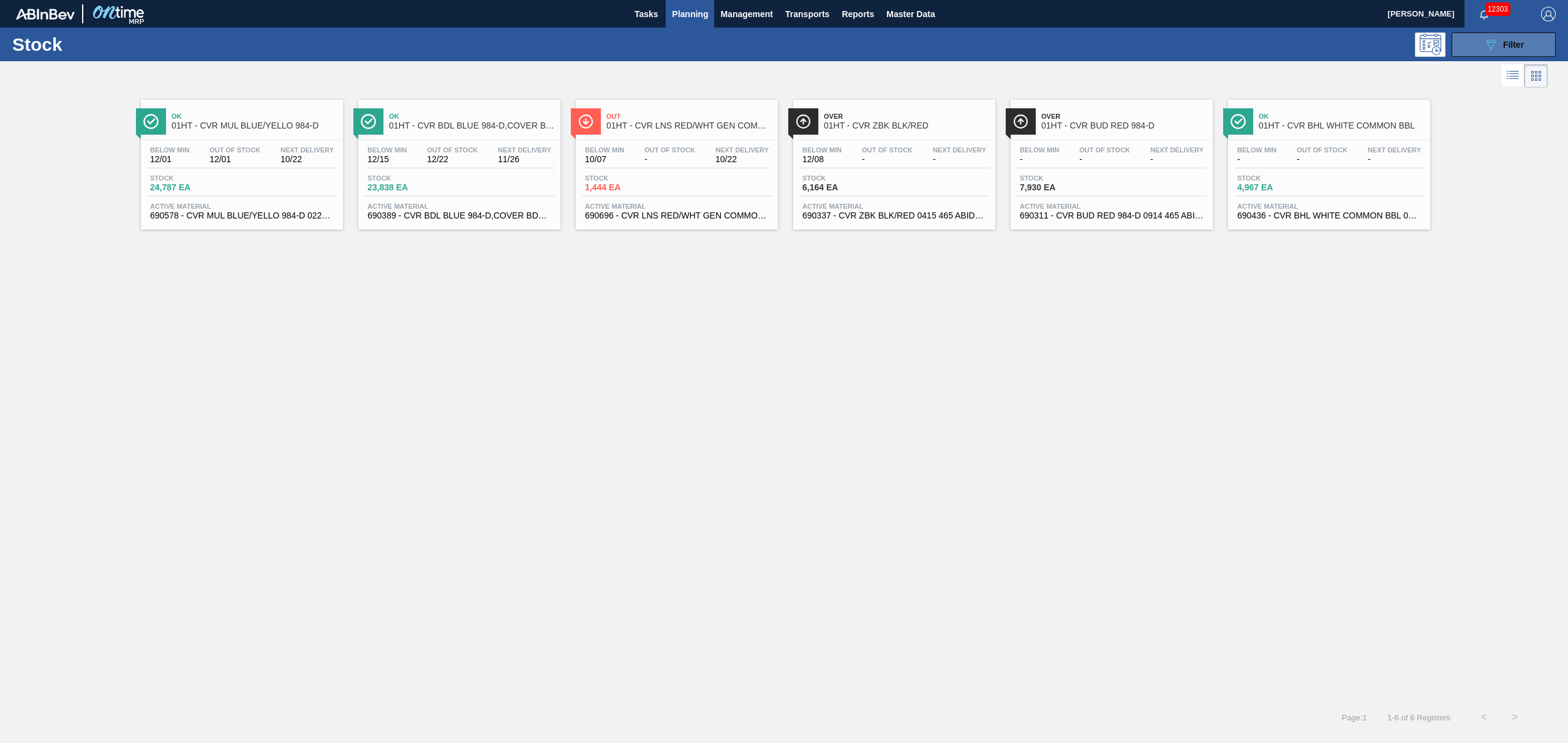
click at [1519, 47] on span "Filter" at bounding box center [1514, 44] width 21 height 10
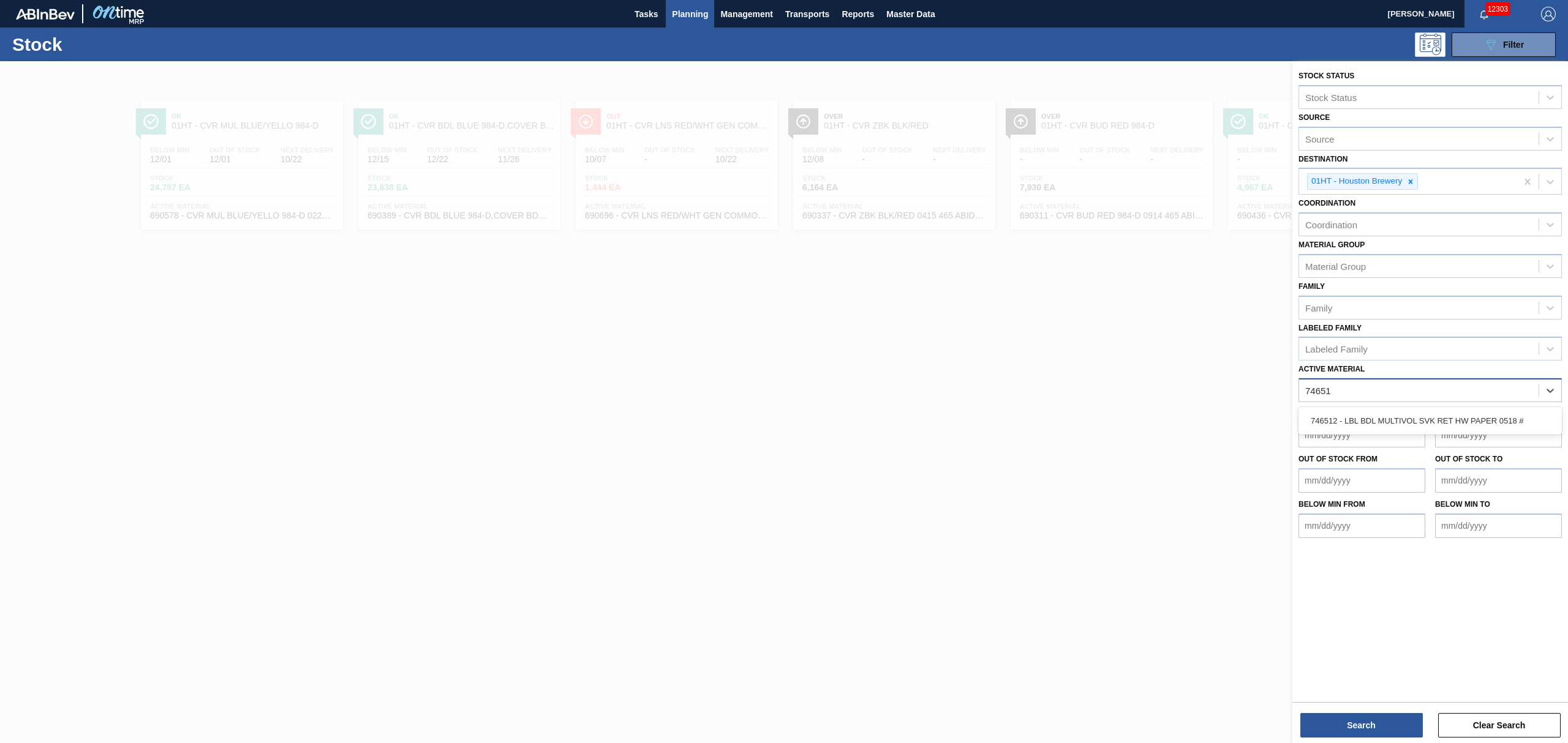
type Material "746512"
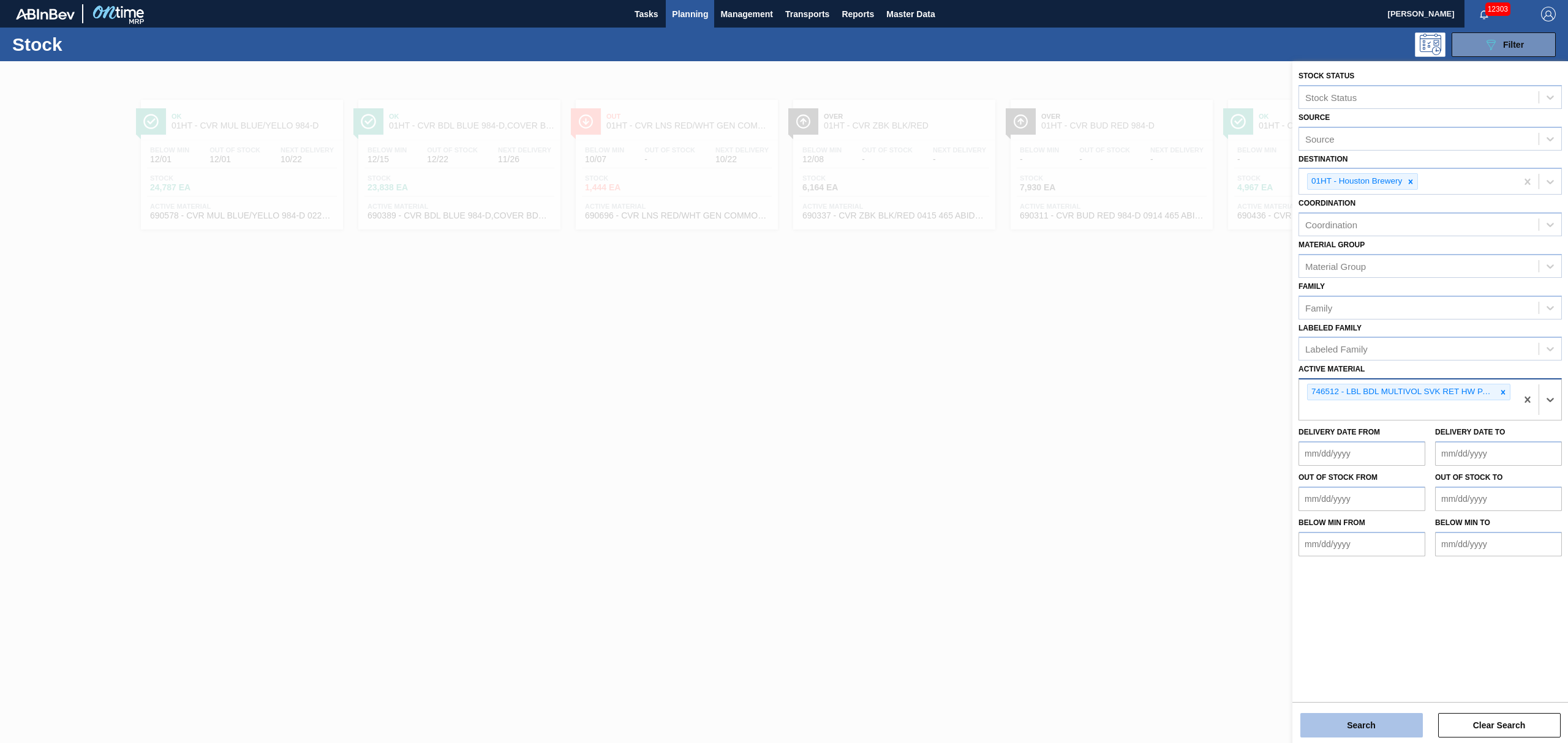
drag, startPoint x: 1391, startPoint y: 724, endPoint x: 1388, endPoint y: 715, distance: 9.5
click at [1388, 715] on button "Search" at bounding box center [1361, 725] width 123 height 25
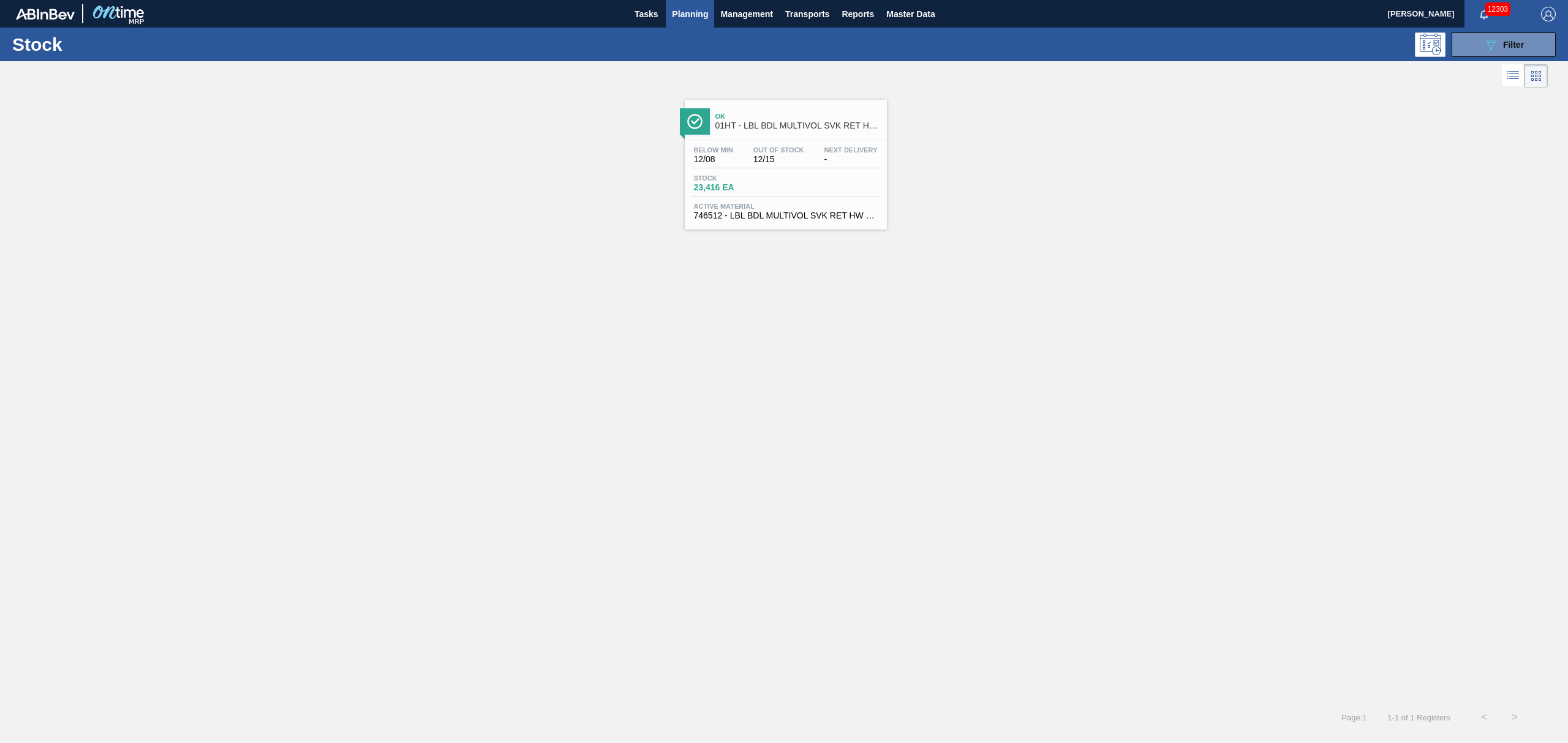
click at [768, 118] on span "Ok" at bounding box center [797, 116] width 165 height 7
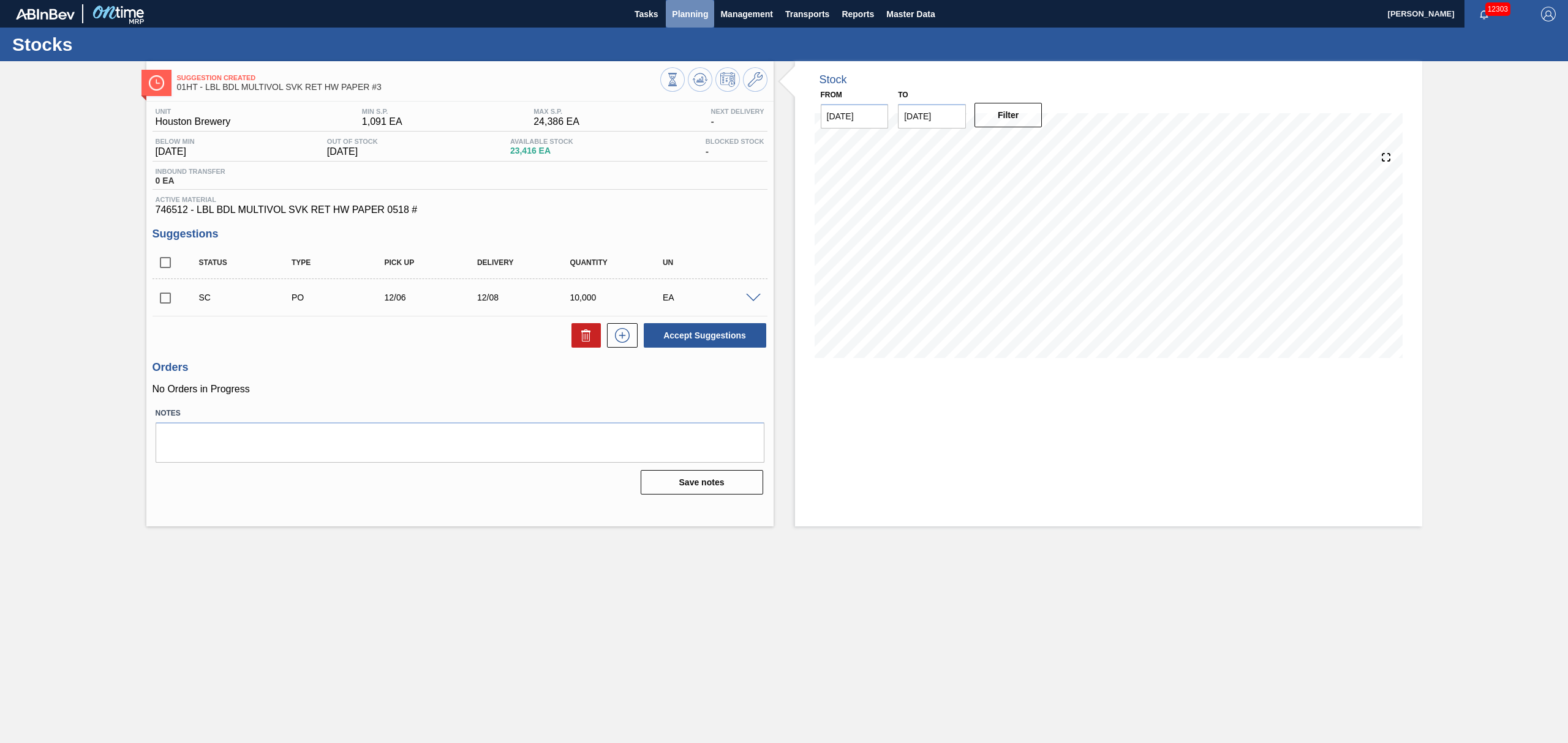
click at [697, 12] on span "Planning" at bounding box center [690, 14] width 36 height 15
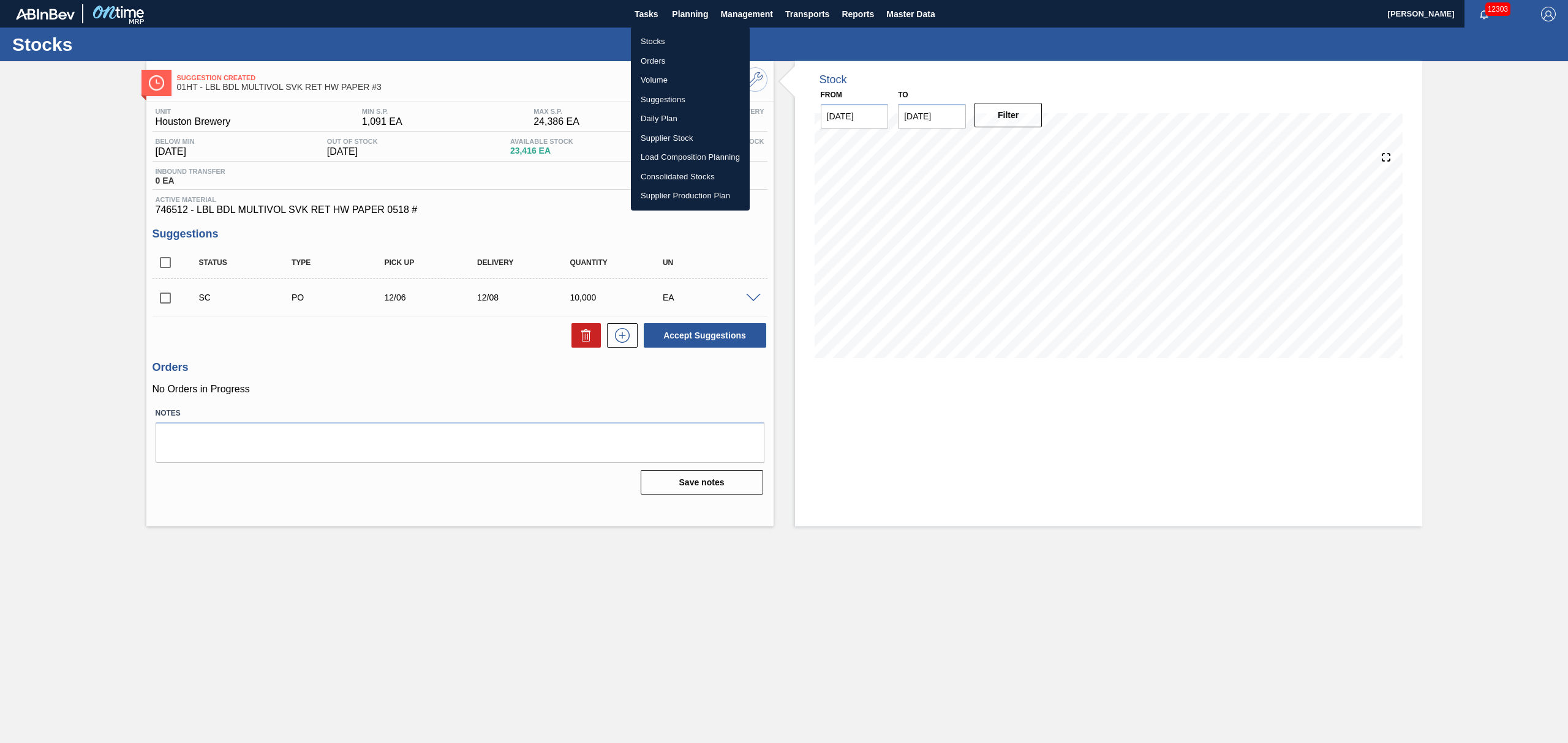
drag, startPoint x: 660, startPoint y: 38, endPoint x: 738, endPoint y: 70, distance: 84.3
click at [660, 38] on li "Stocks" at bounding box center [690, 41] width 119 height 19
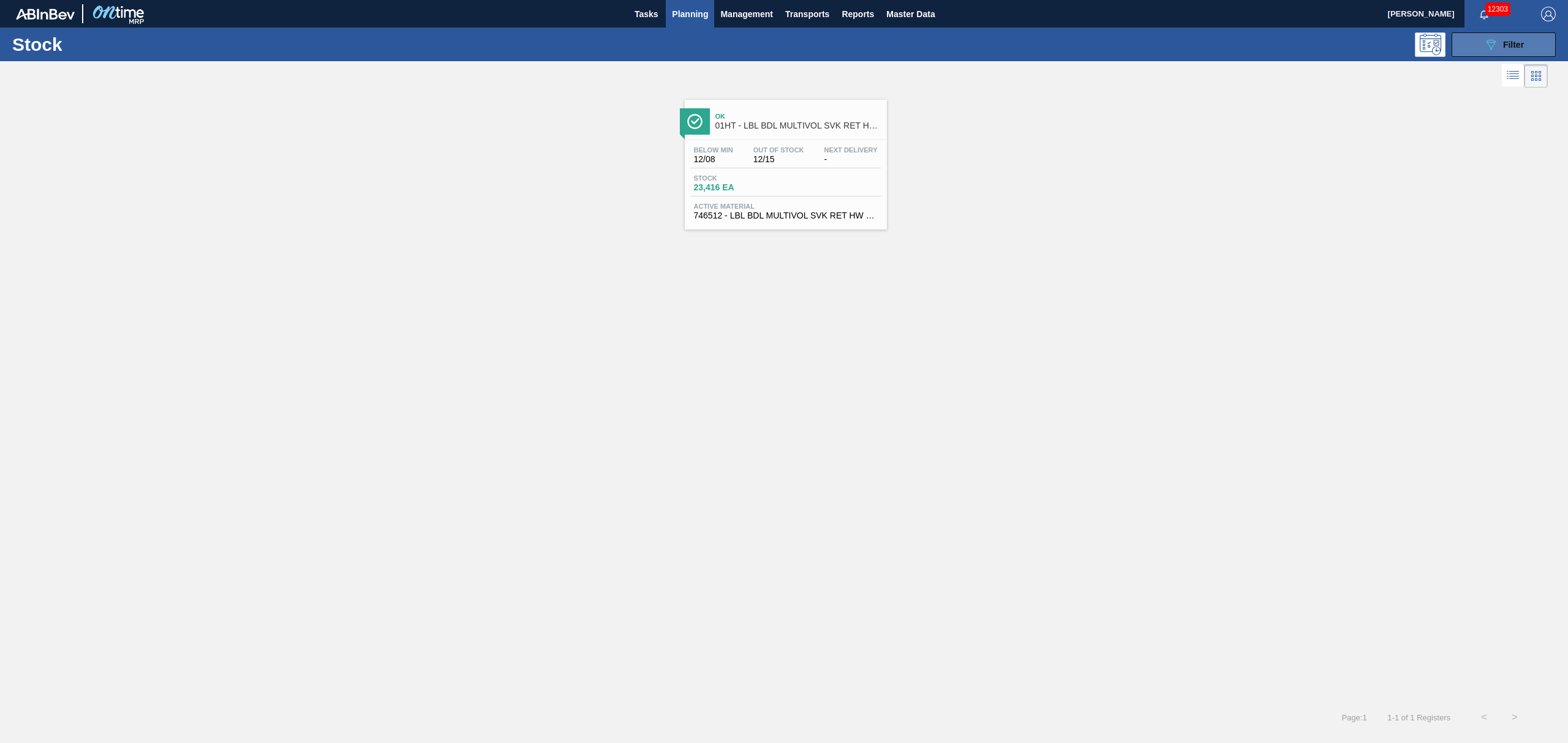
click at [1511, 53] on button "089F7B8B-B2A5-4AFE-B5C0-19BA573D28AC Filter" at bounding box center [1504, 45] width 104 height 25
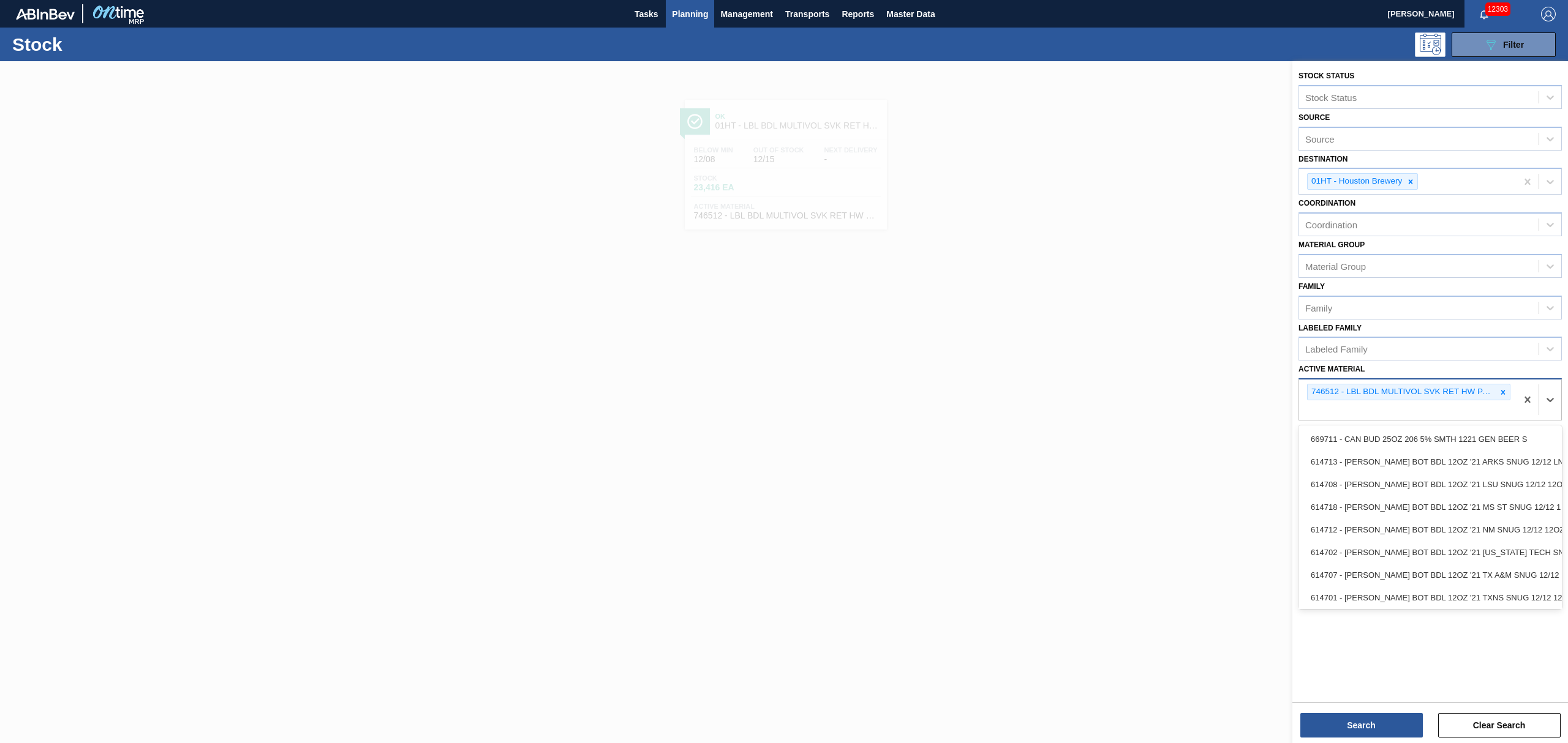
click at [1516, 405] on div "746512 - LBL BDL MULTIVOL SVK RET HW PAPER 0518 #" at bounding box center [1408, 400] width 217 height 41
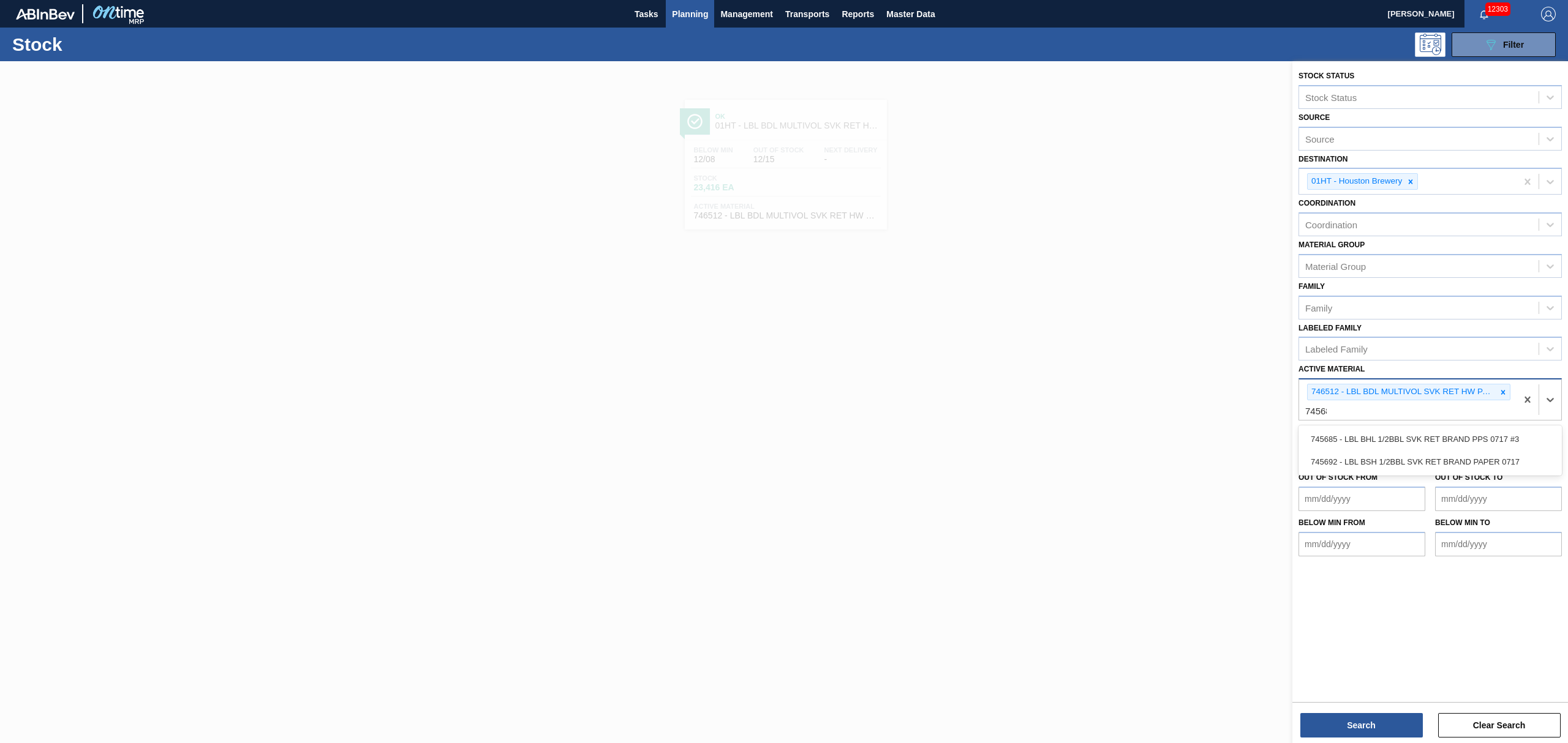
type Material "745685"
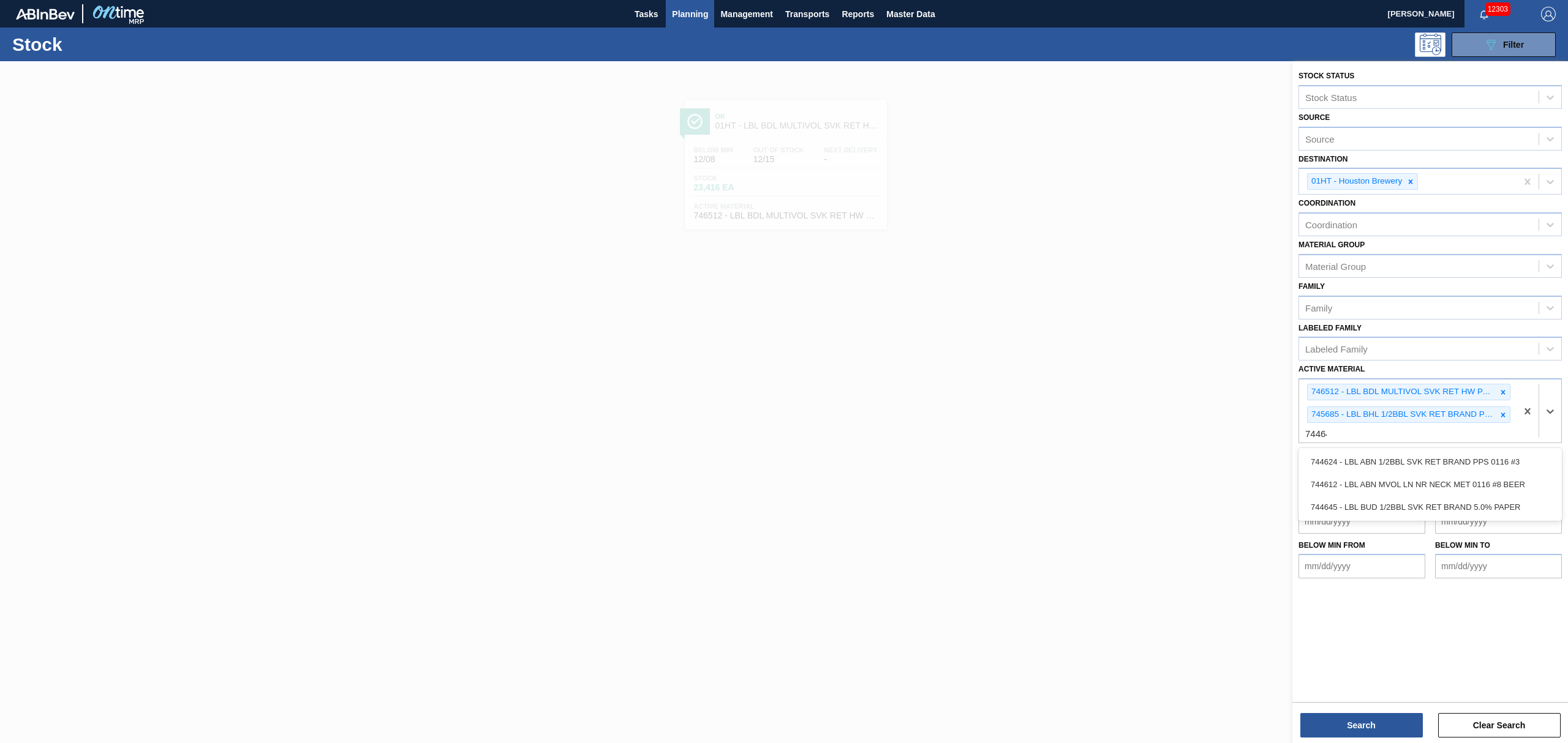
type Material "744645"
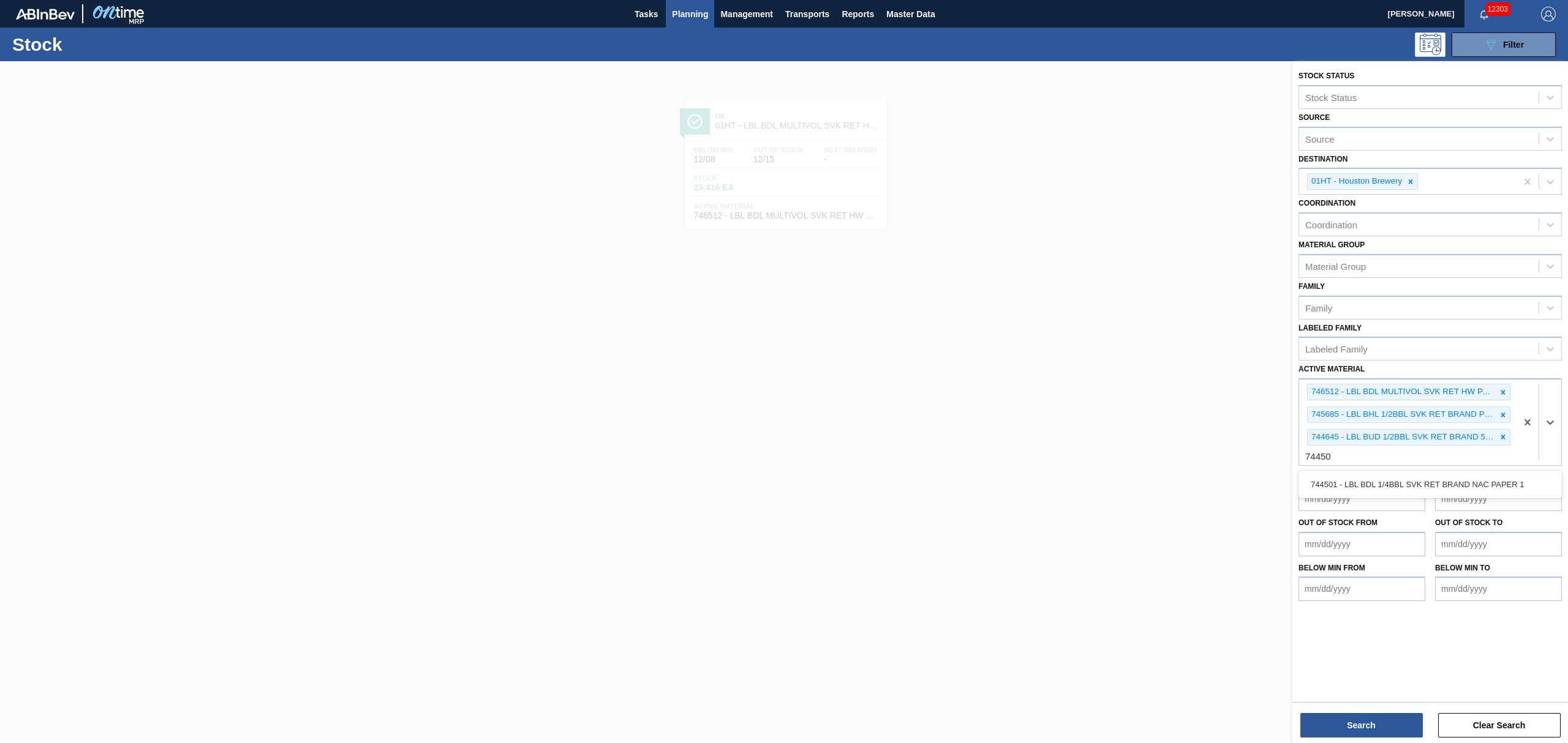
type Material "744501"
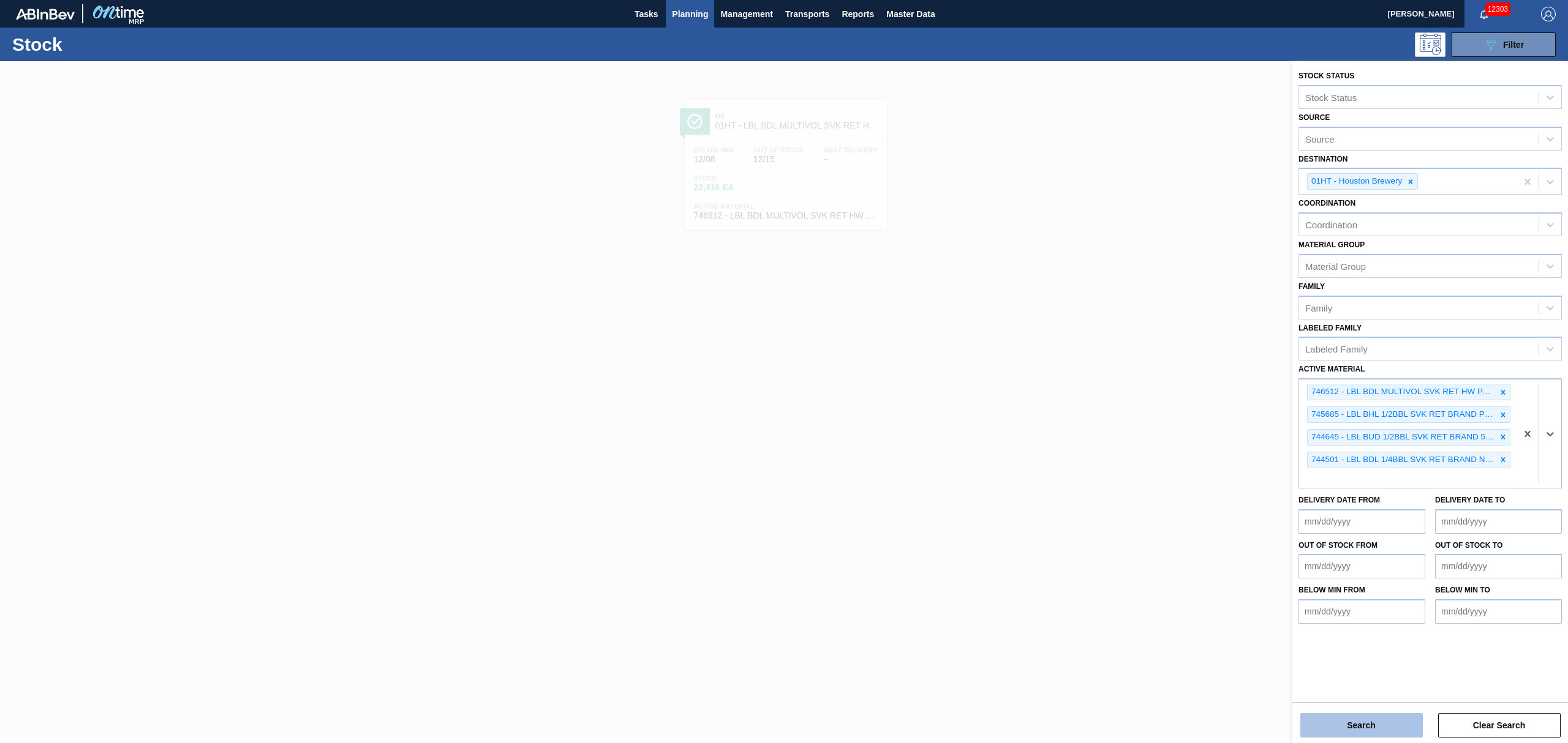
click at [1371, 718] on button "Search" at bounding box center [1361, 725] width 123 height 25
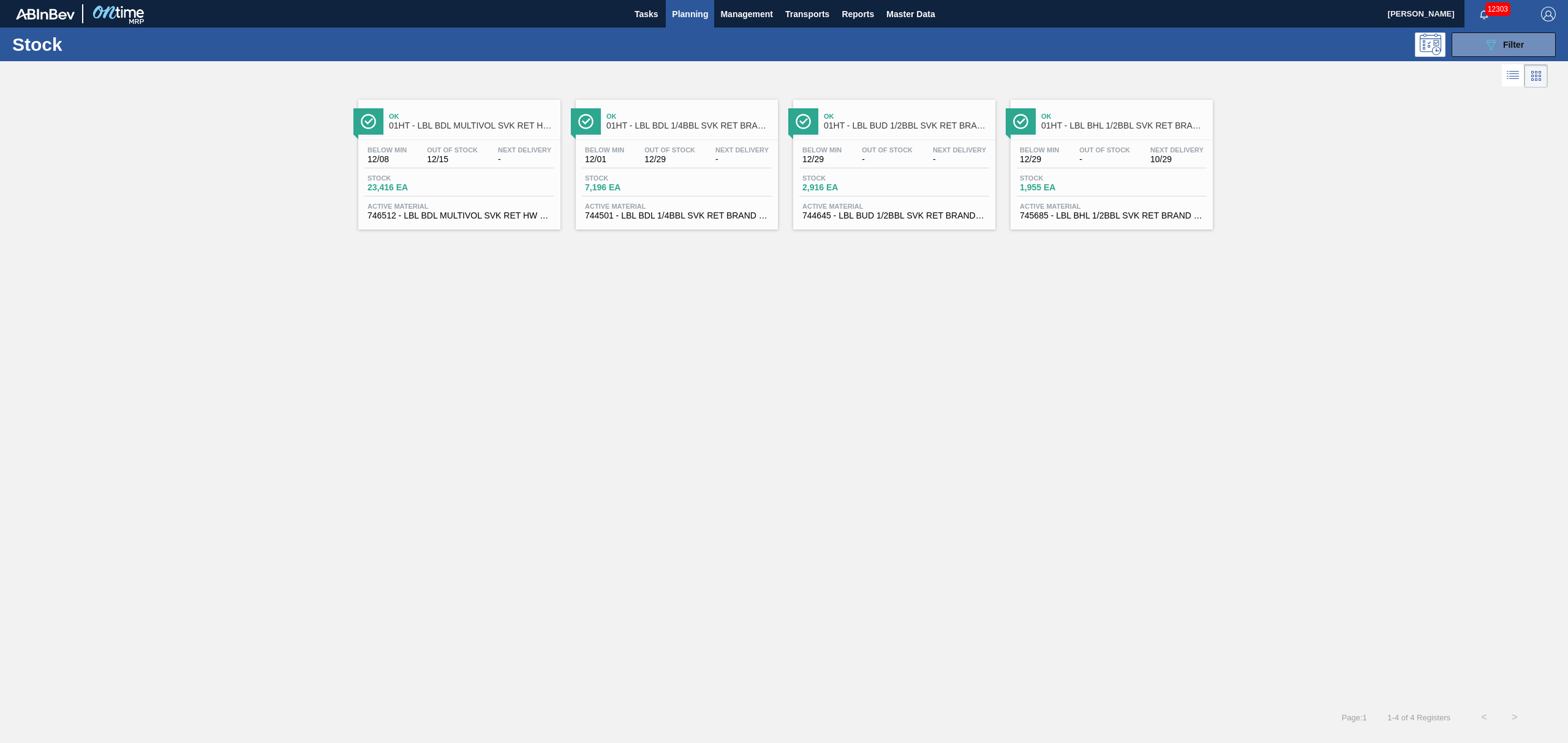
click at [674, 168] on div "Below Min 12/01 Out Of Stock 12/29 Next Delivery - Stock 7,196 EA Active Materi…" at bounding box center [676, 182] width 202 height 83
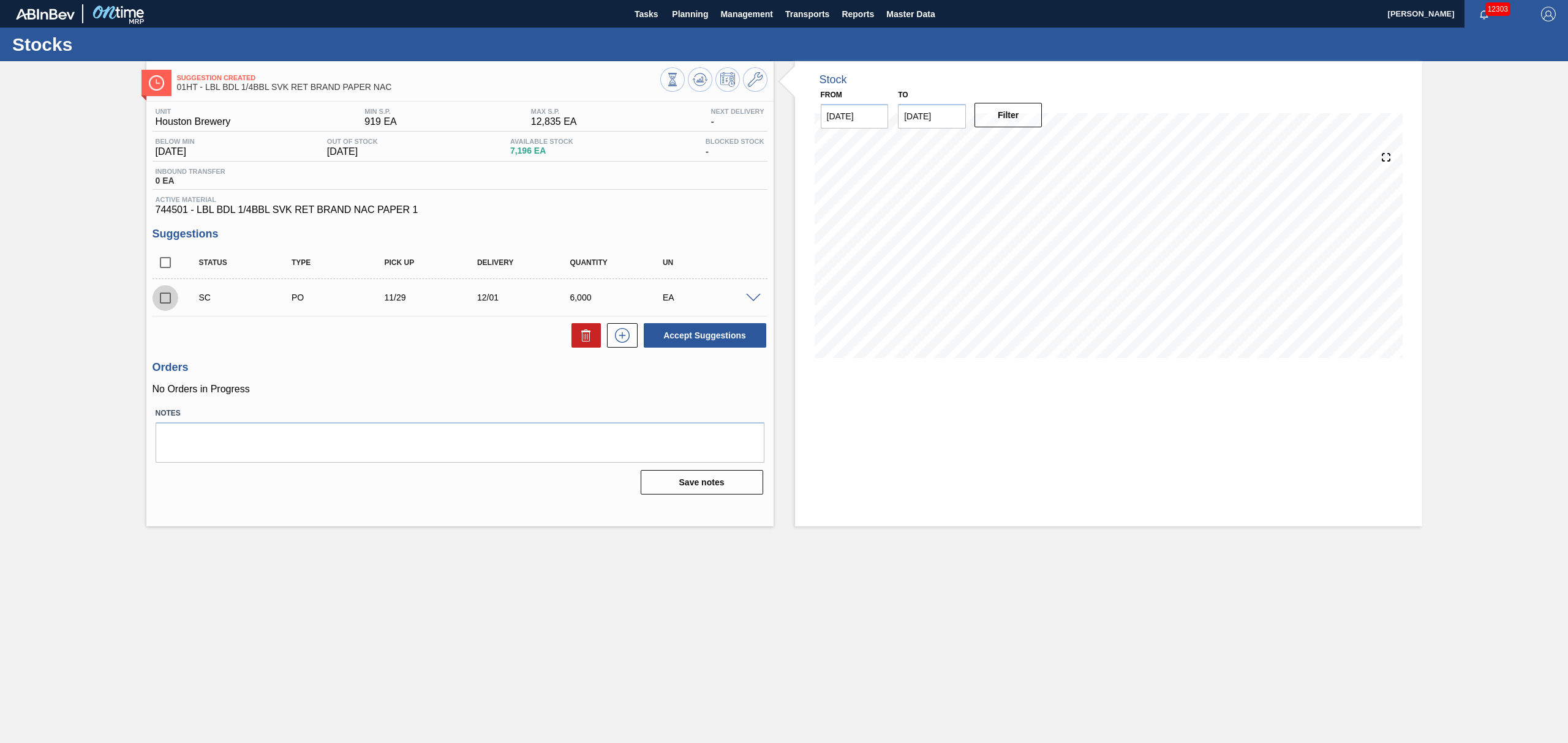
click at [165, 293] on input "checkbox" at bounding box center [165, 297] width 26 height 26
click at [712, 333] on button "Accept Suggestions" at bounding box center [705, 335] width 123 height 25
checkbox input "false"
click at [690, 15] on span "Planning" at bounding box center [690, 14] width 36 height 15
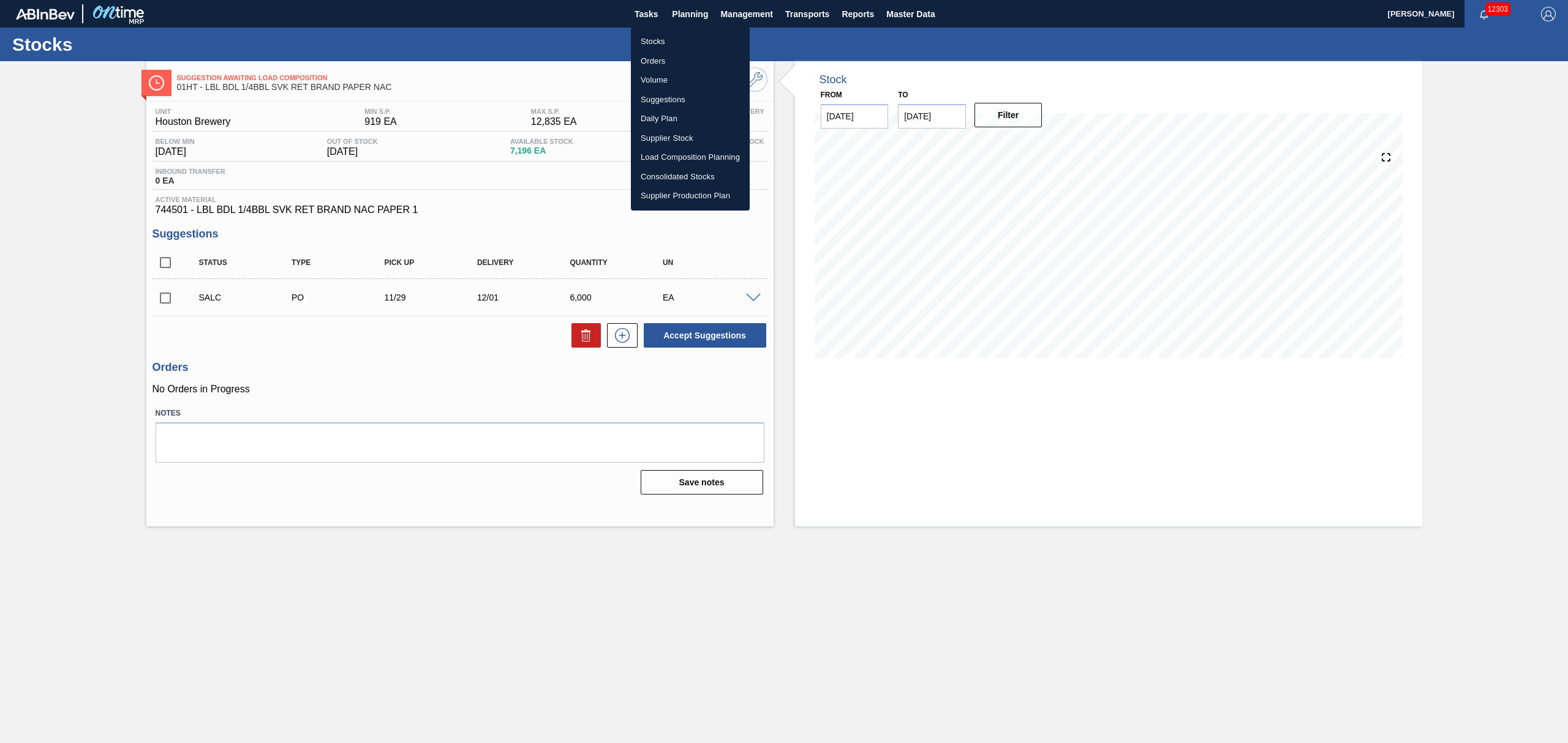
click at [648, 41] on li "Stocks" at bounding box center [690, 41] width 119 height 19
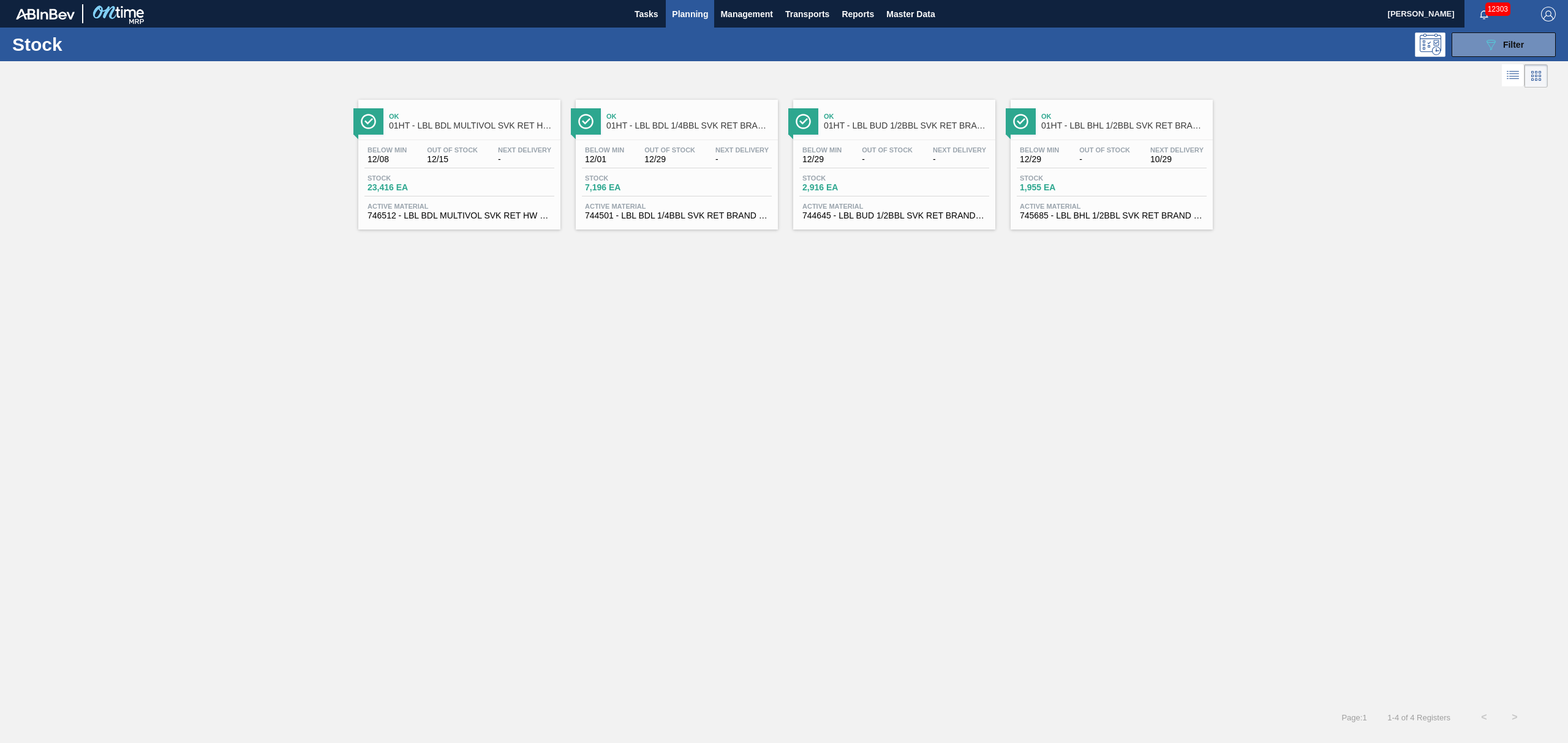
click at [486, 183] on div "Stock 23,416 EA" at bounding box center [459, 185] width 190 height 22
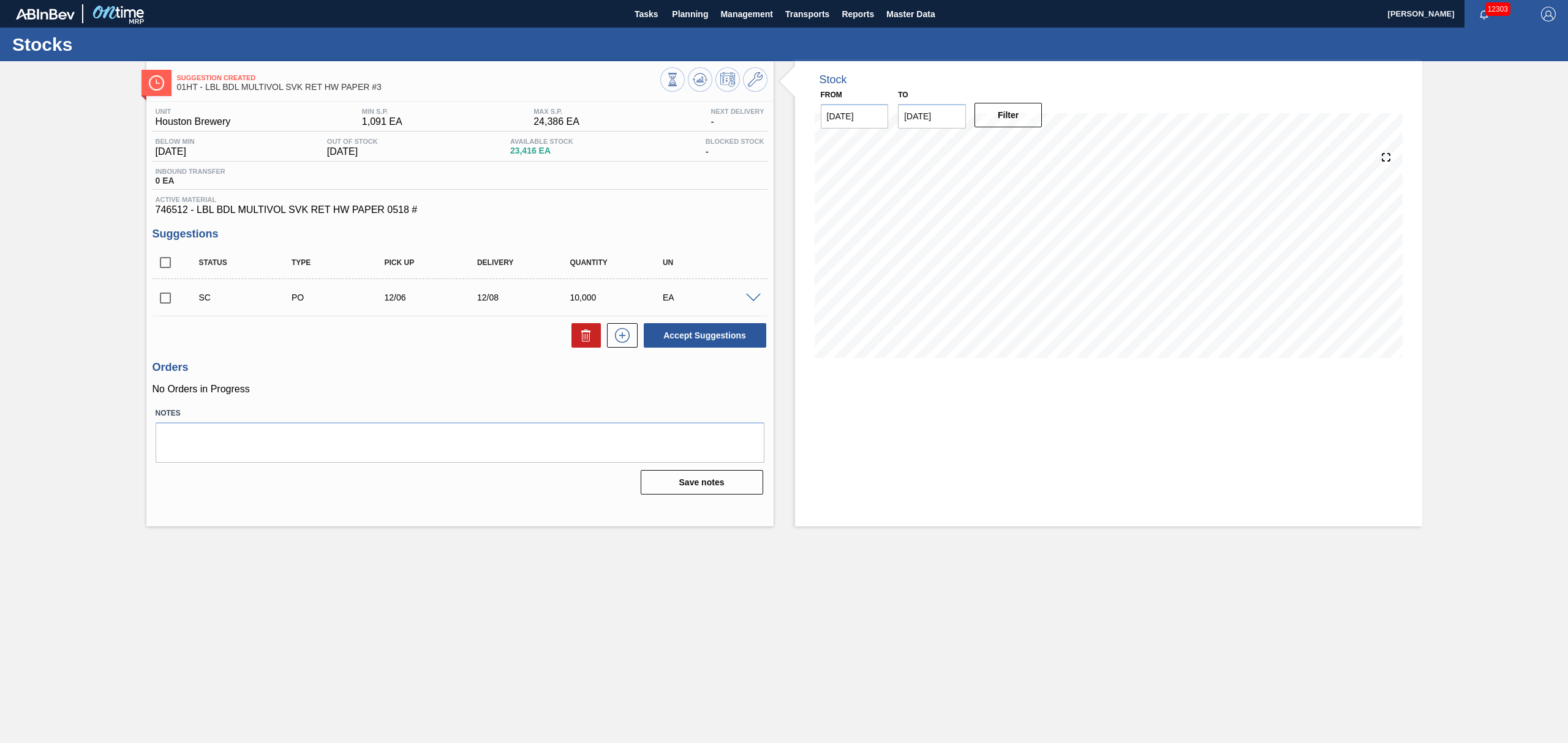
click at [159, 296] on input "checkbox" at bounding box center [165, 297] width 26 height 26
click at [720, 338] on button "Accept Suggestions" at bounding box center [705, 335] width 123 height 25
checkbox input "false"
click at [698, 13] on span "Planning" at bounding box center [690, 14] width 36 height 15
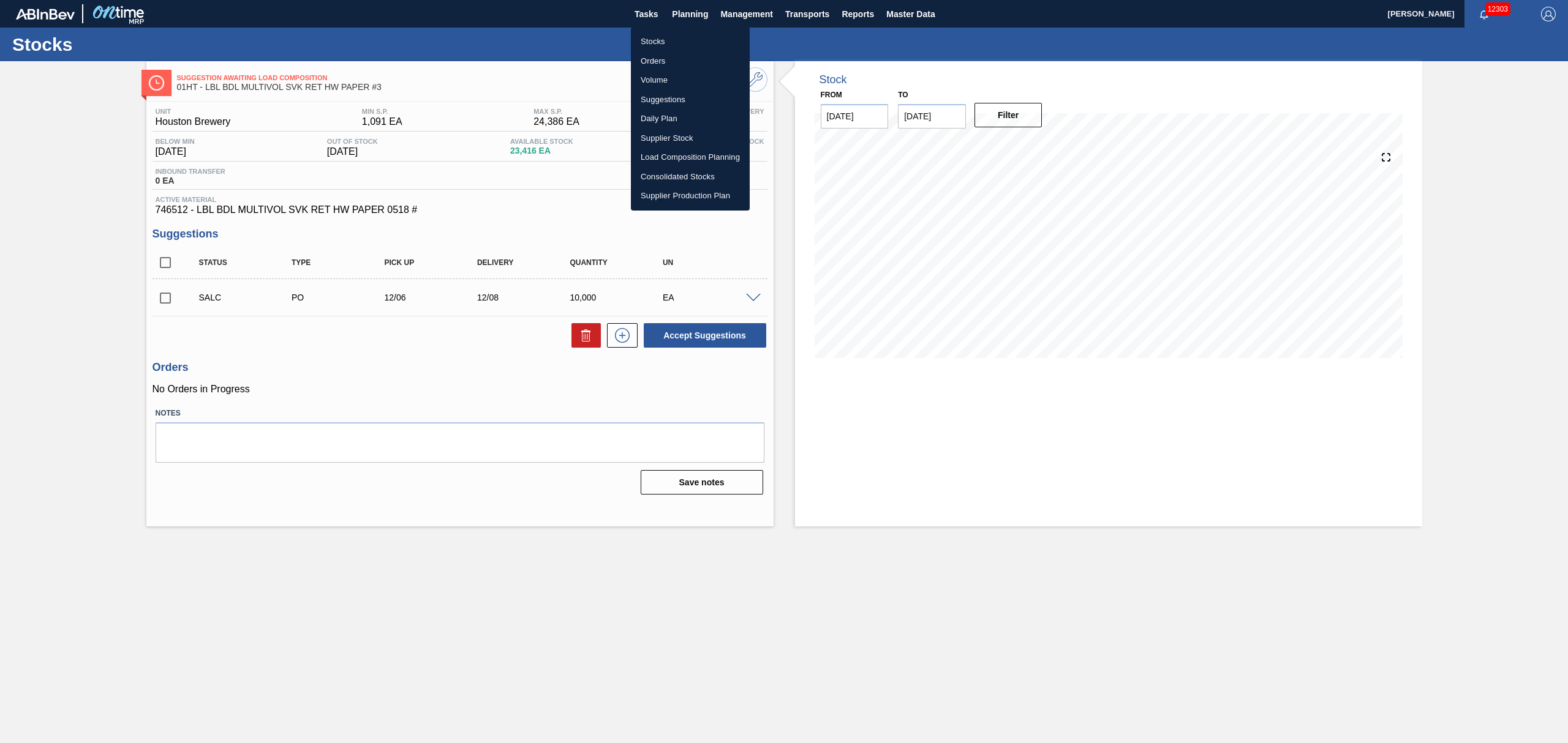
click at [652, 41] on li "Stocks" at bounding box center [690, 41] width 119 height 19
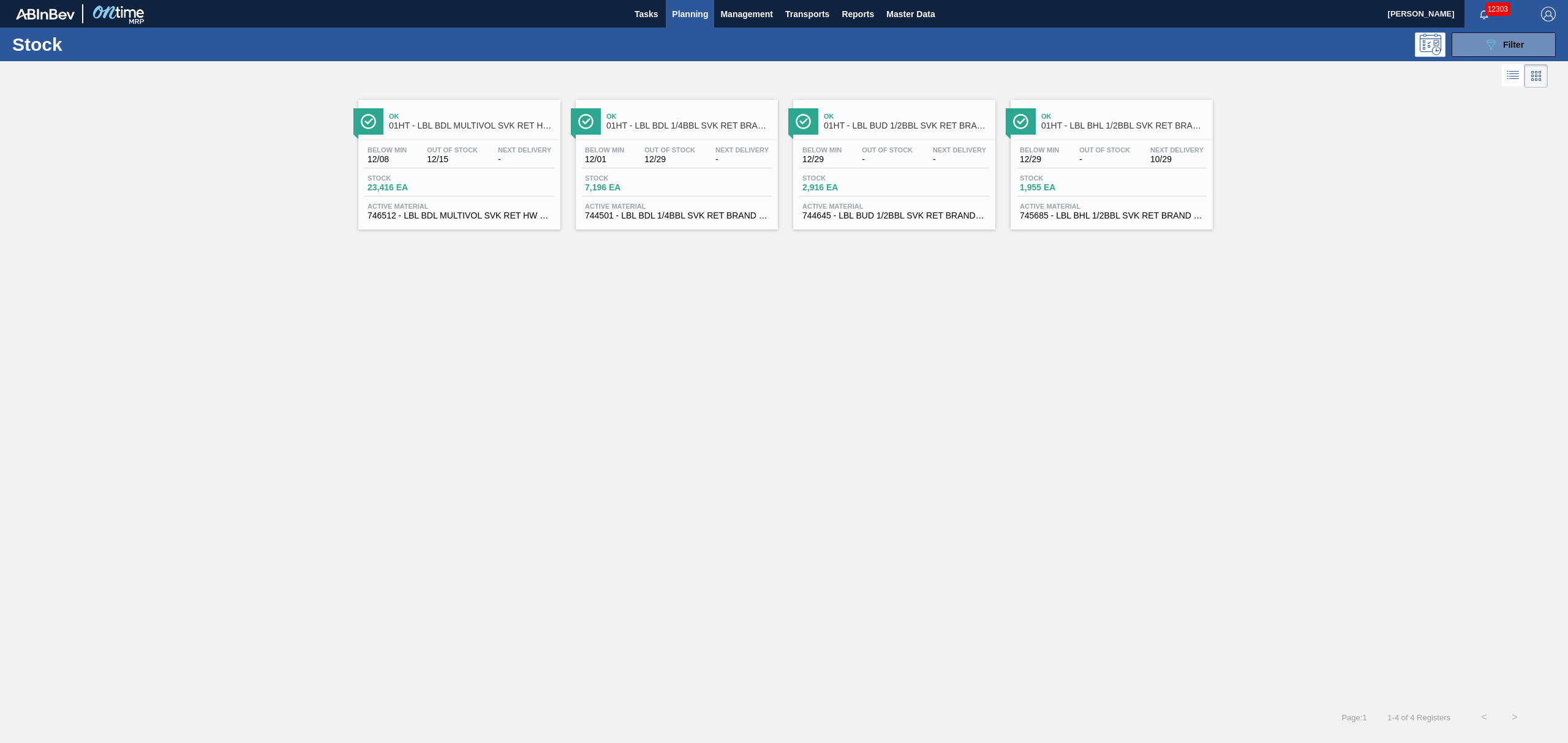
click at [883, 189] on span "2,916 EA" at bounding box center [845, 187] width 86 height 9
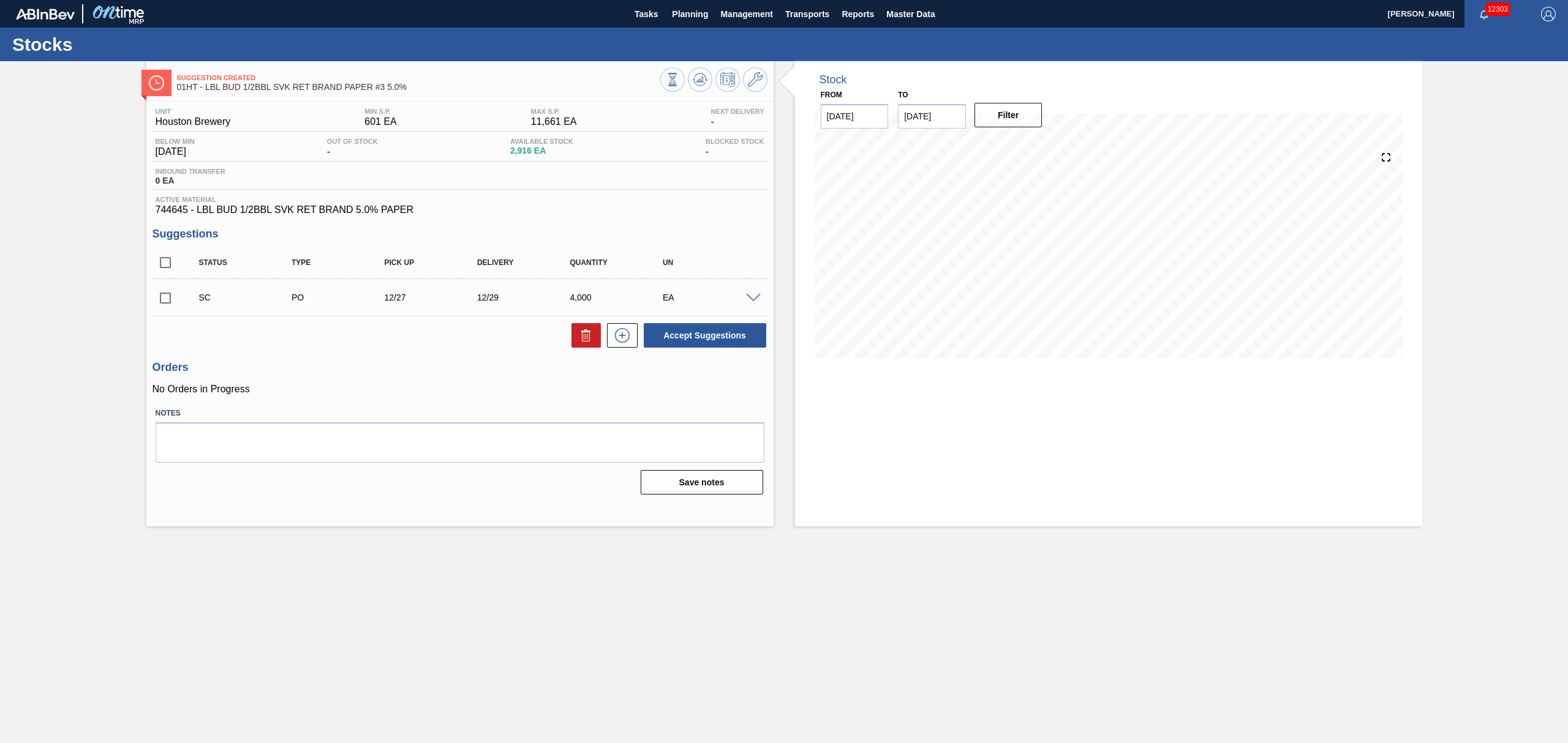
click at [165, 301] on input "checkbox" at bounding box center [165, 297] width 26 height 26
click at [711, 331] on button "Accept Suggestions" at bounding box center [705, 335] width 123 height 25
checkbox input "false"
click at [705, 3] on button "Planning" at bounding box center [690, 13] width 49 height 27
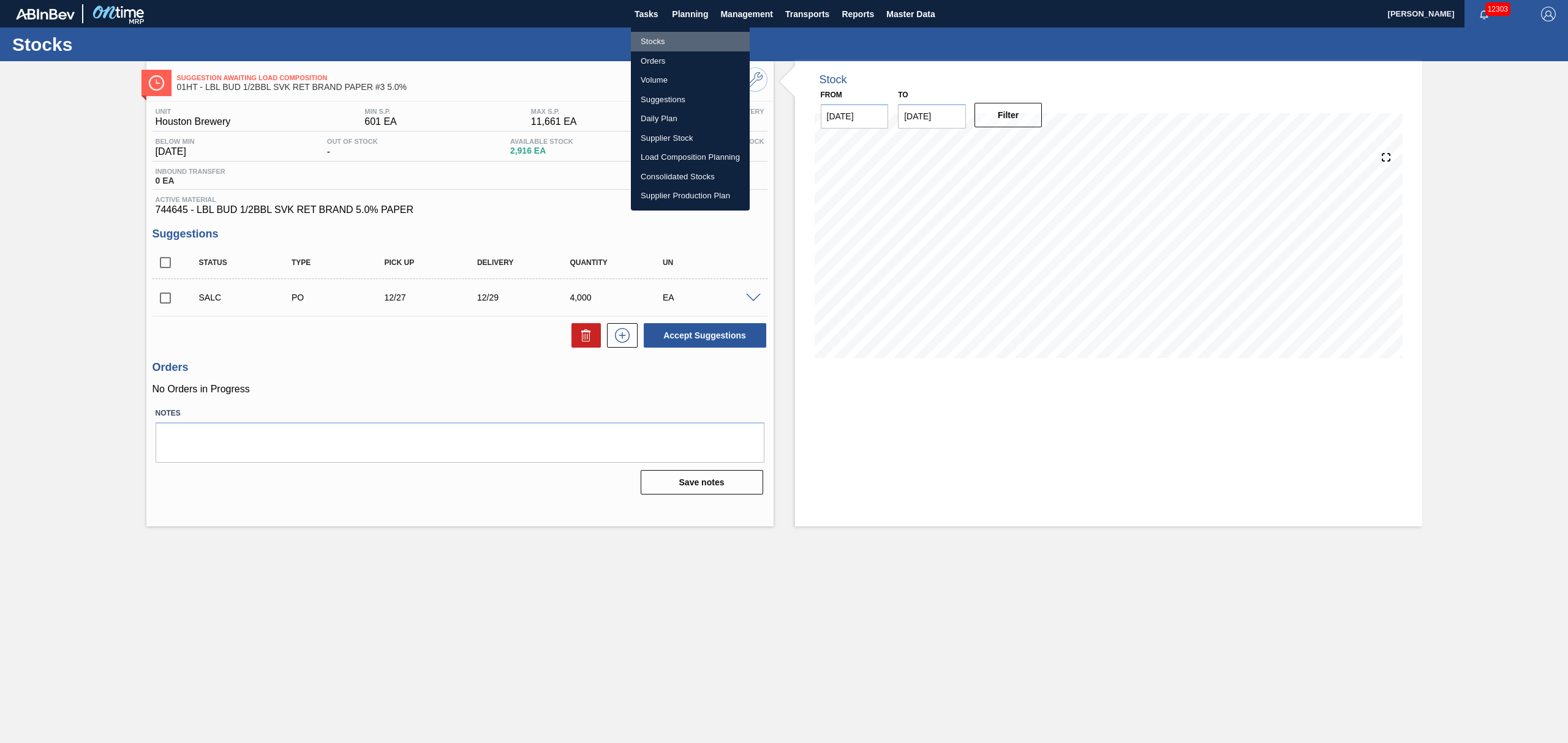
click at [658, 35] on li "Stocks" at bounding box center [690, 41] width 119 height 19
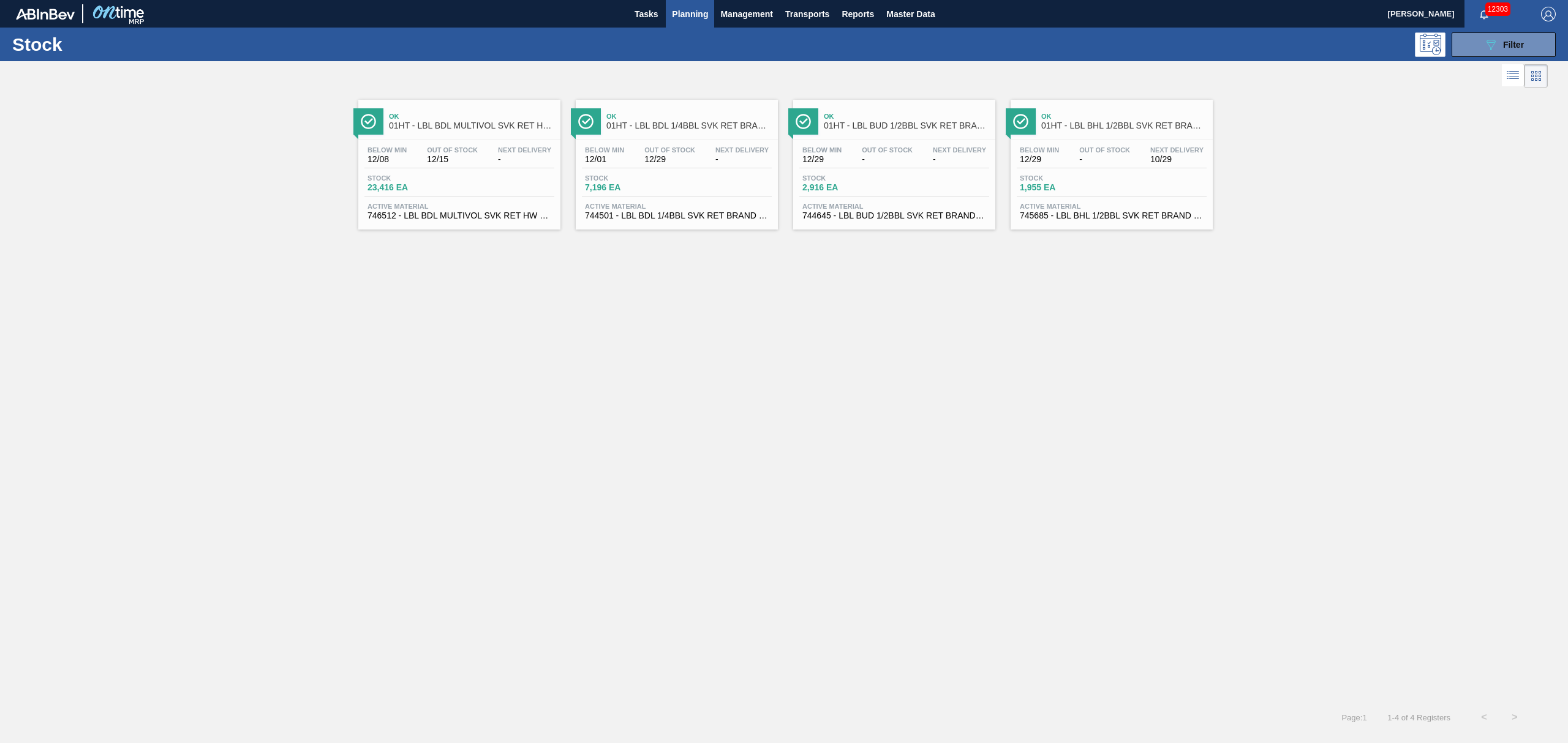
click at [1082, 165] on div "Below Min 12/29 Out Of Stock - Next Delivery 10/29" at bounding box center [1112, 157] width 190 height 22
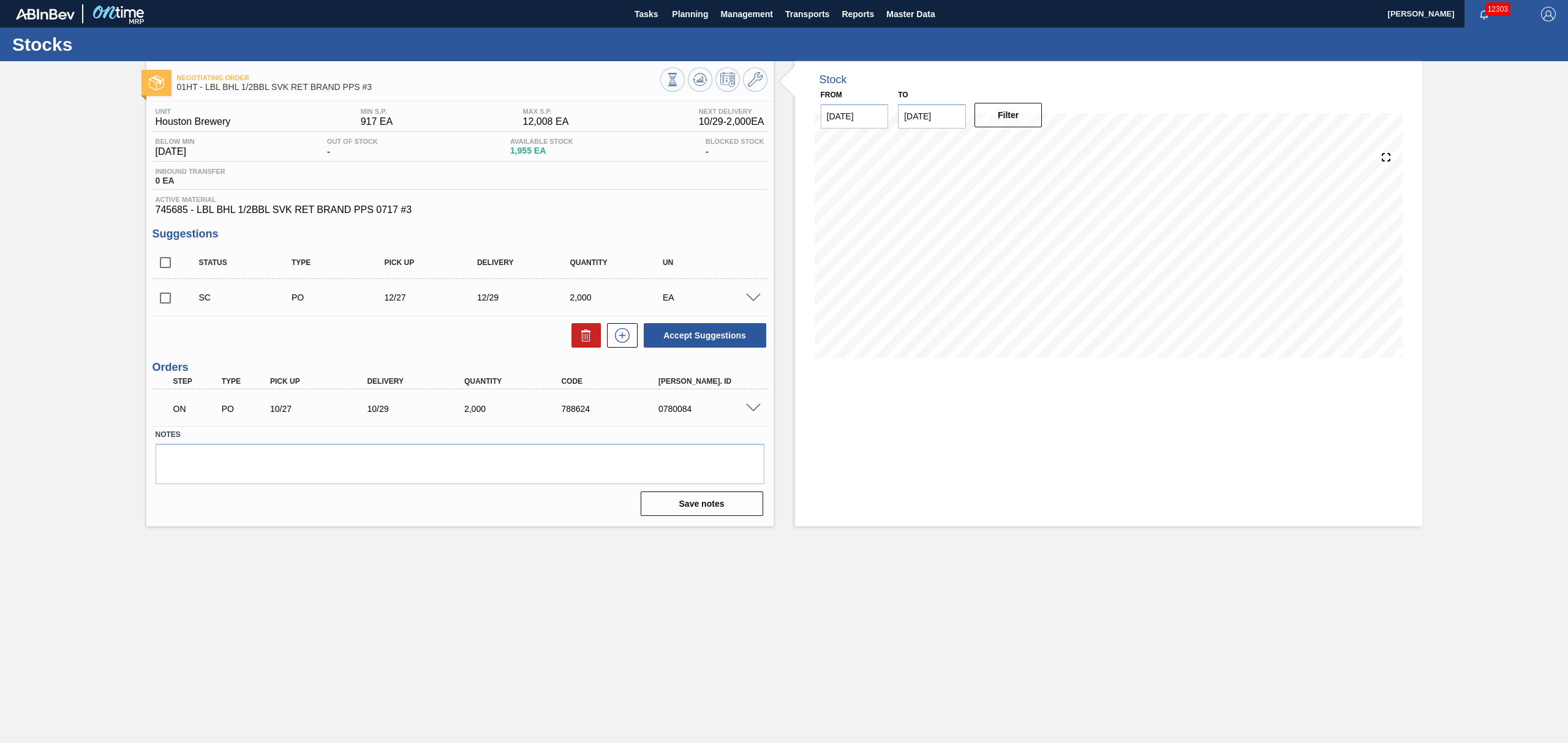
click at [173, 297] on input "checkbox" at bounding box center [165, 297] width 26 height 26
click at [730, 326] on button "Accept Suggestions" at bounding box center [705, 335] width 123 height 25
checkbox input "false"
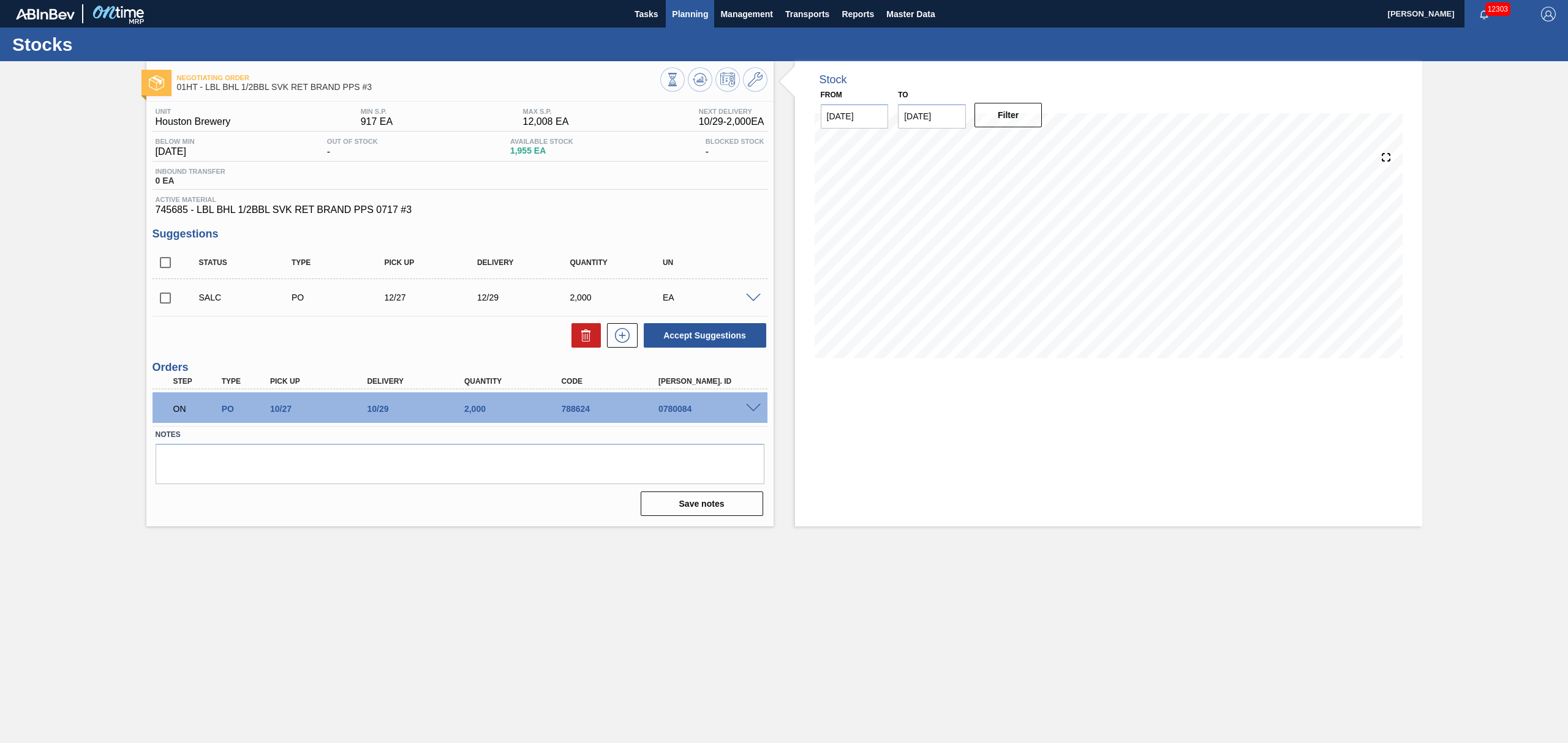
click at [677, 11] on span "Planning" at bounding box center [690, 14] width 36 height 15
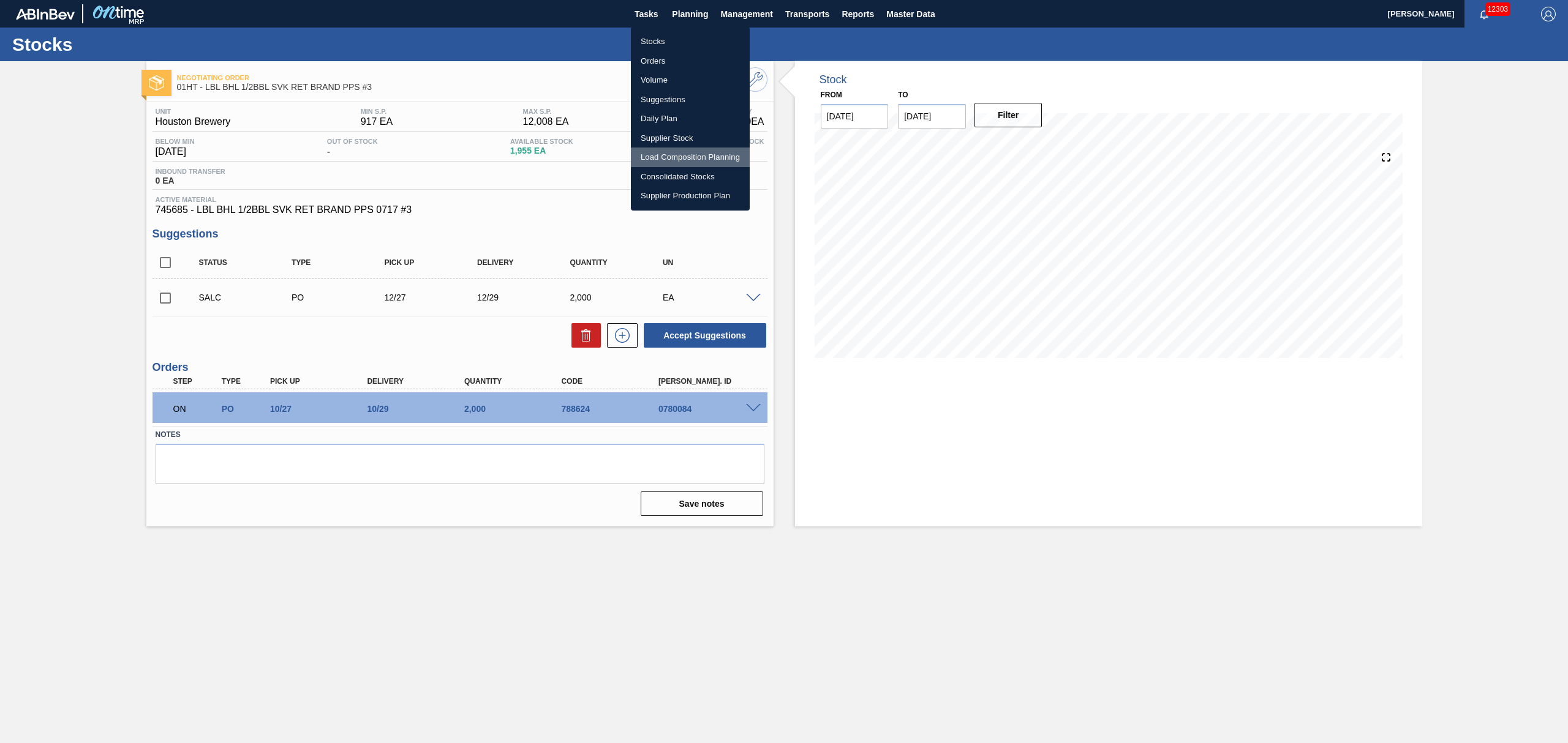
click at [673, 152] on li "Load Composition Planning" at bounding box center [690, 157] width 119 height 19
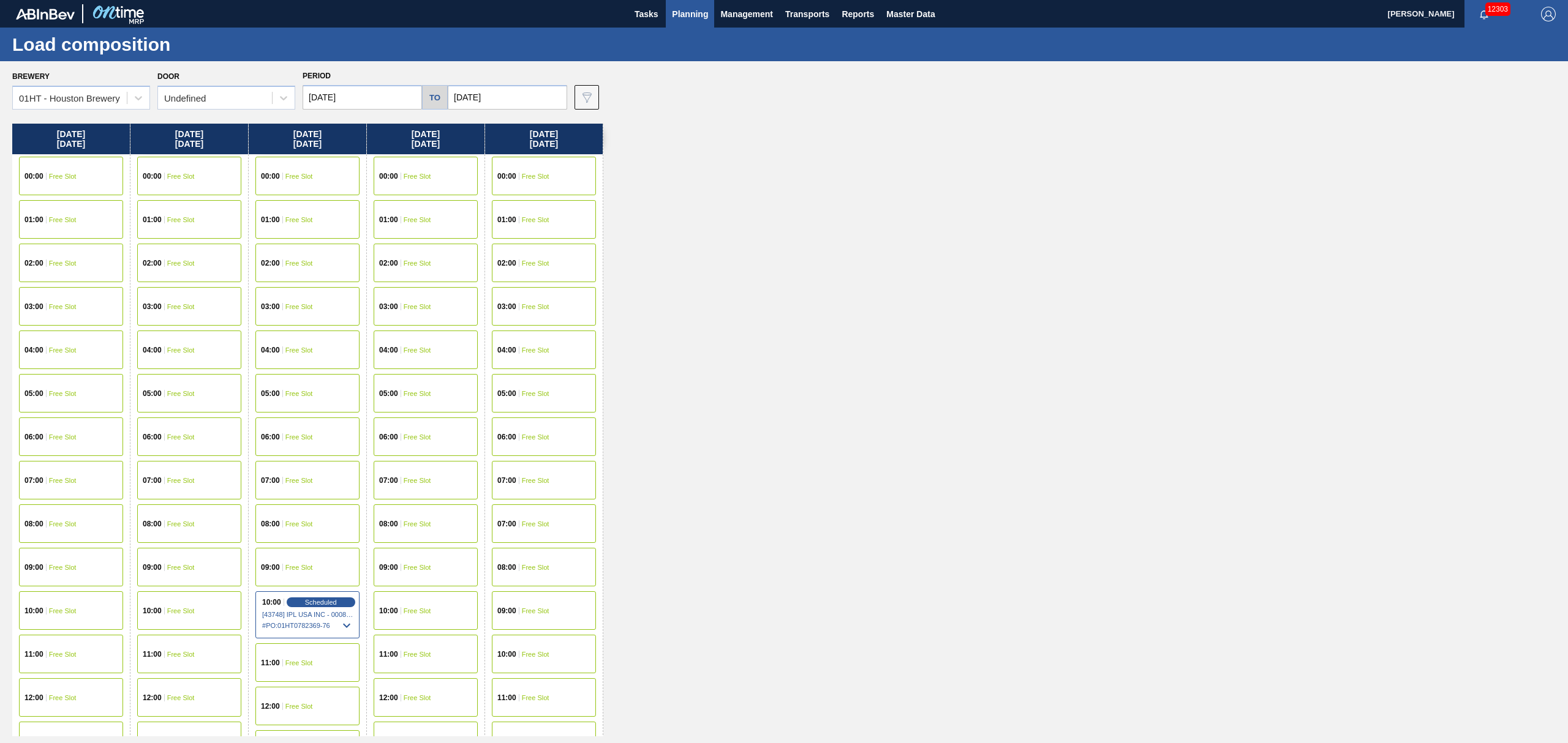
click at [77, 613] on div "10:00 Free Slot" at bounding box center [72, 611] width 104 height 39
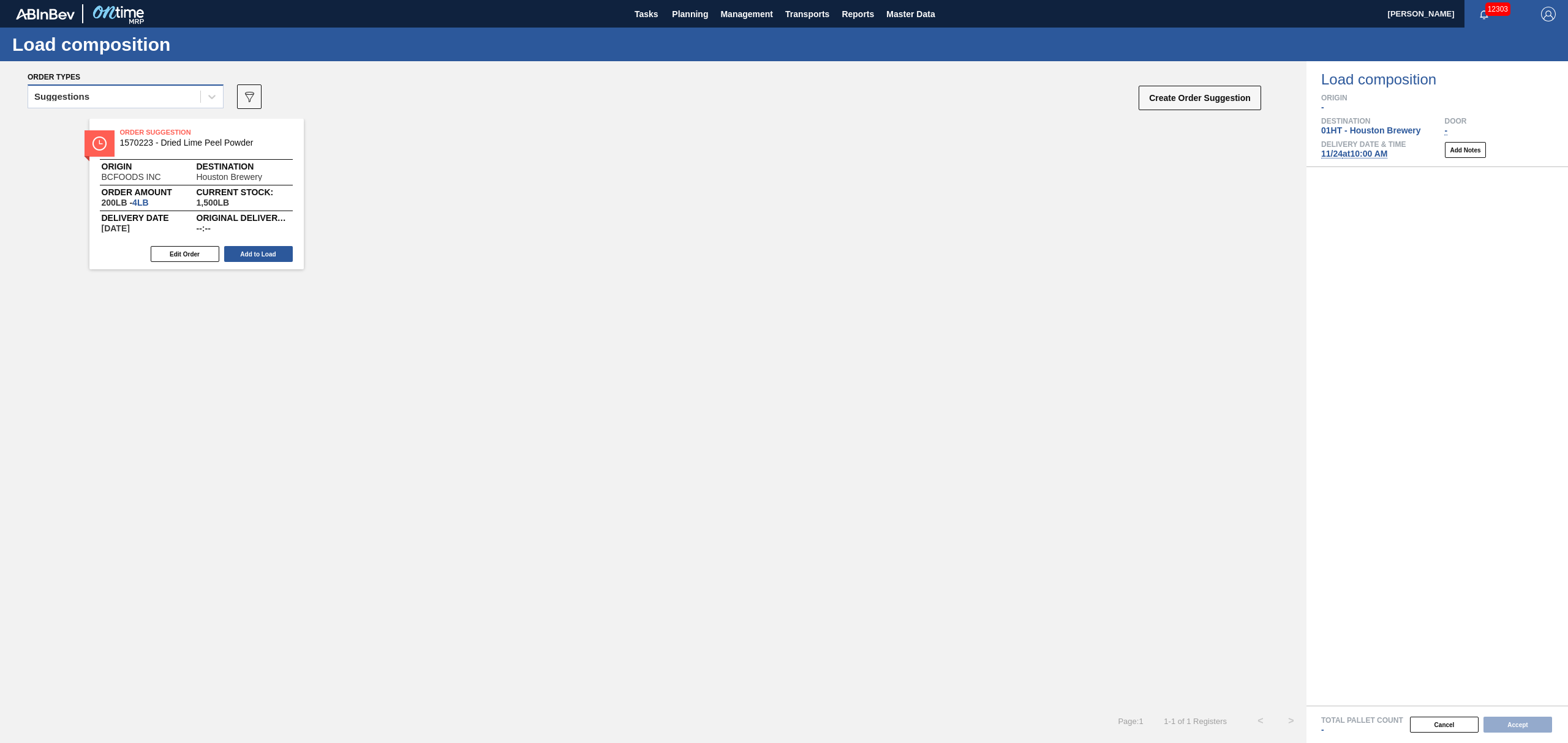
click at [173, 101] on div "Suggestions" at bounding box center [114, 97] width 172 height 18
click at [158, 123] on div "Awaiting load composition" at bounding box center [125, 127] width 196 height 23
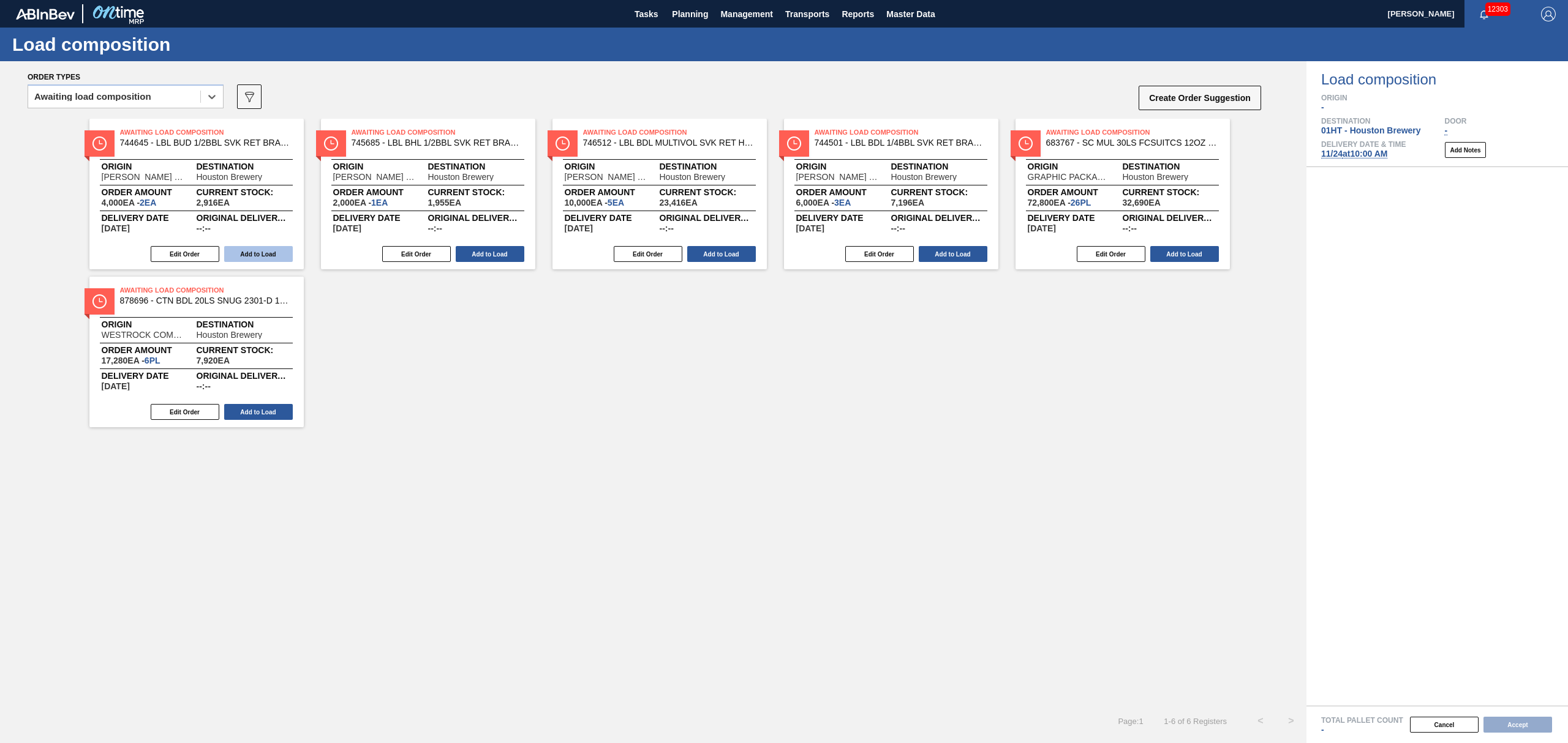
click at [249, 249] on button "Add to Load" at bounding box center [259, 254] width 69 height 16
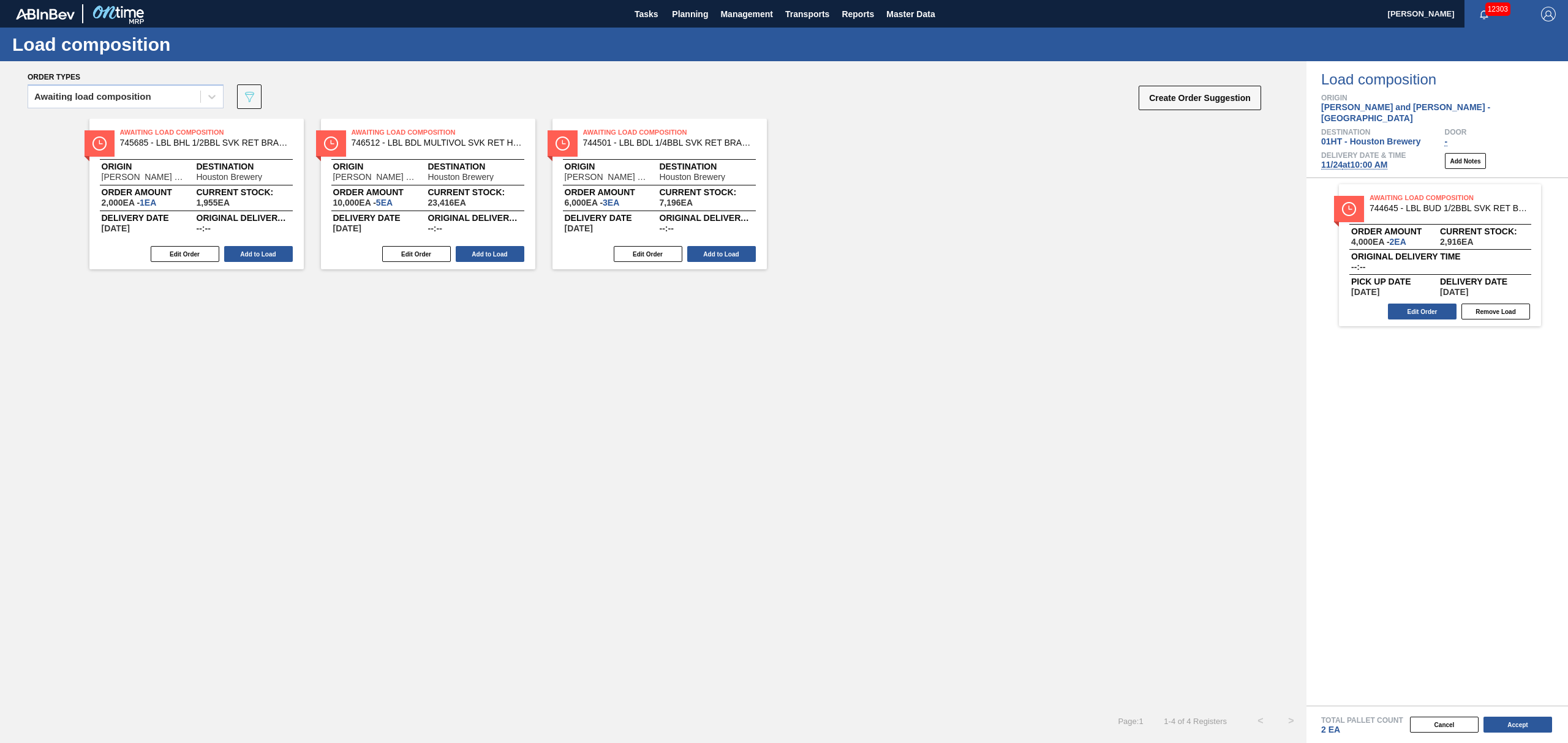
click at [249, 250] on button "Add to Load" at bounding box center [259, 254] width 69 height 16
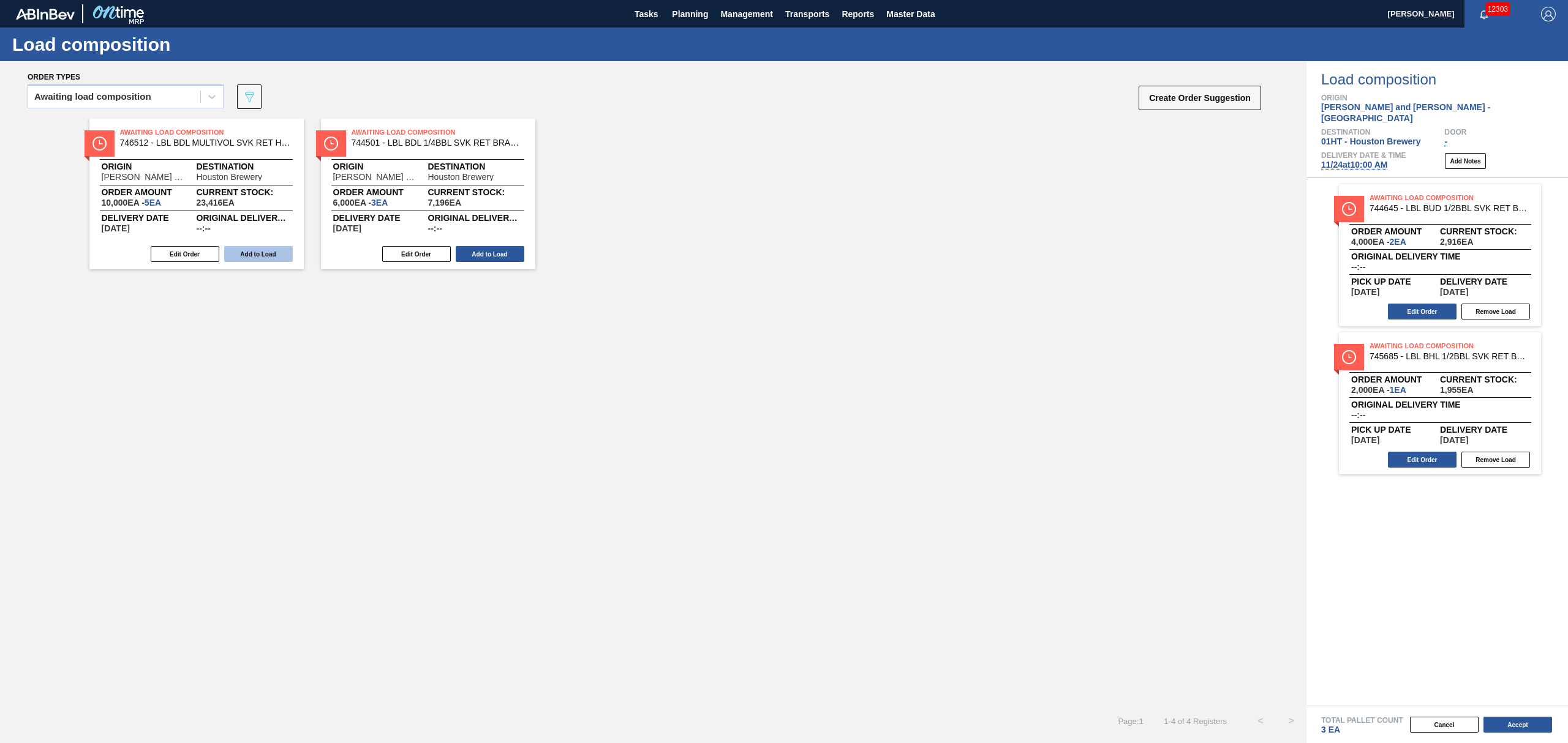
click at [248, 253] on button "Add to Load" at bounding box center [259, 254] width 69 height 16
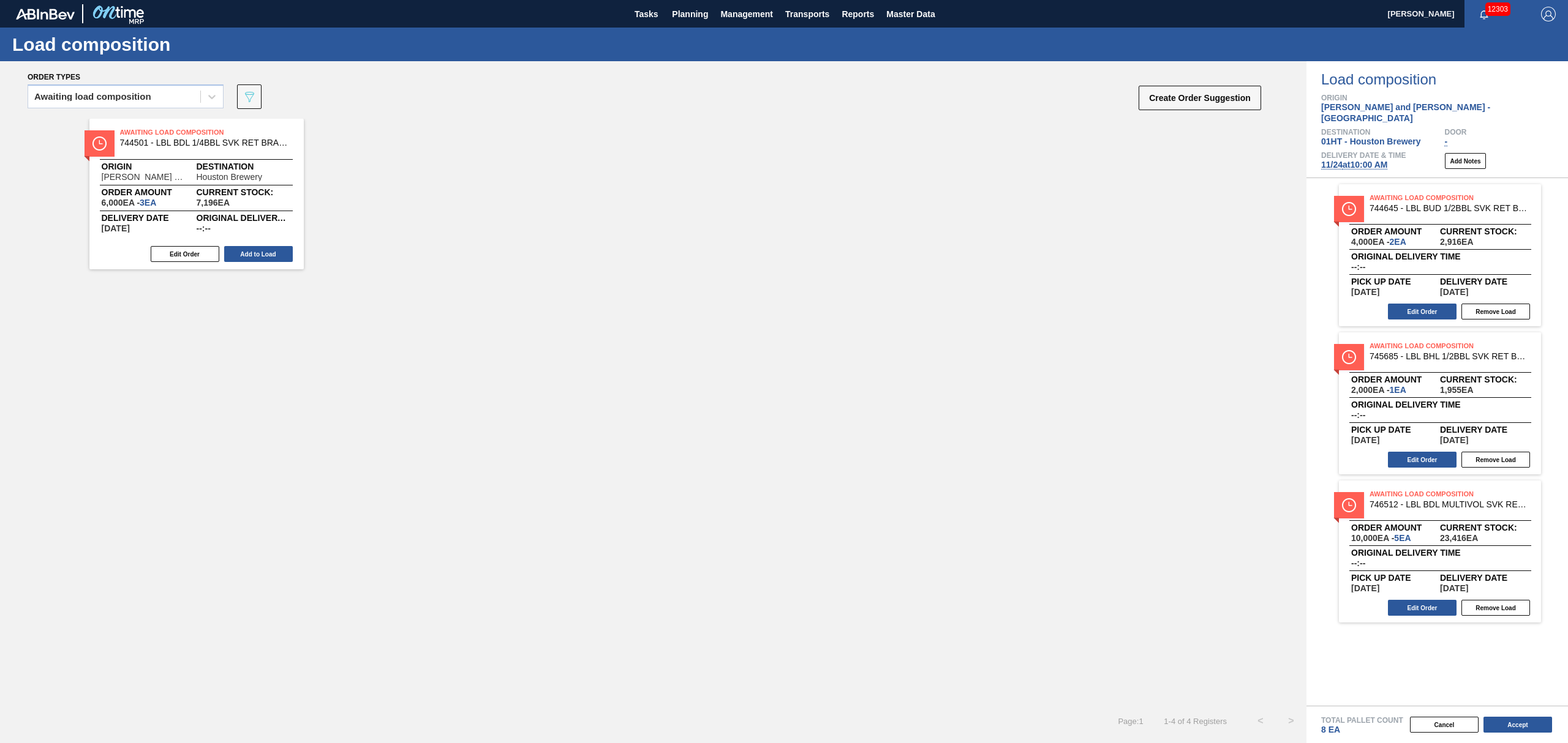
click at [248, 253] on button "Add to Load" at bounding box center [259, 254] width 69 height 16
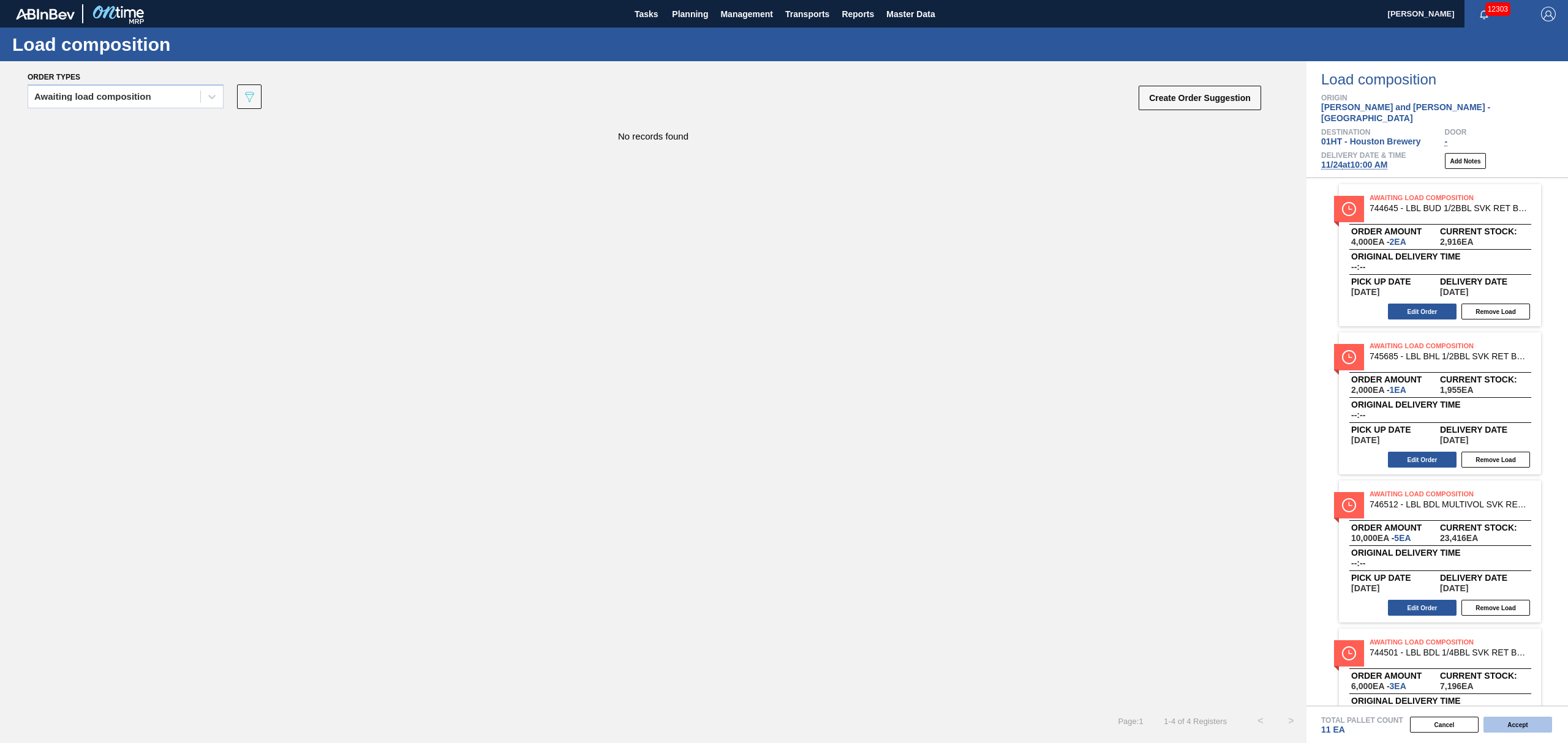
click at [1511, 721] on button "Accept" at bounding box center [1519, 725] width 69 height 16
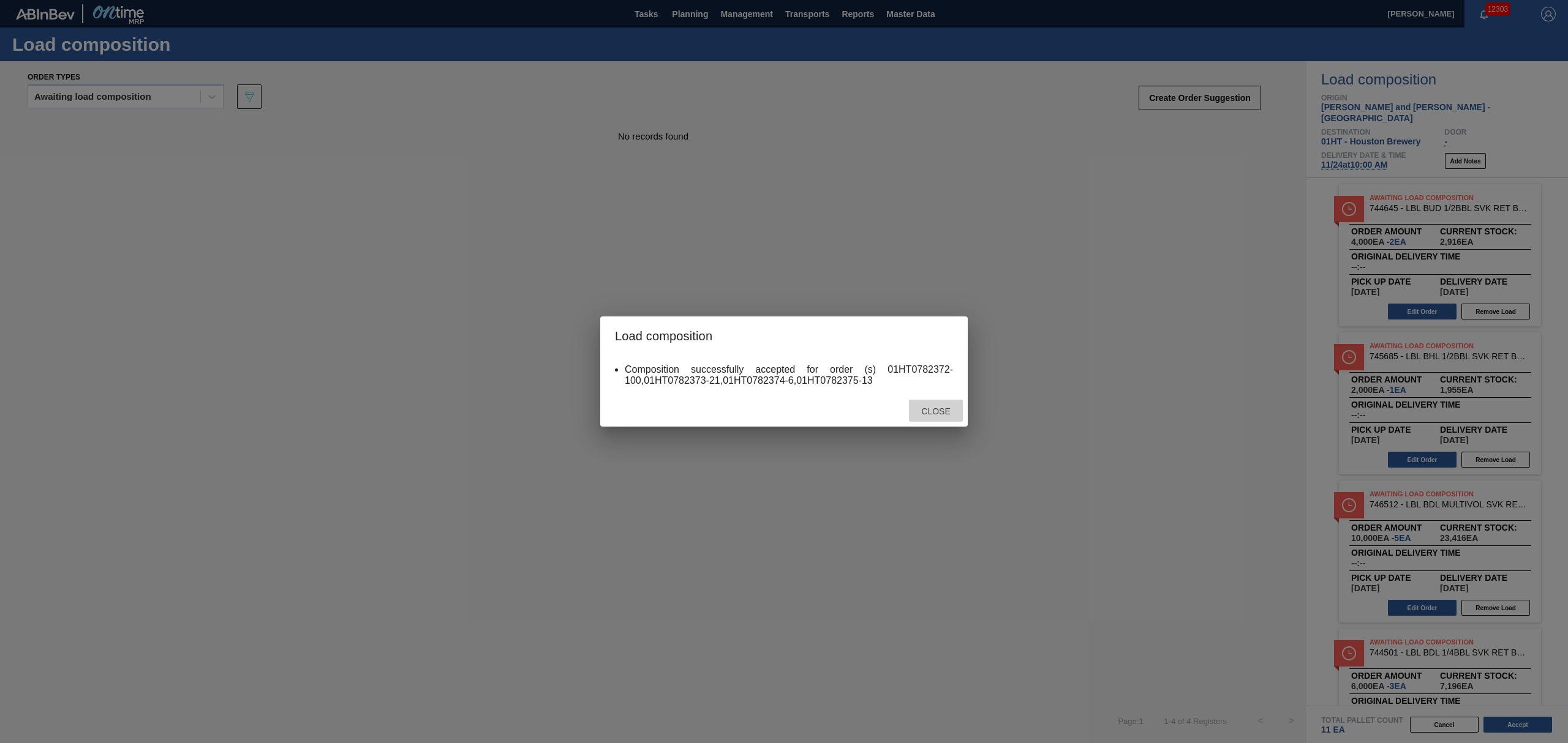
click at [944, 415] on span "Close" at bounding box center [935, 411] width 49 height 10
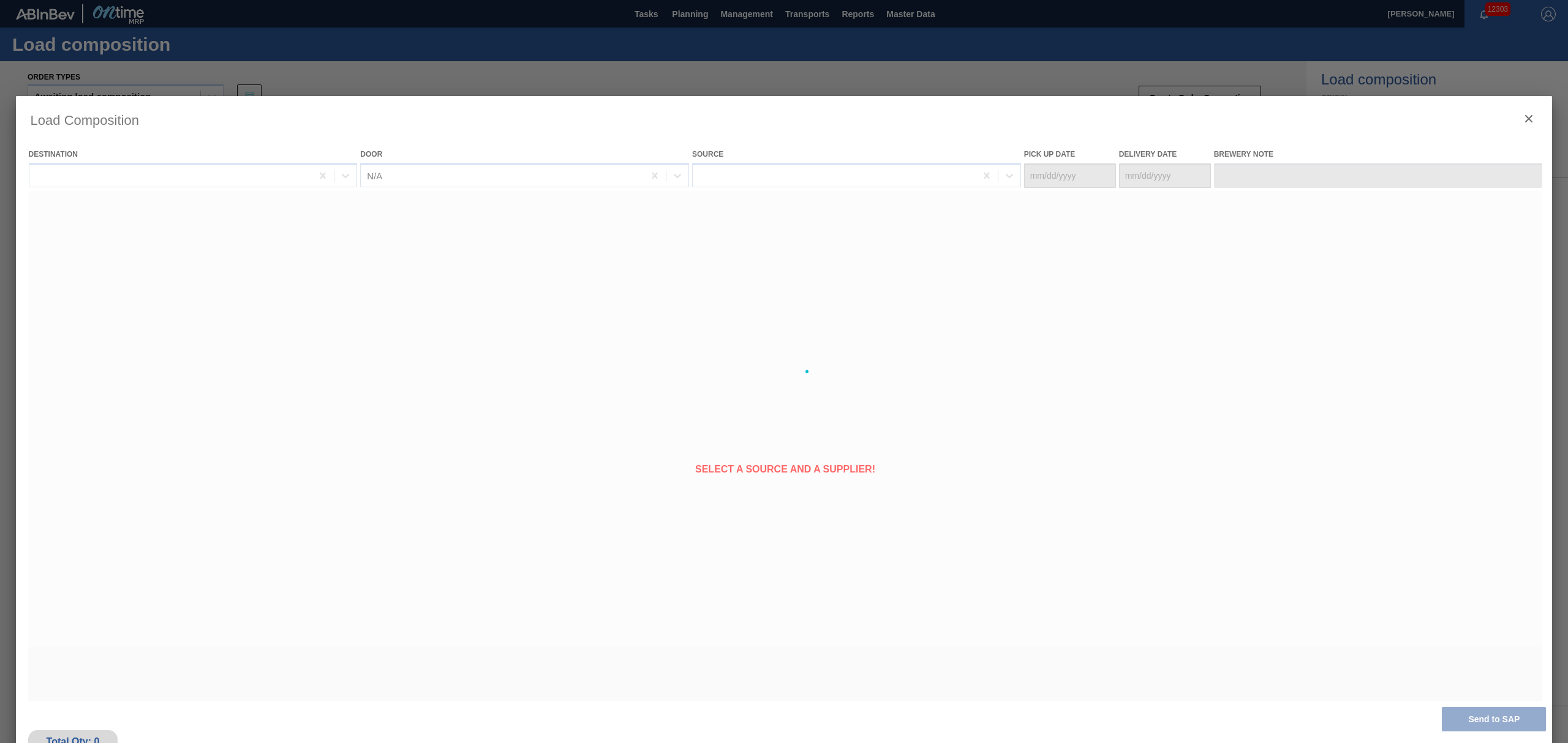
type Date "[DATE]"
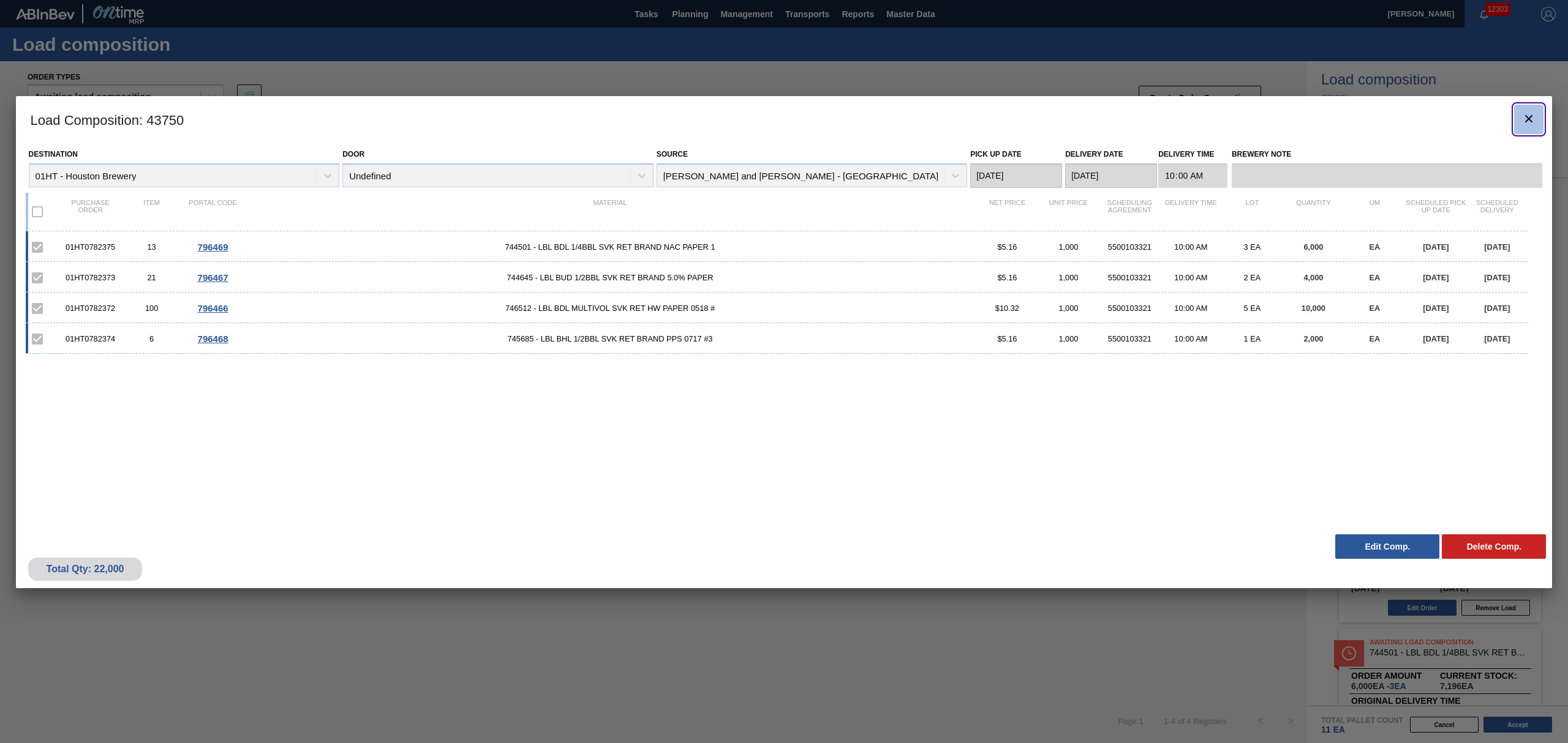
click at [1527, 121] on icon "botão de ícone" at bounding box center [1529, 118] width 7 height 7
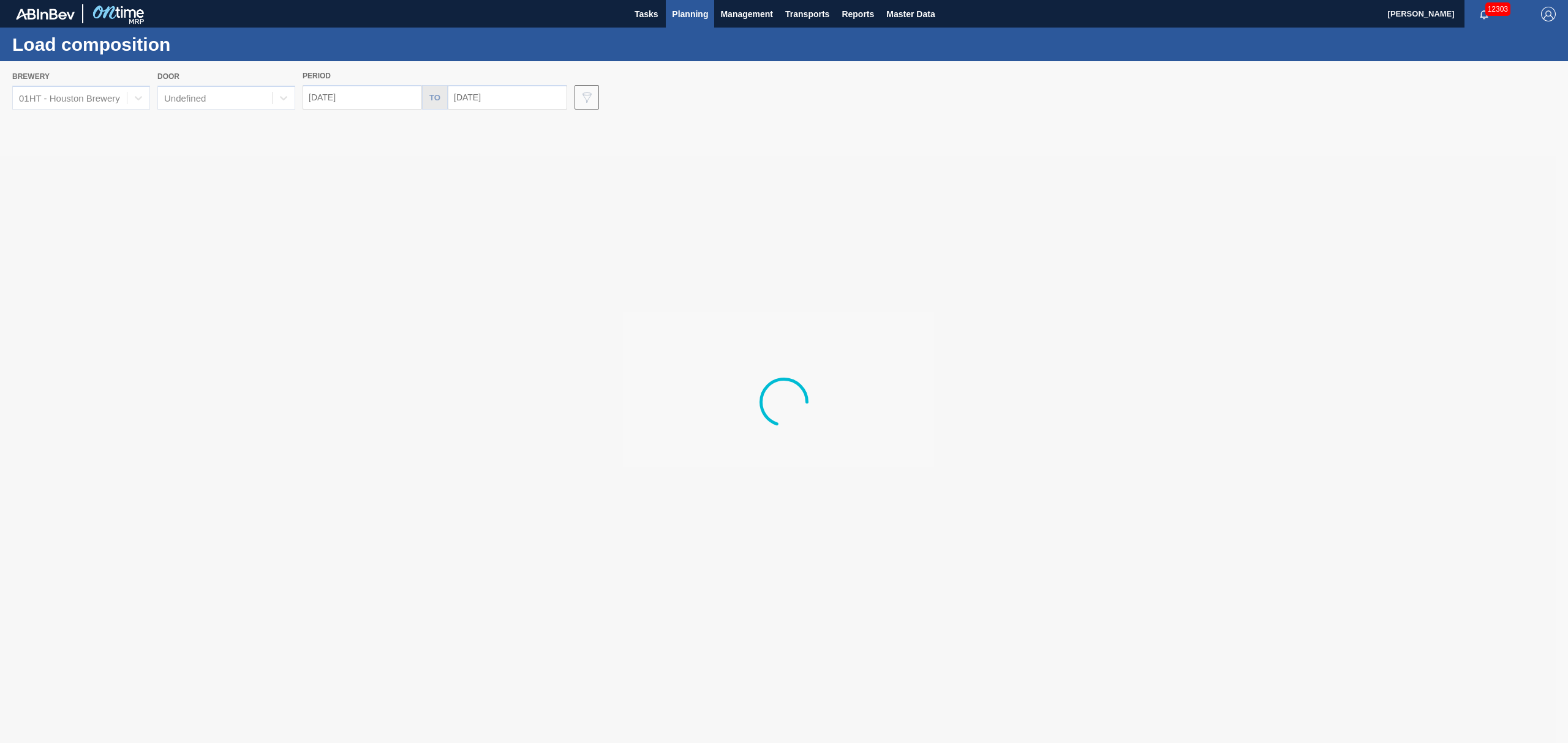
click at [691, 15] on span "Planning" at bounding box center [690, 14] width 36 height 15
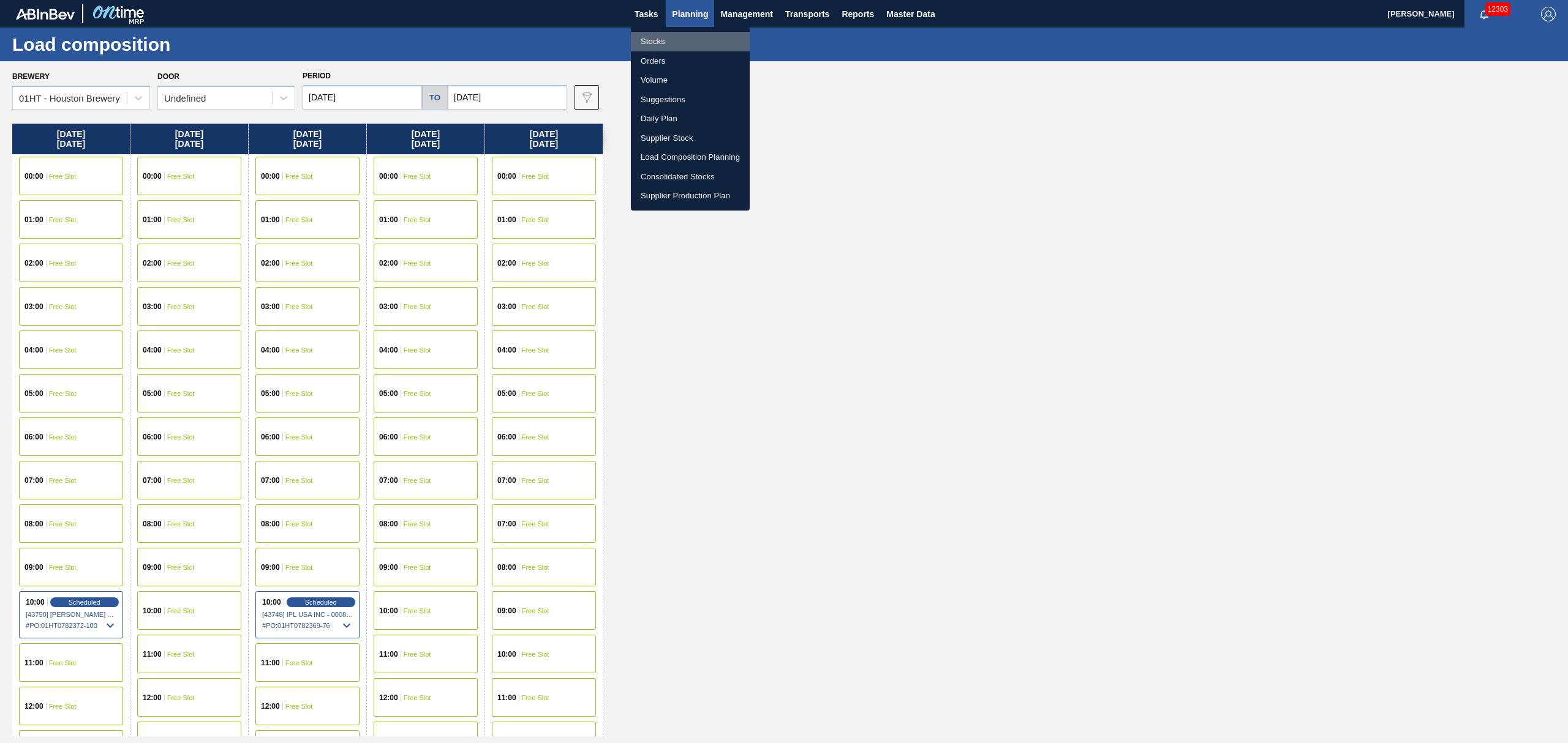
click at [658, 40] on li "Stocks" at bounding box center [690, 41] width 119 height 19
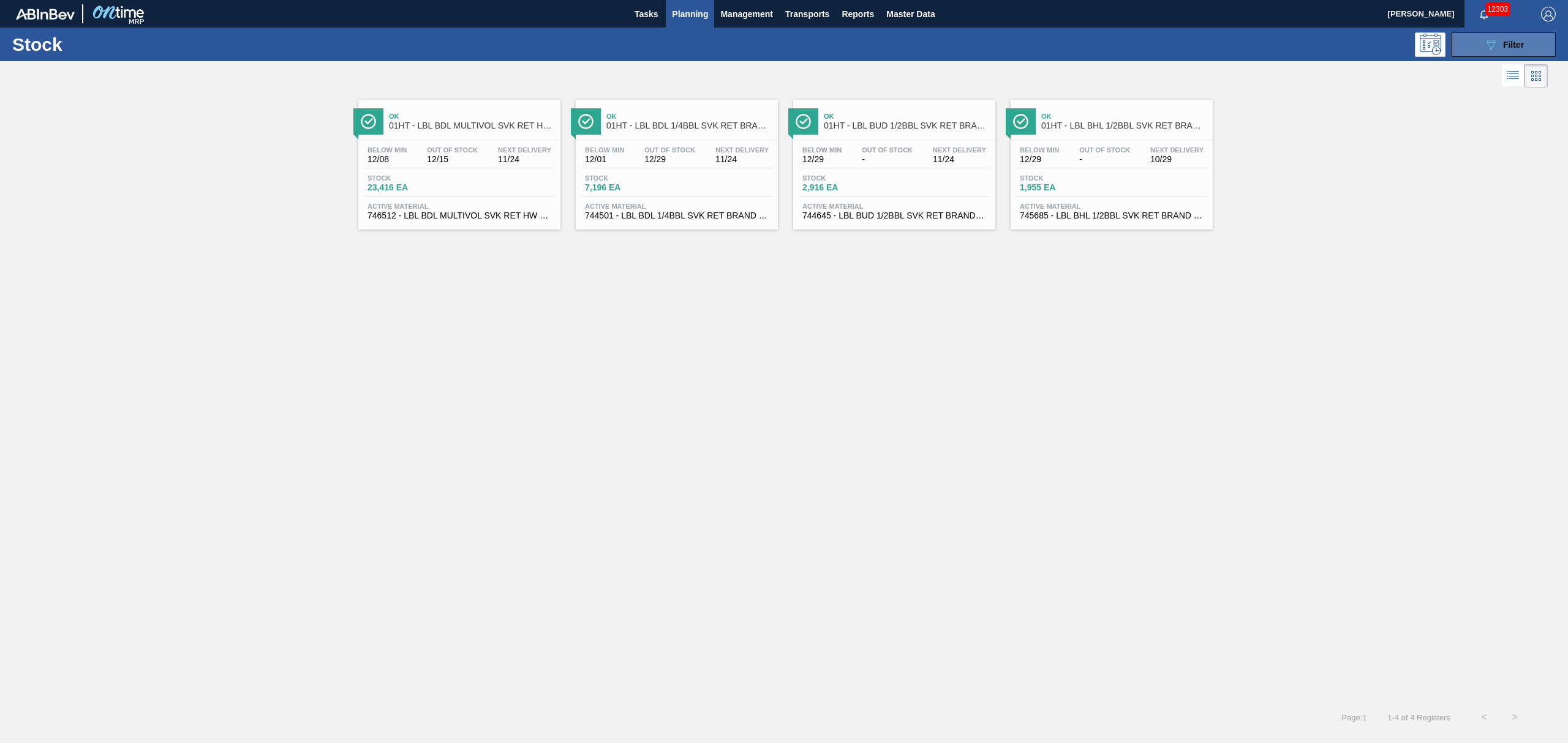
click at [1502, 48] on div "089F7B8B-B2A5-4AFE-B5C0-19BA573D28AC Filter" at bounding box center [1504, 44] width 41 height 15
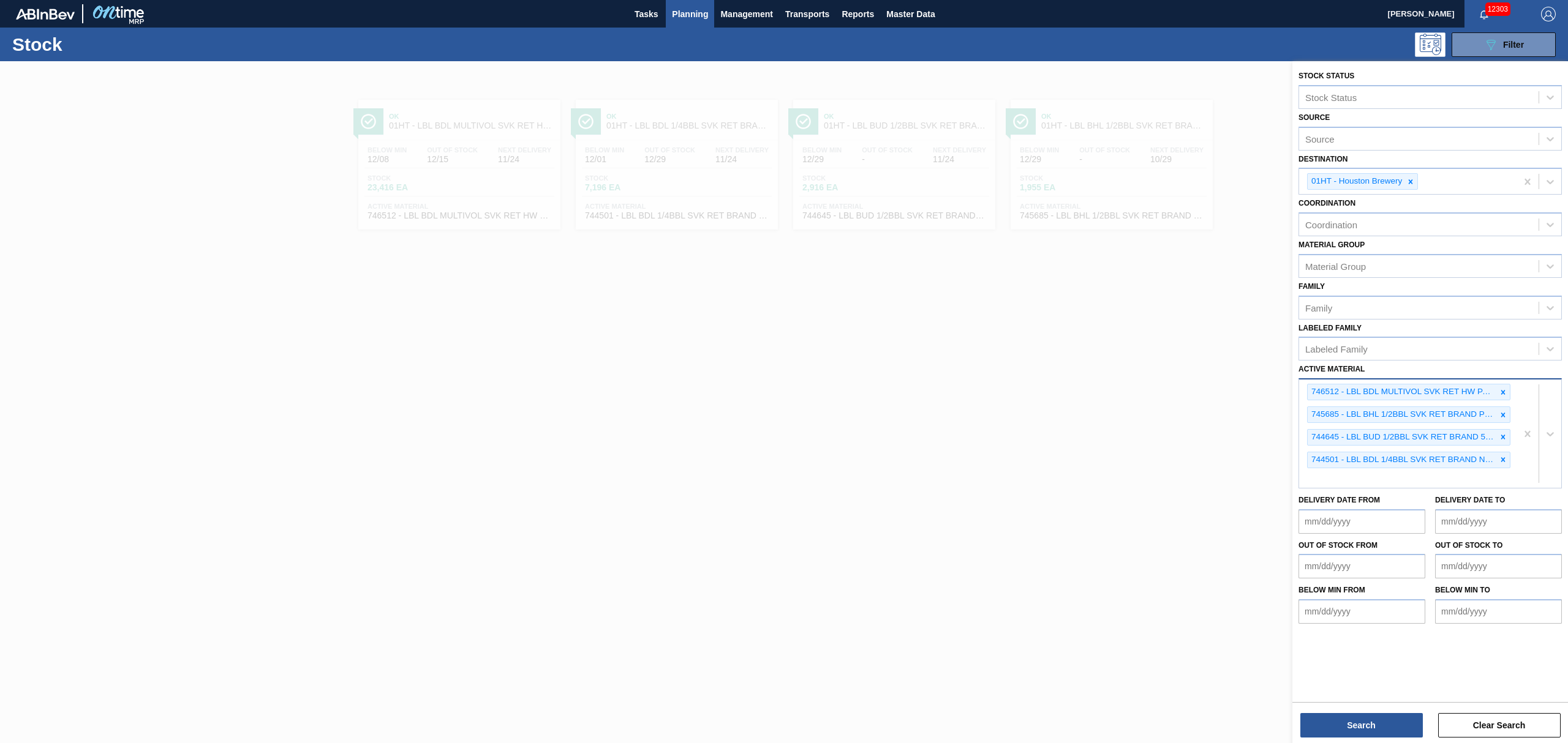
click at [1473, 481] on div "746512 - LBL BDL MULTIVOL SVK RET HW PAPER 0518 # 745685 - LBL BHL 1/2BBL SVK R…" at bounding box center [1408, 433] width 217 height 109
type Material "690578"
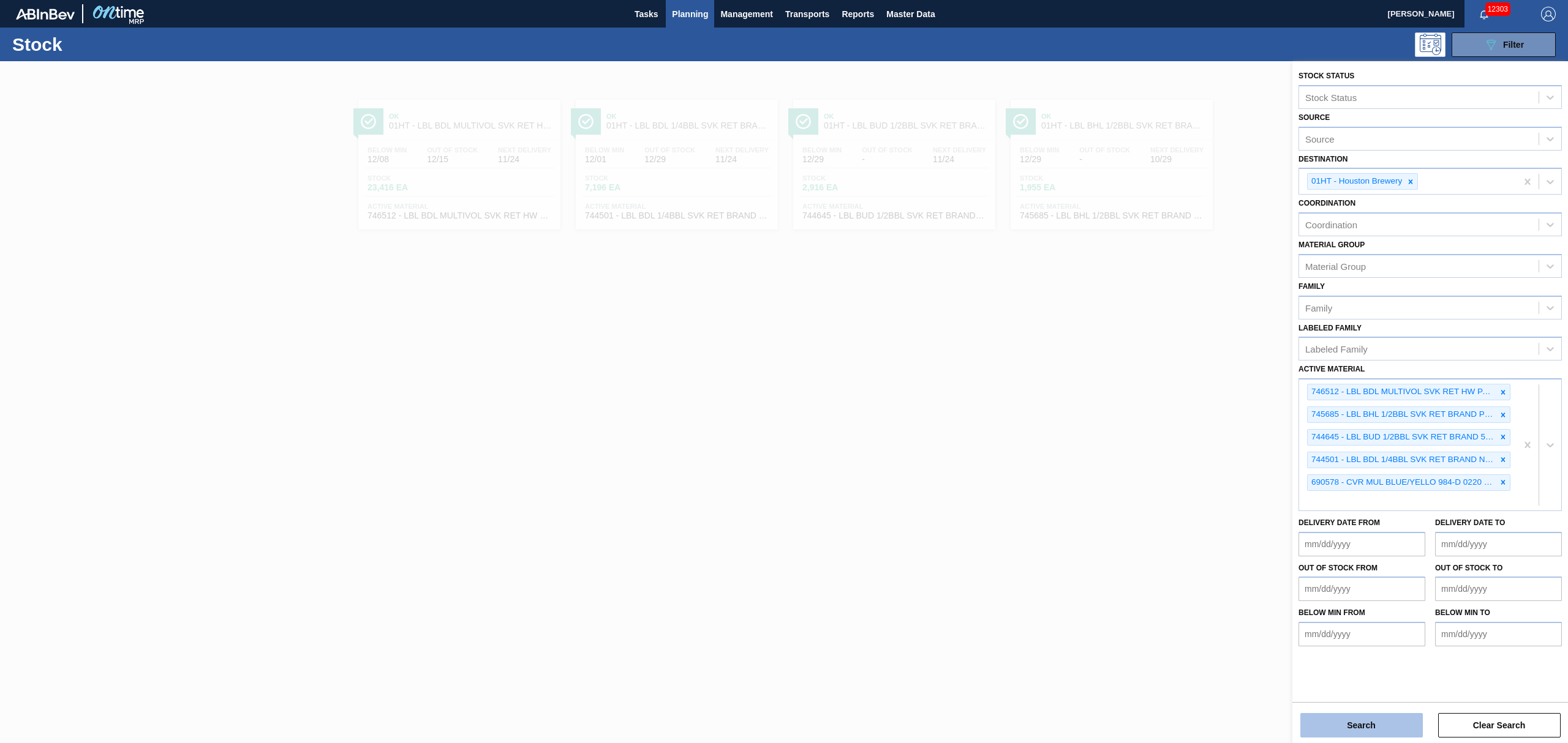
click at [1386, 721] on button "Search" at bounding box center [1361, 725] width 123 height 25
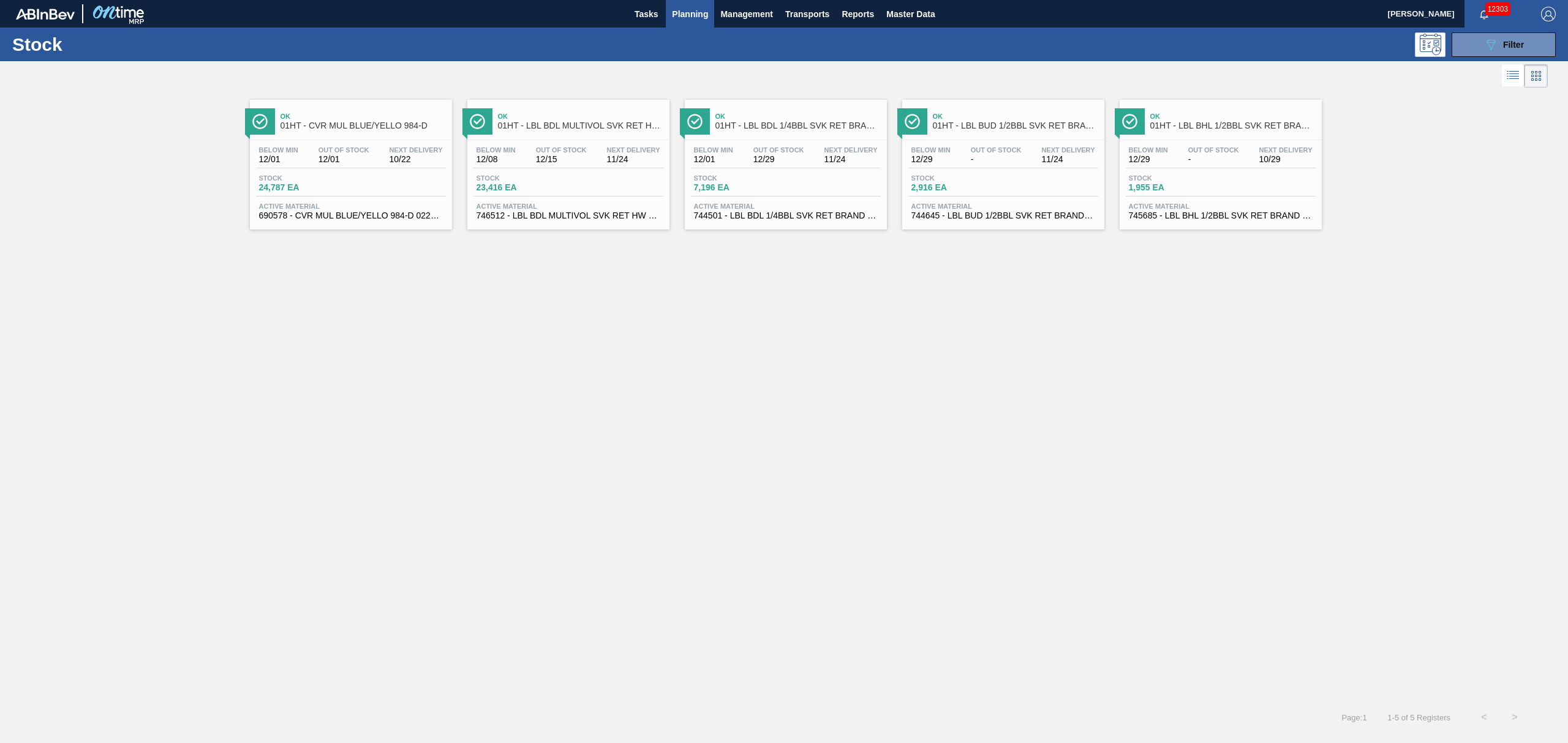
click at [415, 194] on div "Stock 24,787 EA" at bounding box center [351, 185] width 190 height 22
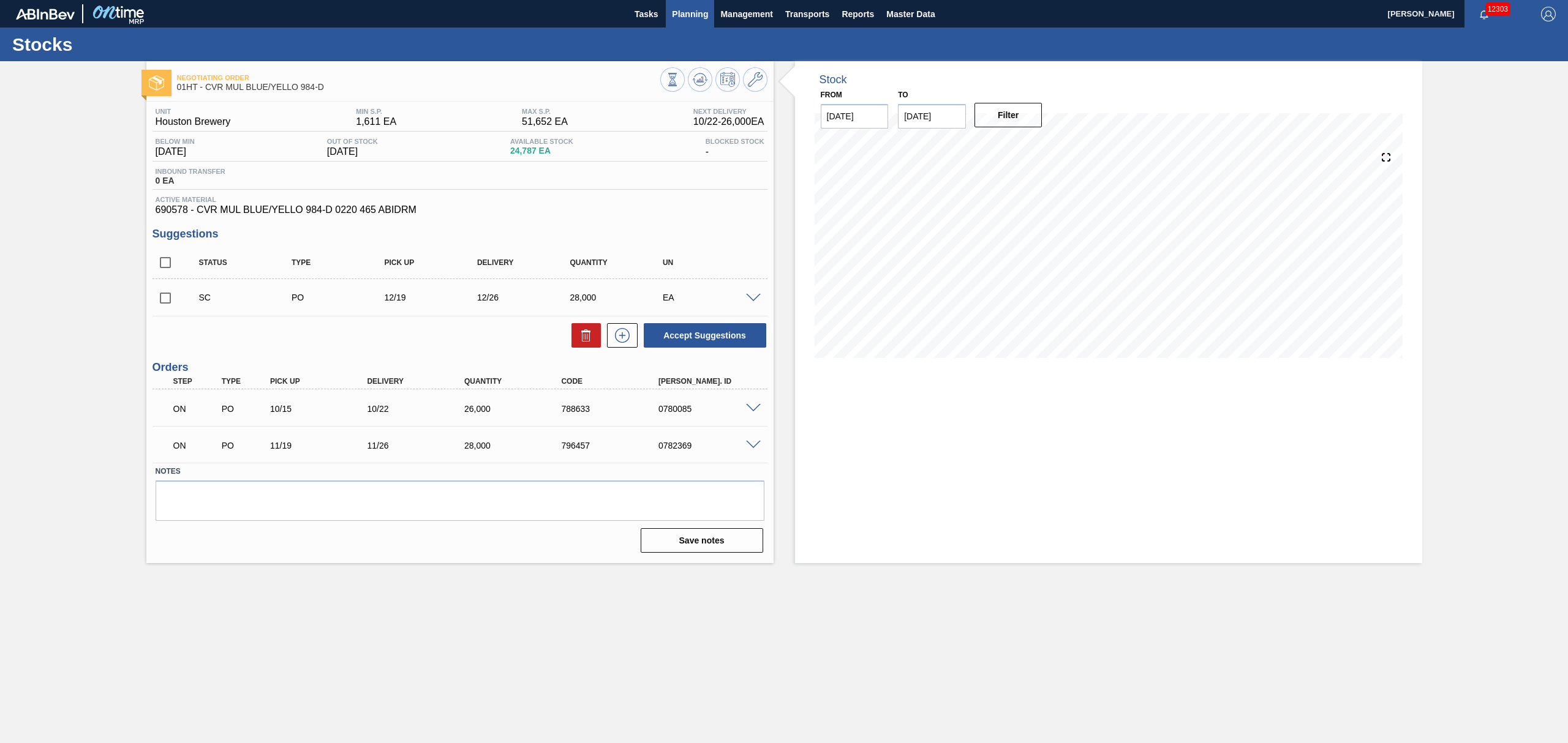
click at [701, 18] on span "Planning" at bounding box center [690, 14] width 36 height 15
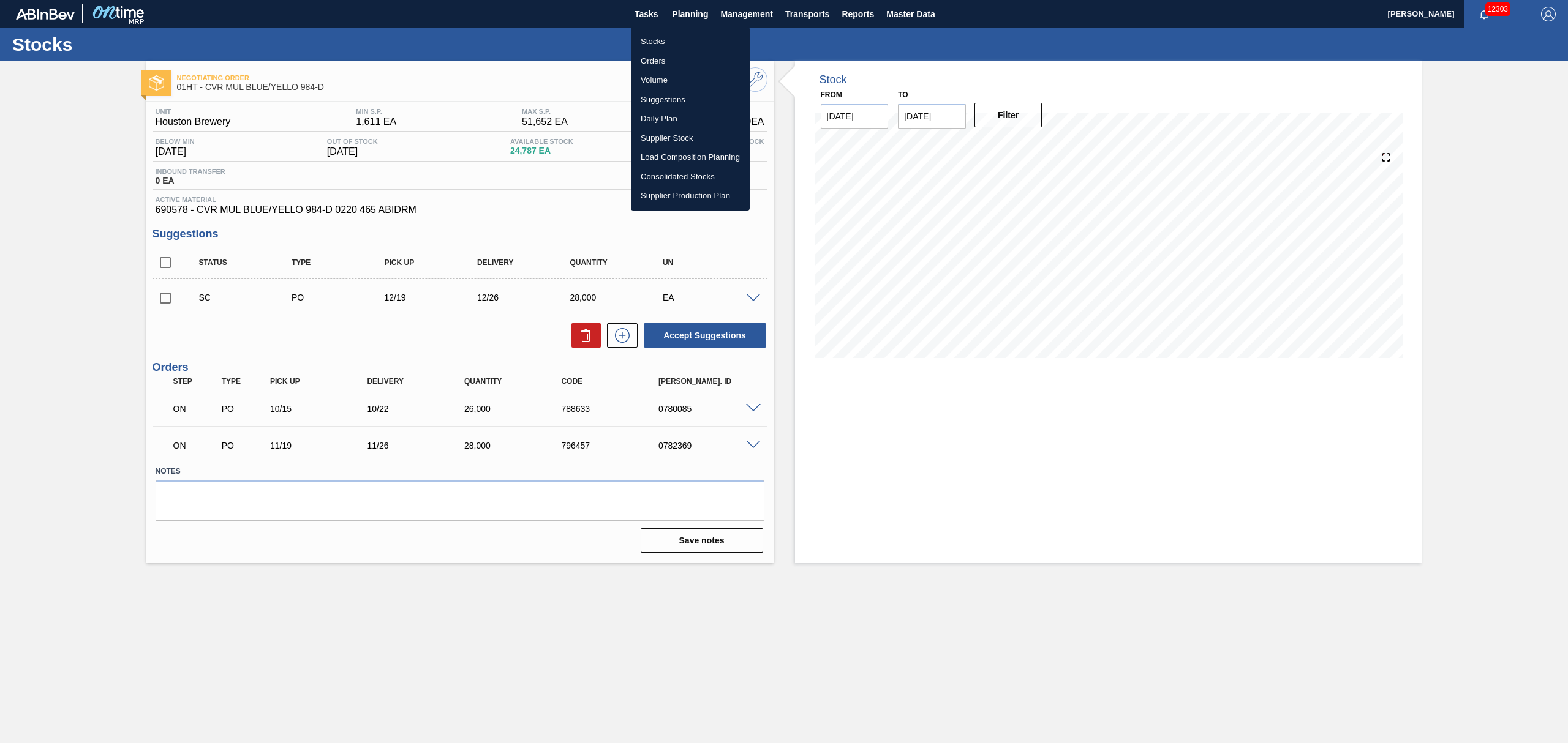
drag, startPoint x: 658, startPoint y: 41, endPoint x: 1007, endPoint y: 218, distance: 391.3
click at [658, 41] on li "Stocks" at bounding box center [690, 41] width 119 height 19
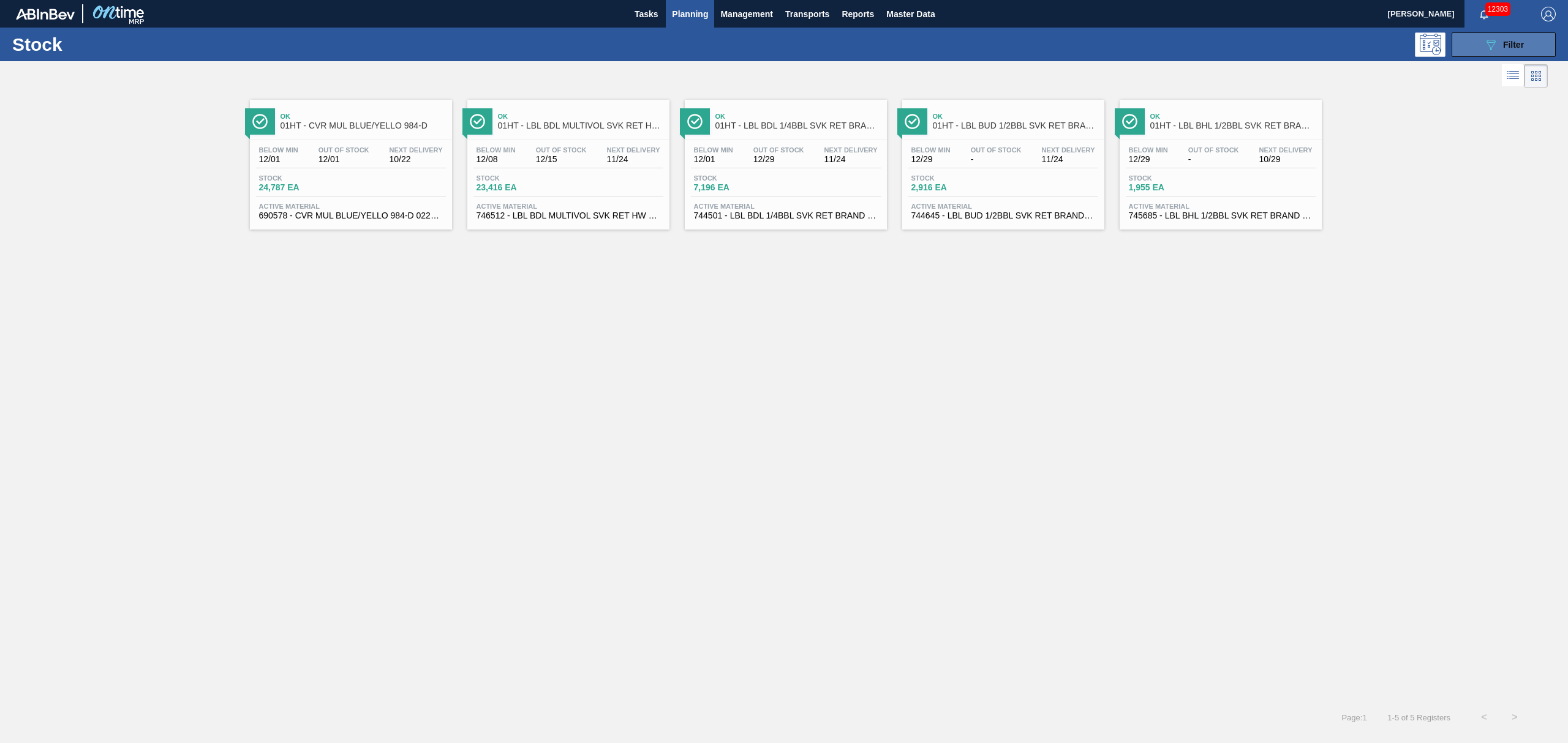
click at [1500, 43] on div "089F7B8B-B2A5-4AFE-B5C0-19BA573D28AC Filter" at bounding box center [1504, 44] width 41 height 15
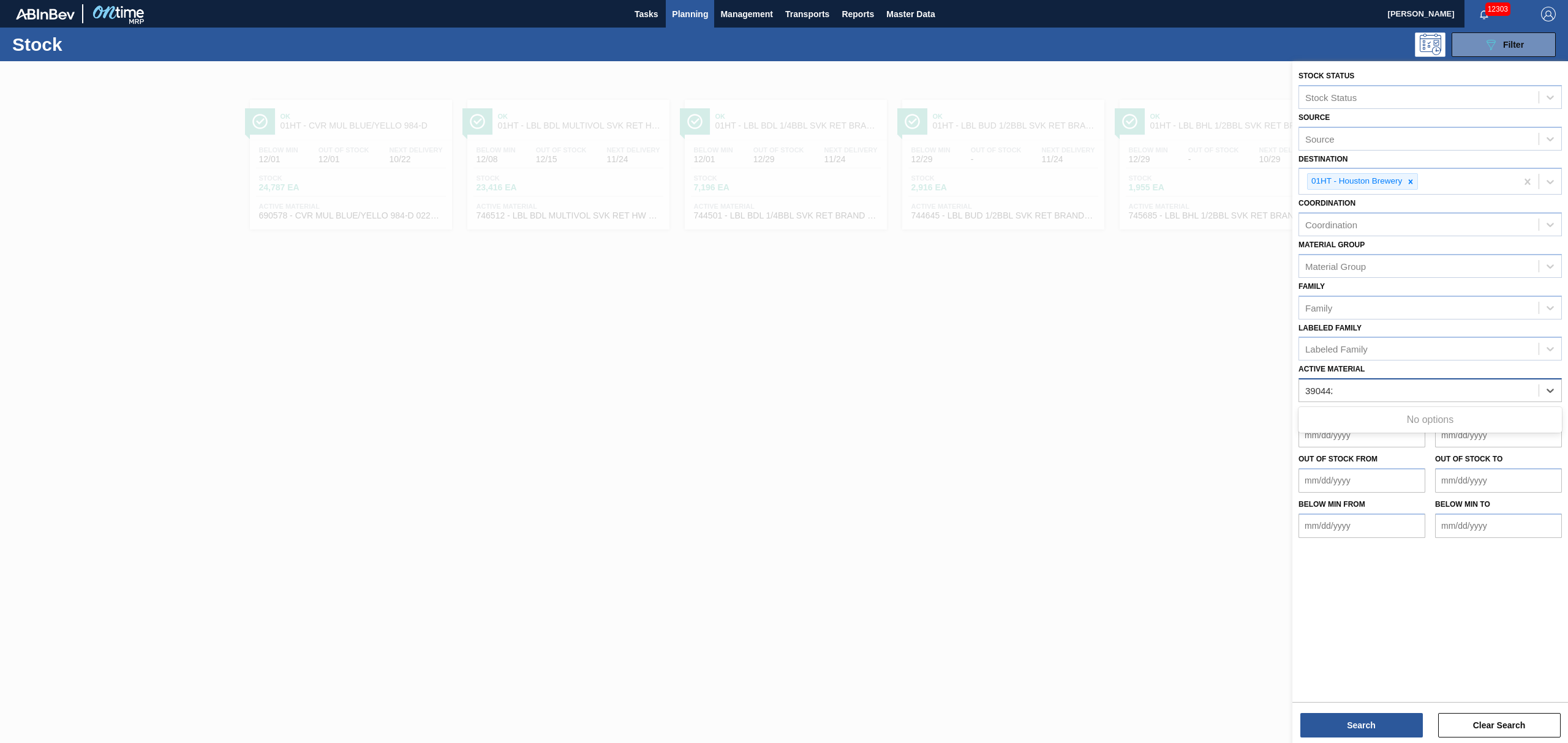
type Material "390442"
click at [1544, 390] on icon at bounding box center [1550, 391] width 12 height 12
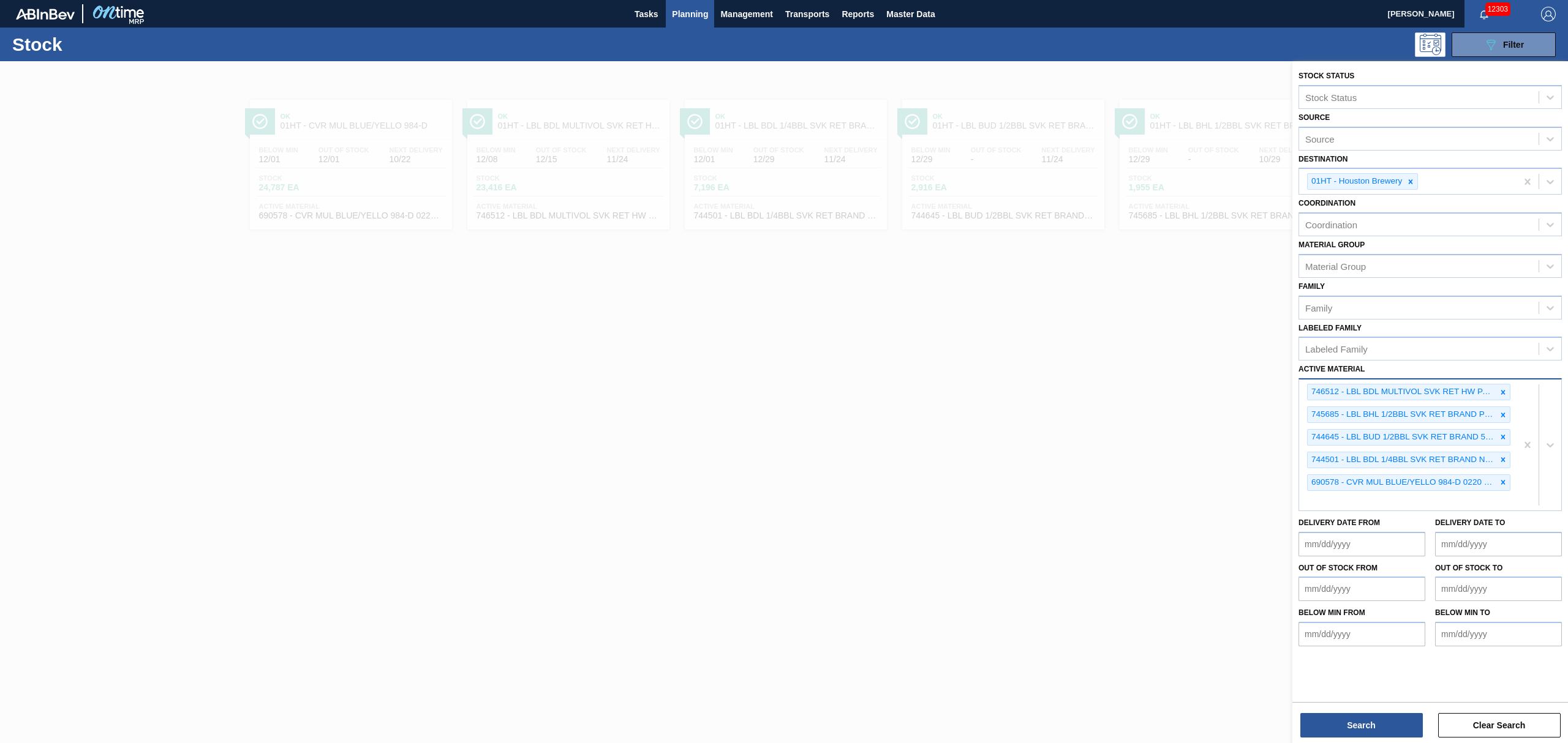
click at [1414, 495] on div "746512 - LBL BDL MULTIVOL SVK RET HW PAPER 0518 # 745685 - LBL BHL 1/2BBL SVK R…" at bounding box center [1408, 445] width 217 height 131
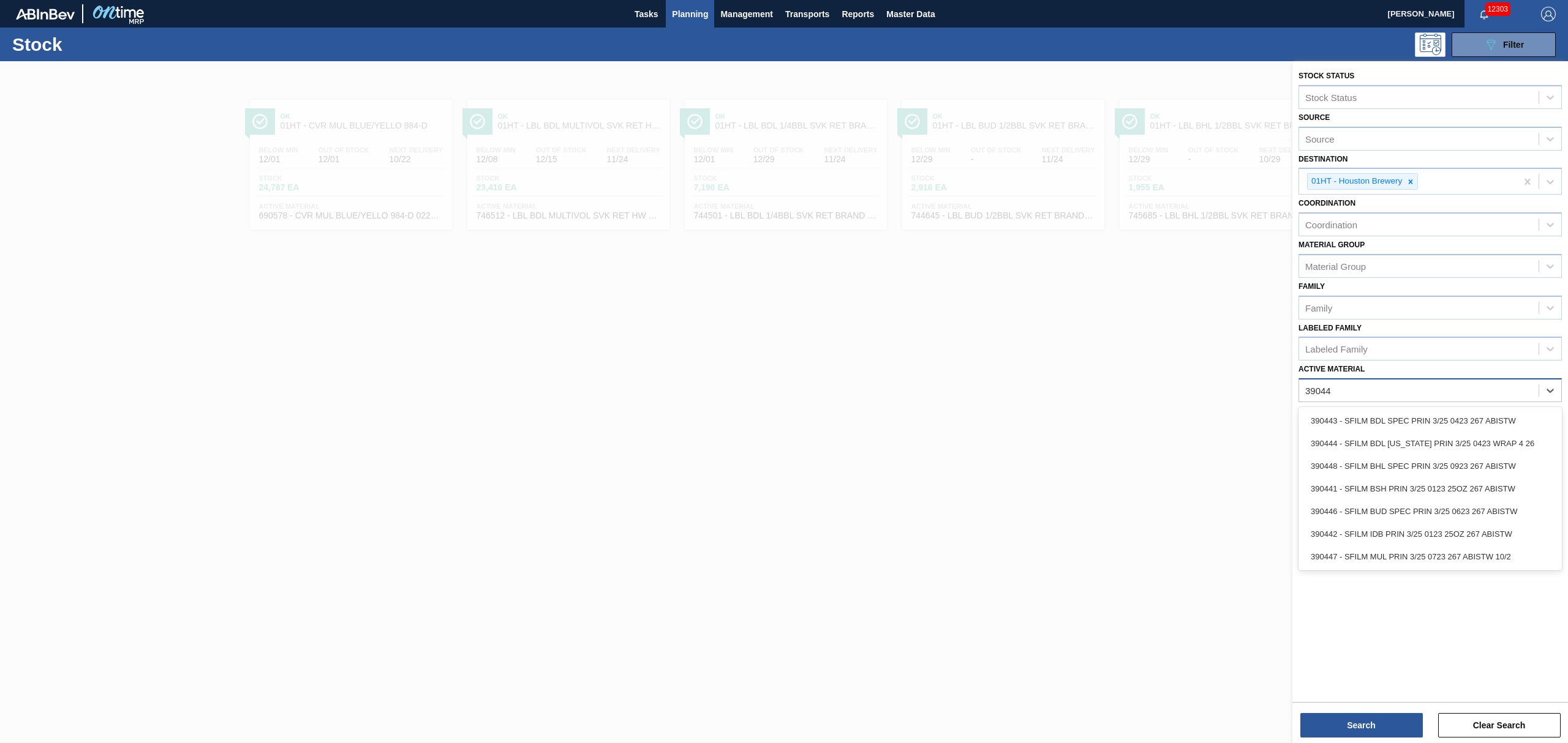
type Material "390442"
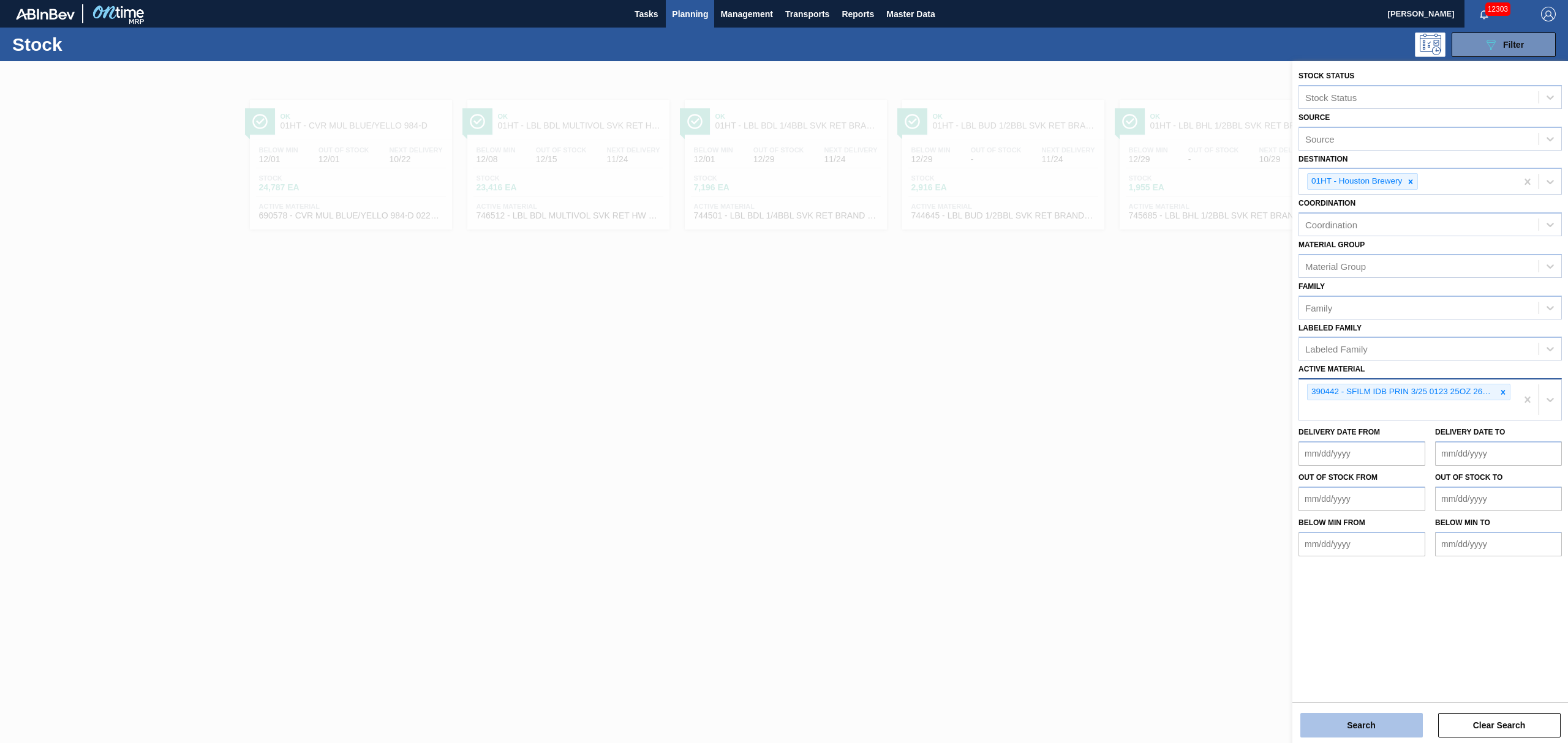
click at [1372, 725] on button "Search" at bounding box center [1361, 725] width 123 height 25
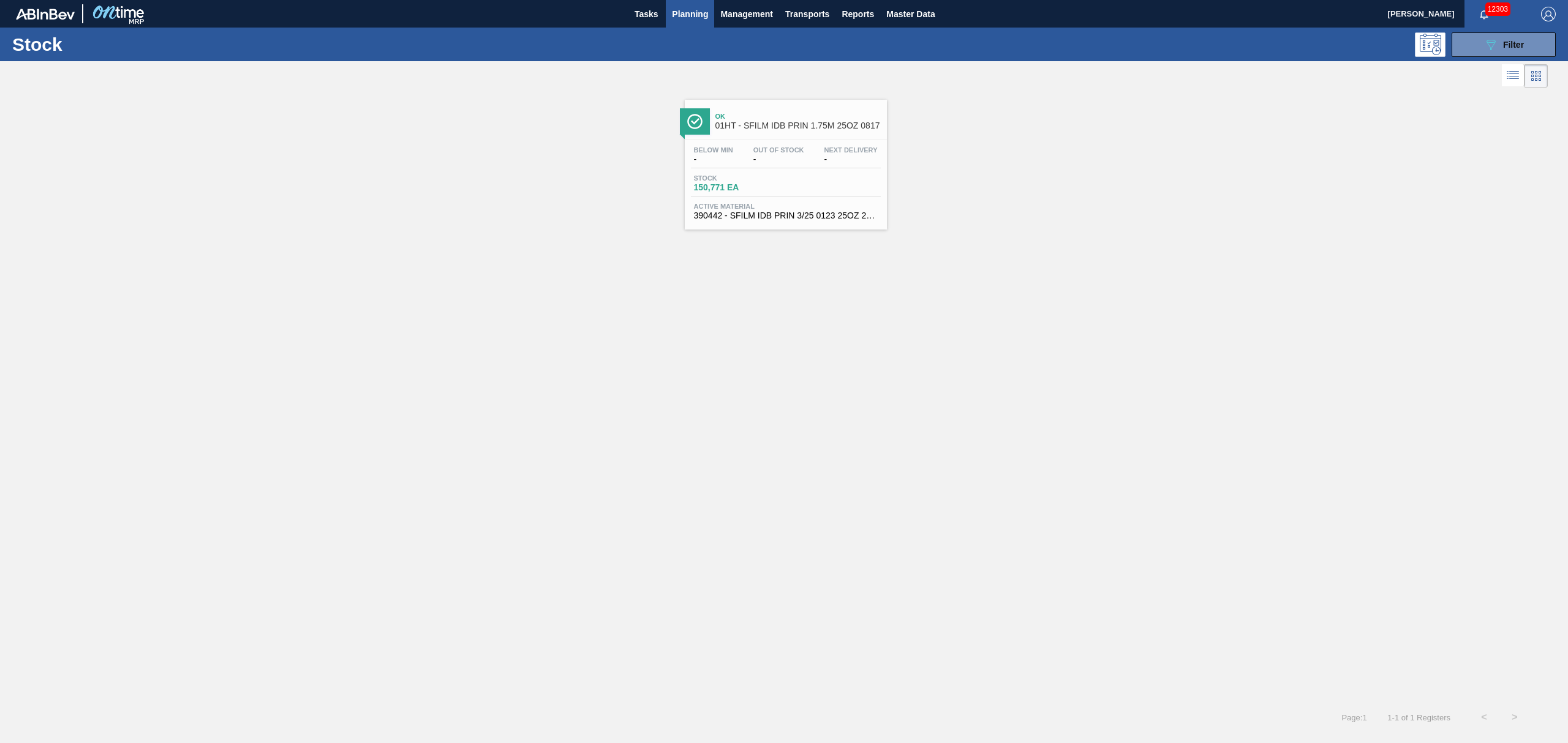
click at [805, 189] on div "Stock 150,771 EA" at bounding box center [786, 185] width 190 height 22
